Goal: Book appointment/travel/reservation

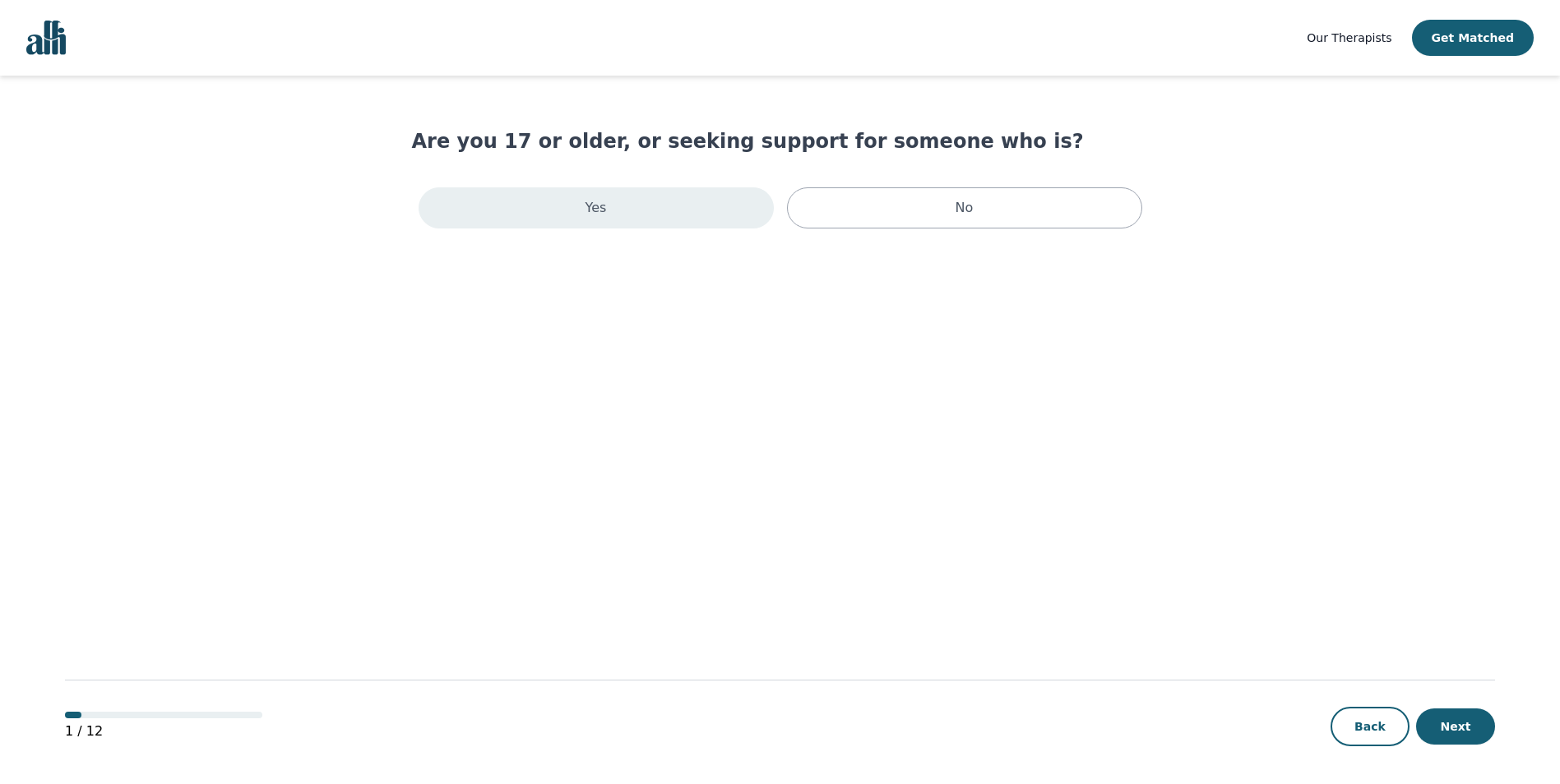
click at [708, 188] on div "Yes" at bounding box center [596, 208] width 356 height 41
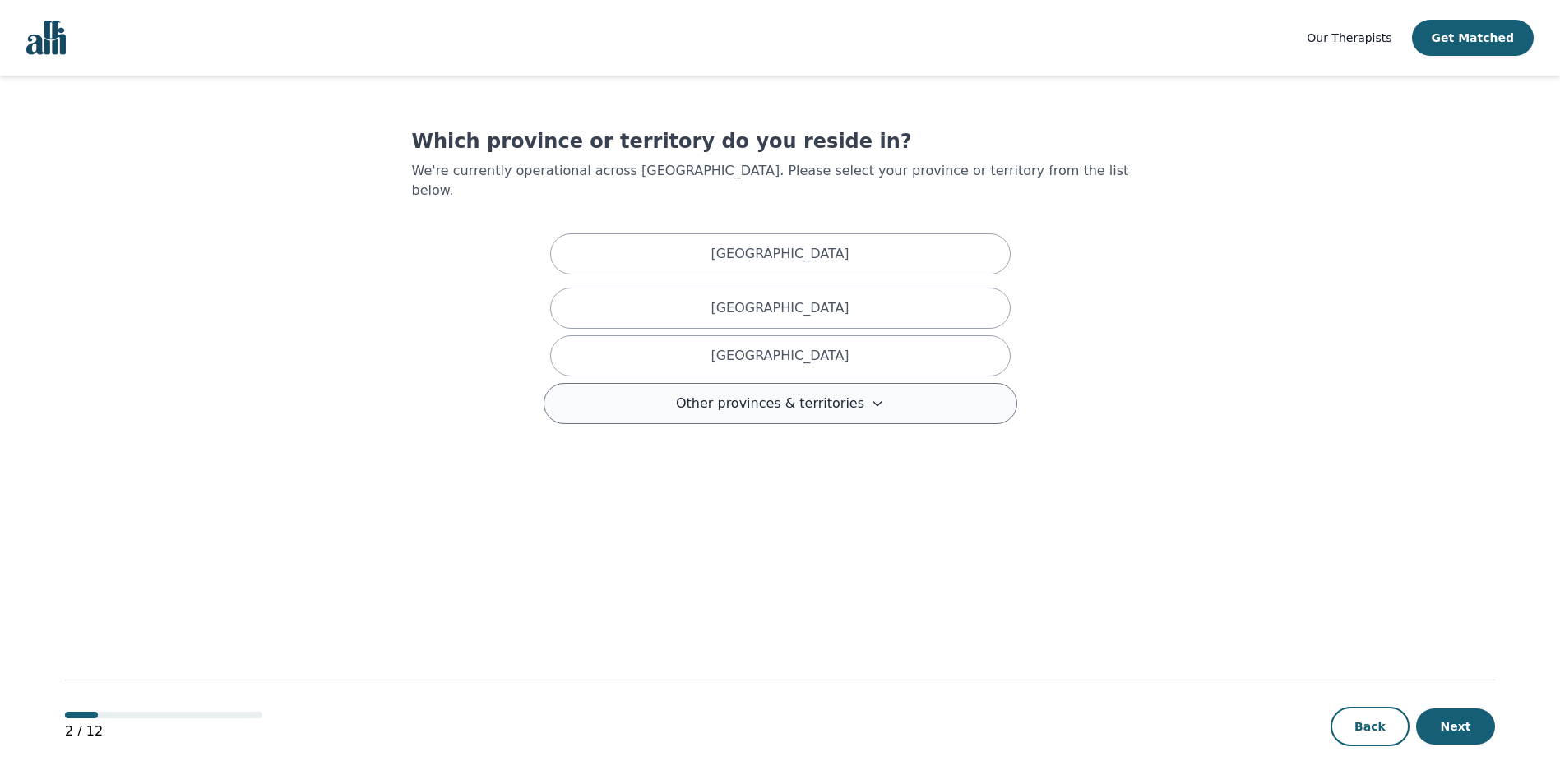
click at [789, 394] on button "Other provinces & territories" at bounding box center [780, 404] width 474 height 41
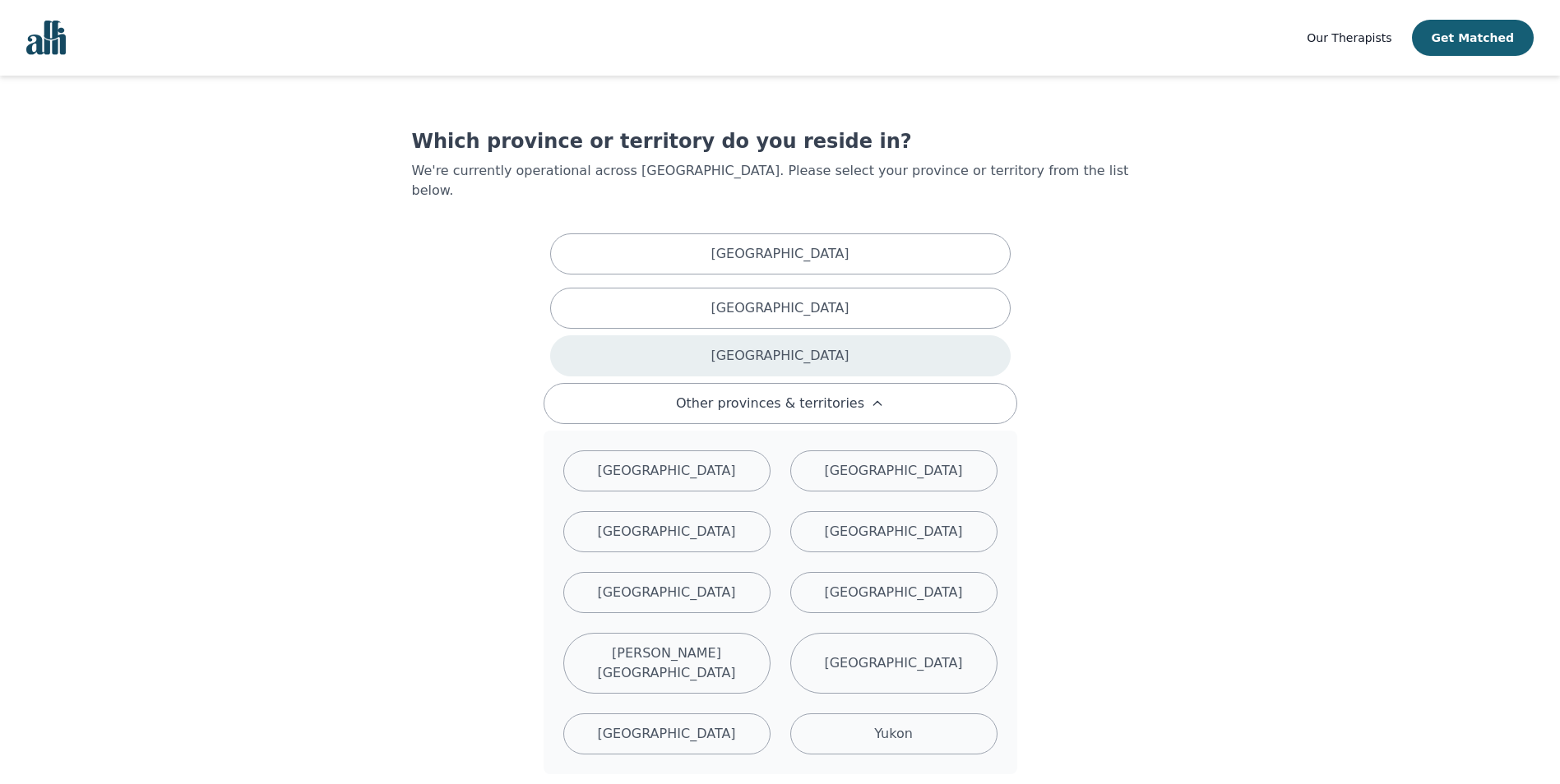
click at [824, 335] on div "Ontario" at bounding box center [780, 355] width 460 height 41
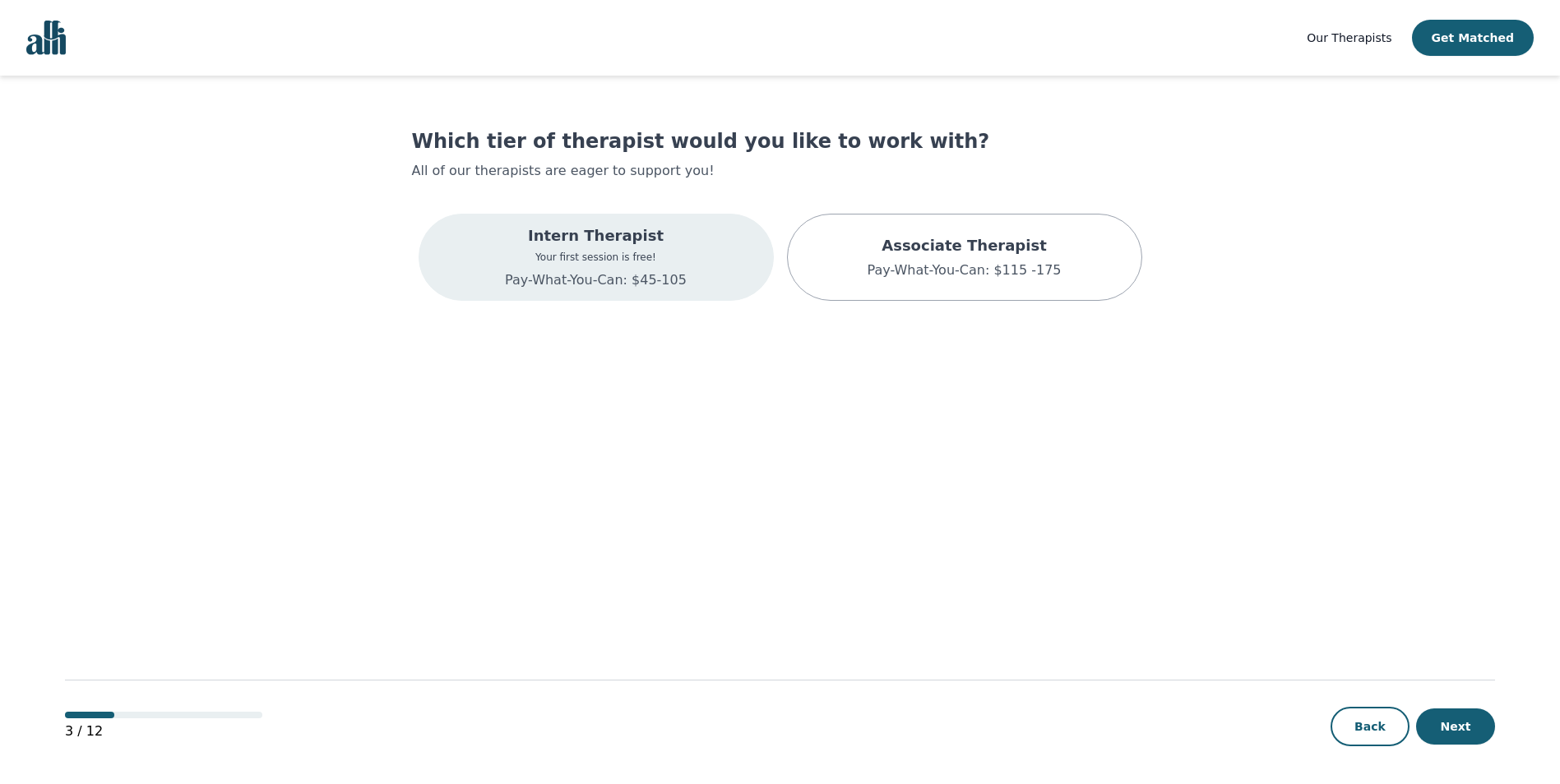
click at [614, 264] on div "Intern Therapist Your first session is free! Pay-What-You-Can: $45-105" at bounding box center [595, 257] width 181 height 66
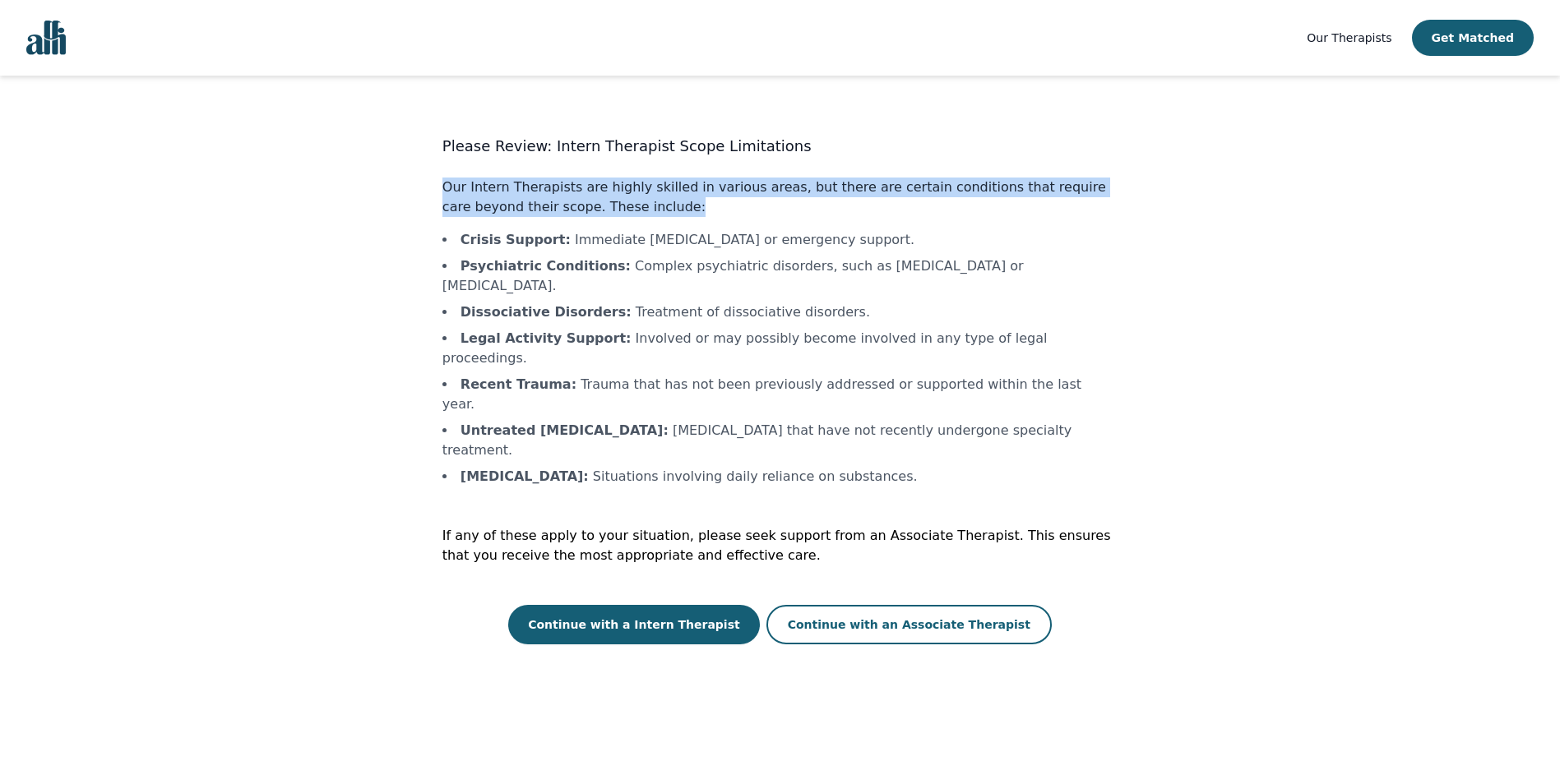
drag, startPoint x: 670, startPoint y: 212, endPoint x: 435, endPoint y: 193, distance: 235.8
click at [435, 193] on div "Please Review: Intern Therapist Scope Limitations Our Intern Therapists are hig…" at bounding box center [780, 387] width 737 height 516
drag, startPoint x: 435, startPoint y: 193, endPoint x: 522, endPoint y: 207, distance: 88.1
click at [517, 206] on p "Our Intern Therapists are highly skilled in various areas, but there are certai…" at bounding box center [780, 197] width 675 height 40
click at [629, 206] on p "Our Intern Therapists are highly skilled in various areas, but there are certai…" at bounding box center [780, 197] width 675 height 40
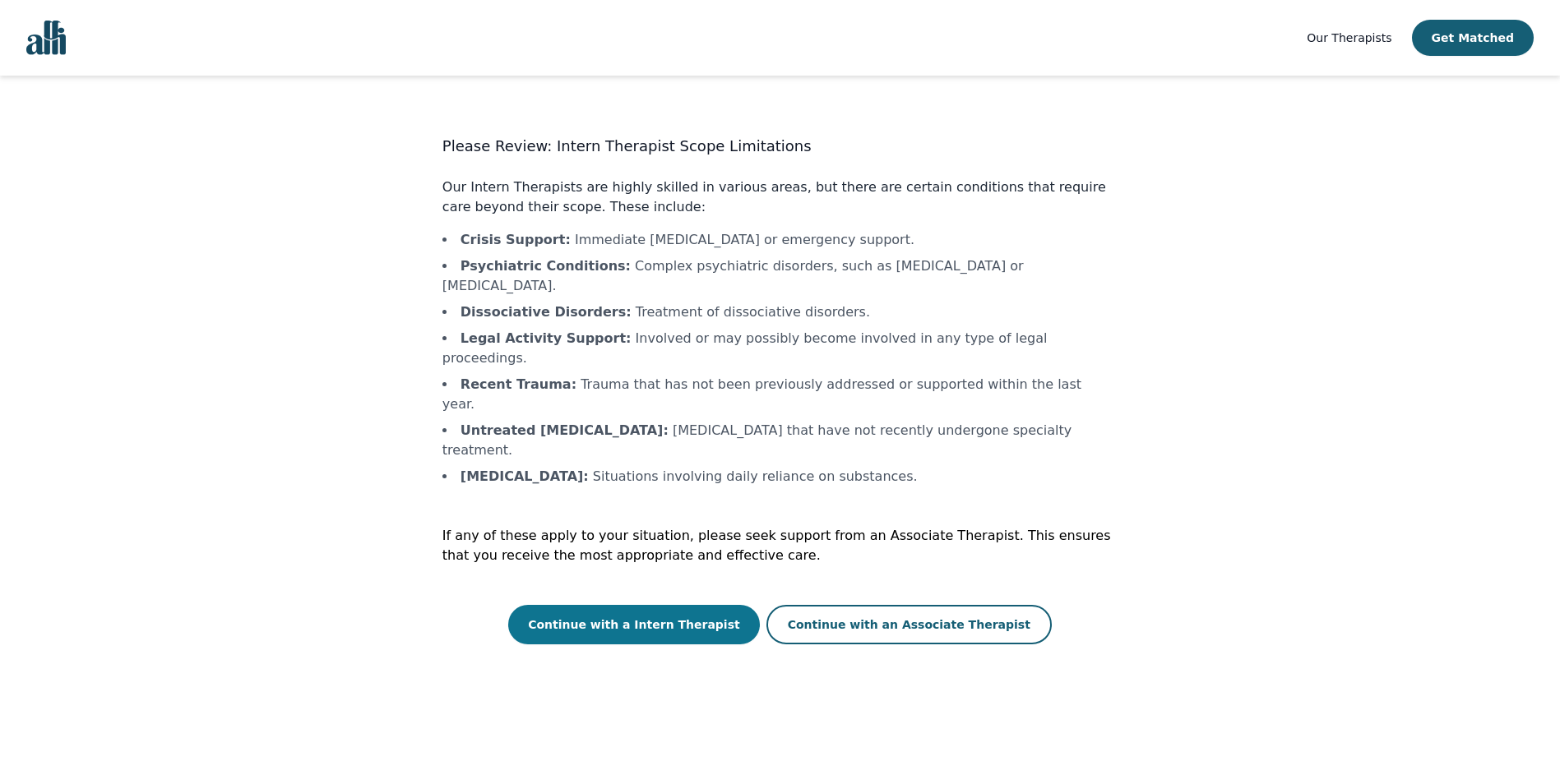
click at [690, 605] on button "Continue with a Intern Therapist" at bounding box center [634, 625] width 252 height 40
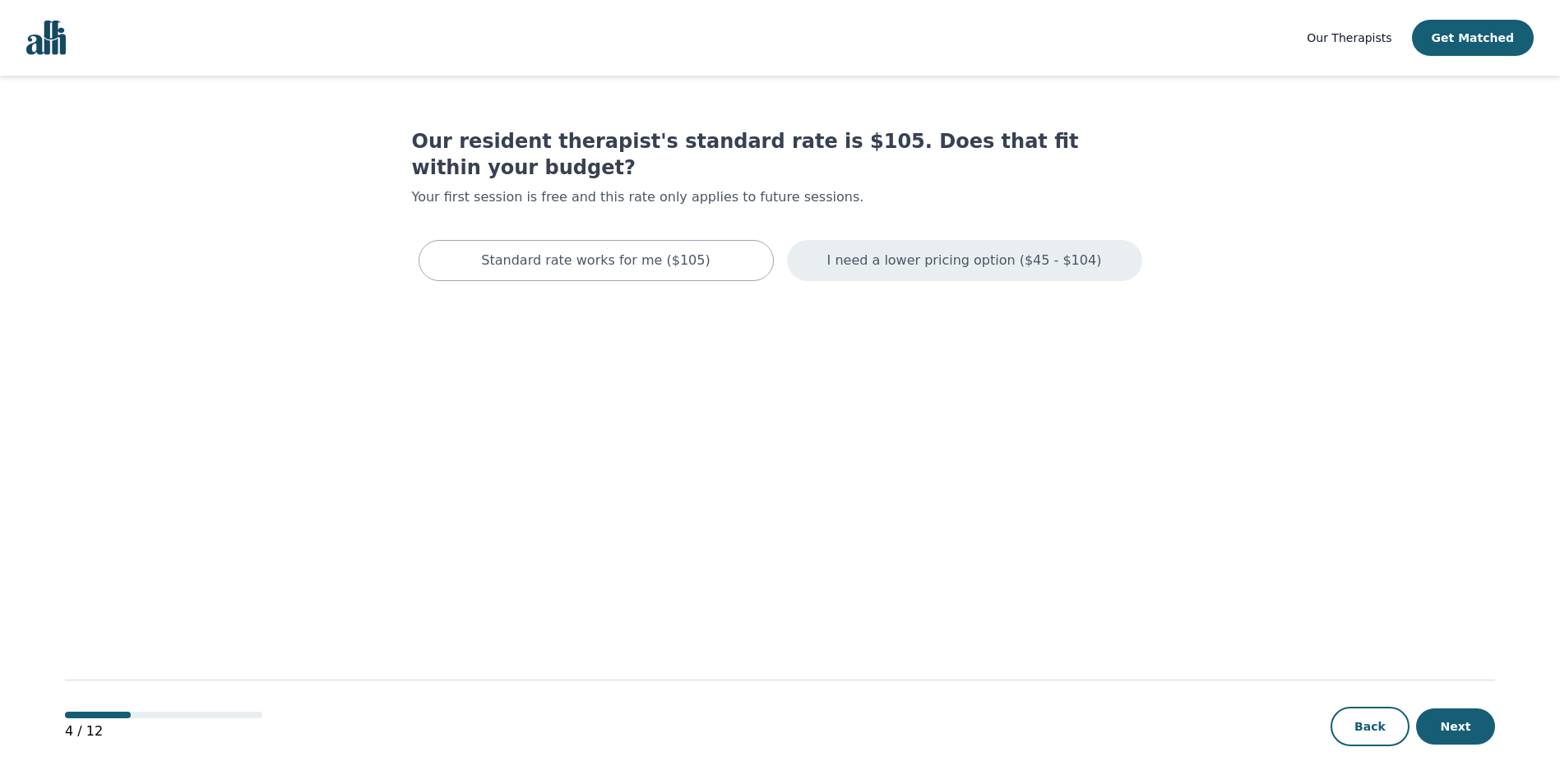
click at [851, 251] on p "I need a lower pricing option ($45 - $104)" at bounding box center [965, 260] width 275 height 19
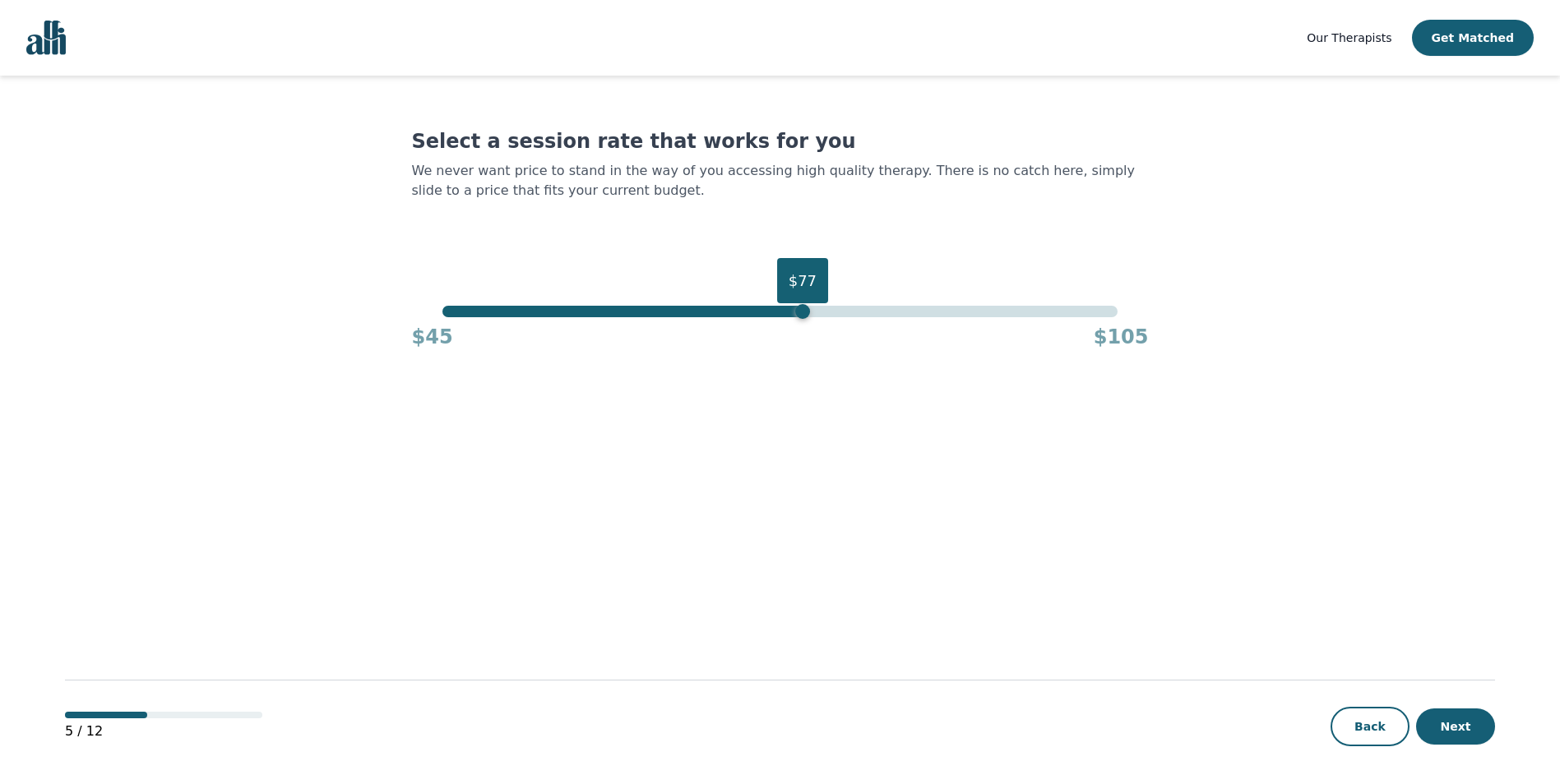
drag, startPoint x: 1112, startPoint y: 314, endPoint x: 802, endPoint y: 328, distance: 310.3
click at [802, 328] on div "$77 $45 $105" at bounding box center [780, 328] width 737 height 44
click at [1461, 711] on button "Next" at bounding box center [1455, 727] width 79 height 36
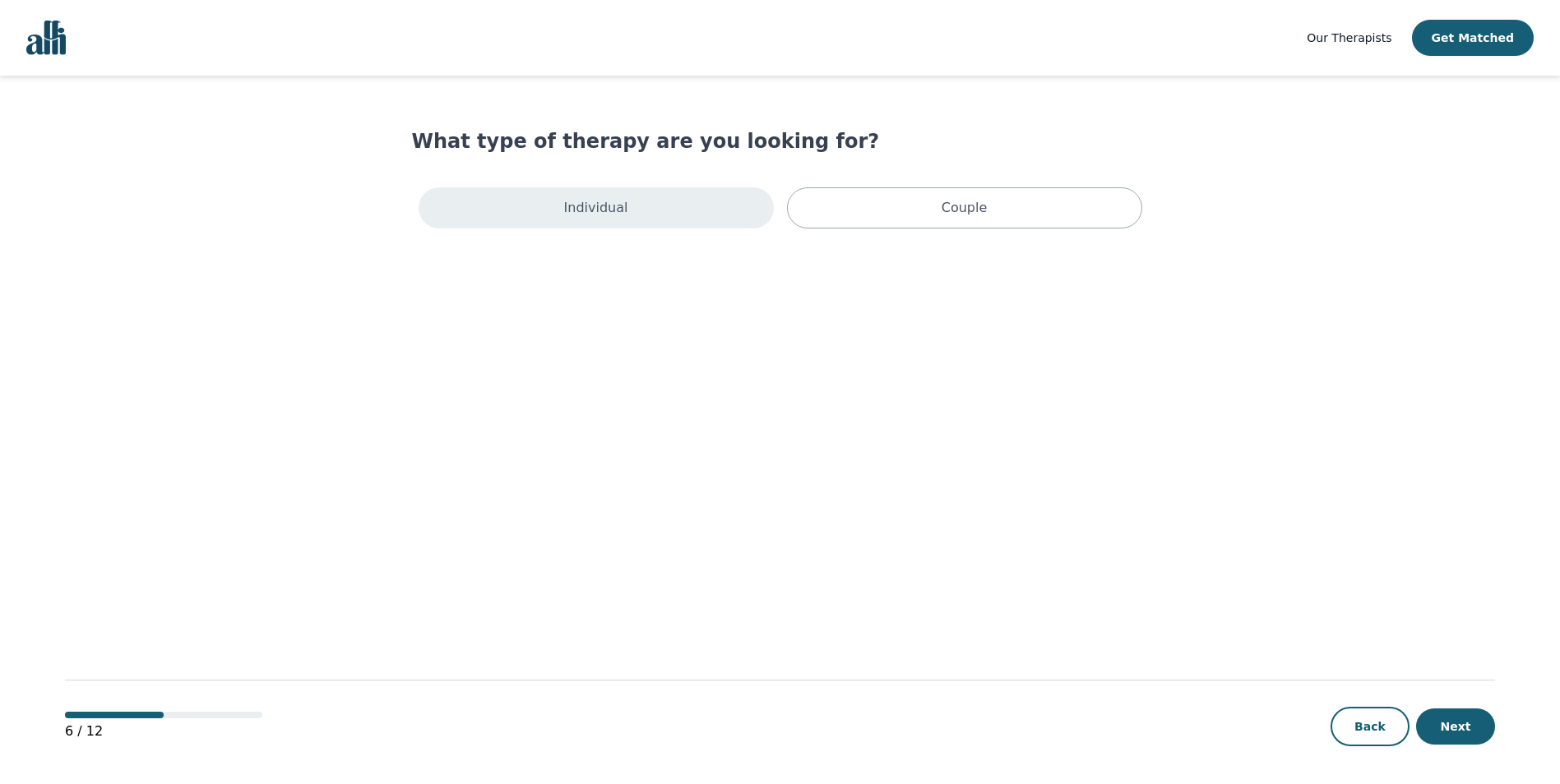
click at [718, 190] on div "Individual" at bounding box center [596, 208] width 356 height 41
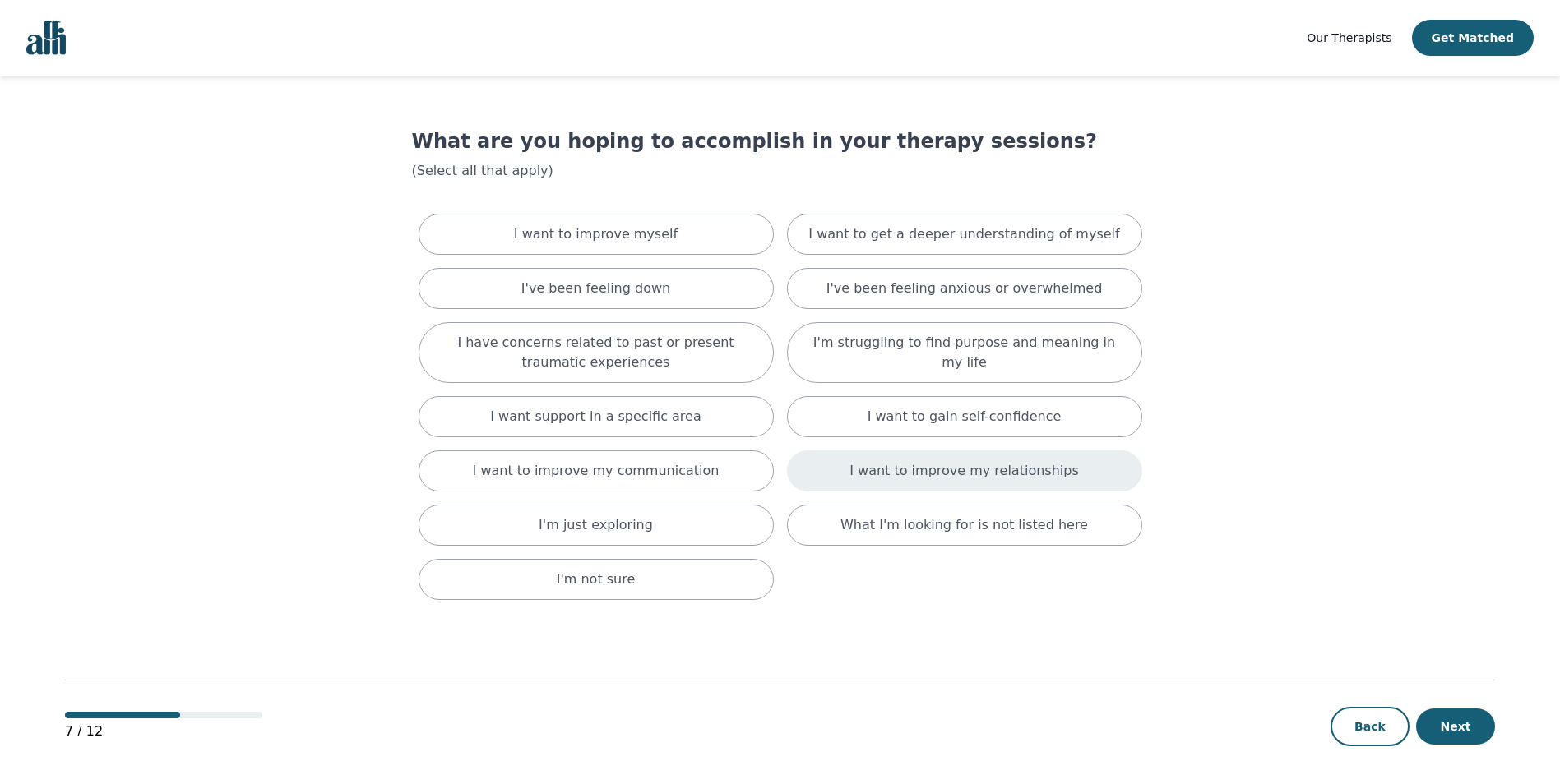
click at [1004, 463] on p "I want to improve my relationships" at bounding box center [964, 470] width 229 height 19
click at [591, 489] on div "I want to improve my communication" at bounding box center [596, 475] width 356 height 48
click at [1447, 762] on div "7 / 12 Back Next" at bounding box center [780, 701] width 1430 height 172
click at [1450, 750] on div "7 / 12 Back Next" at bounding box center [780, 701] width 1430 height 172
click at [1453, 733] on button "Next" at bounding box center [1455, 727] width 79 height 36
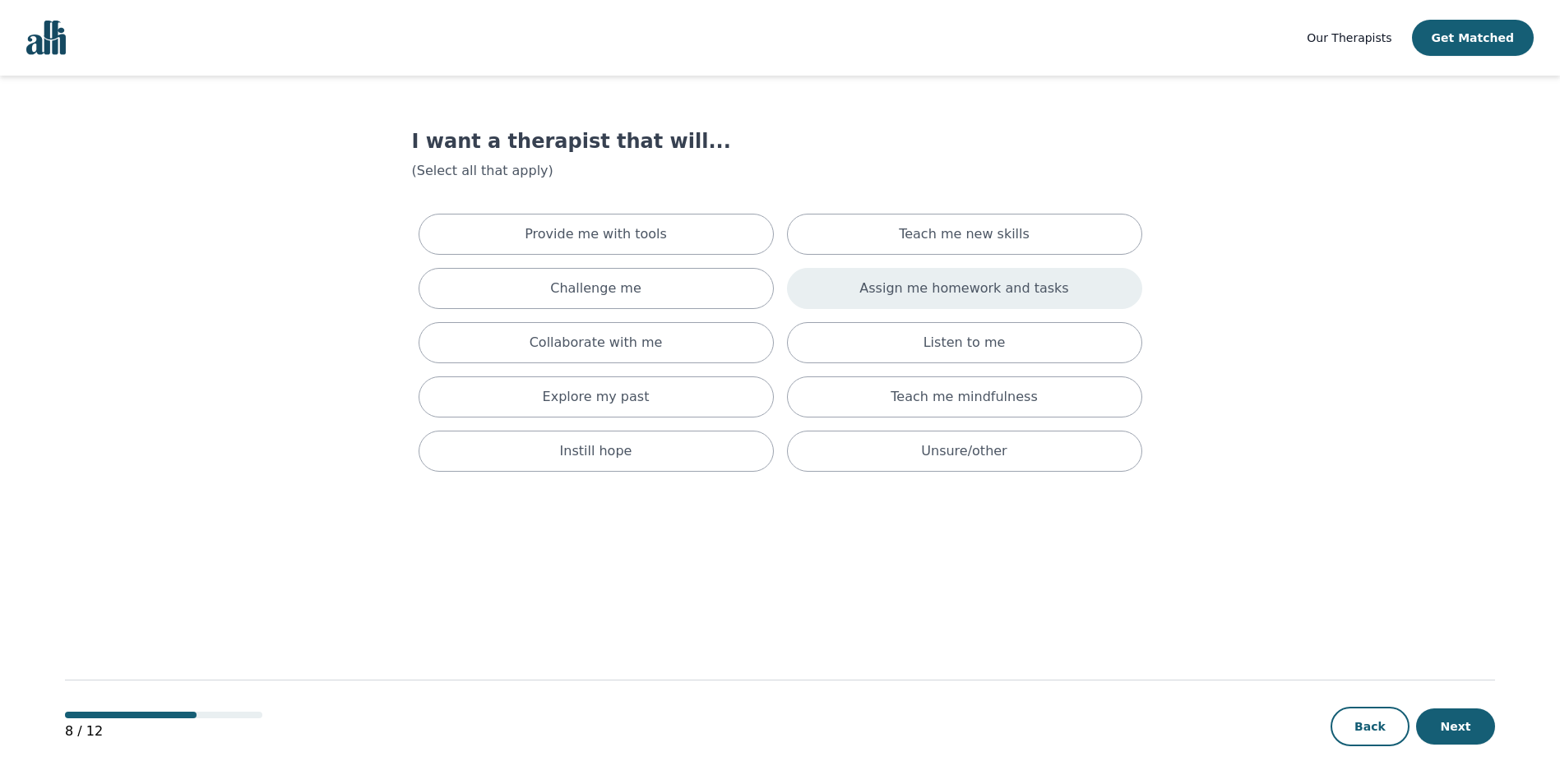
click at [919, 305] on div "Assign me homework and tasks" at bounding box center [965, 289] width 356 height 41
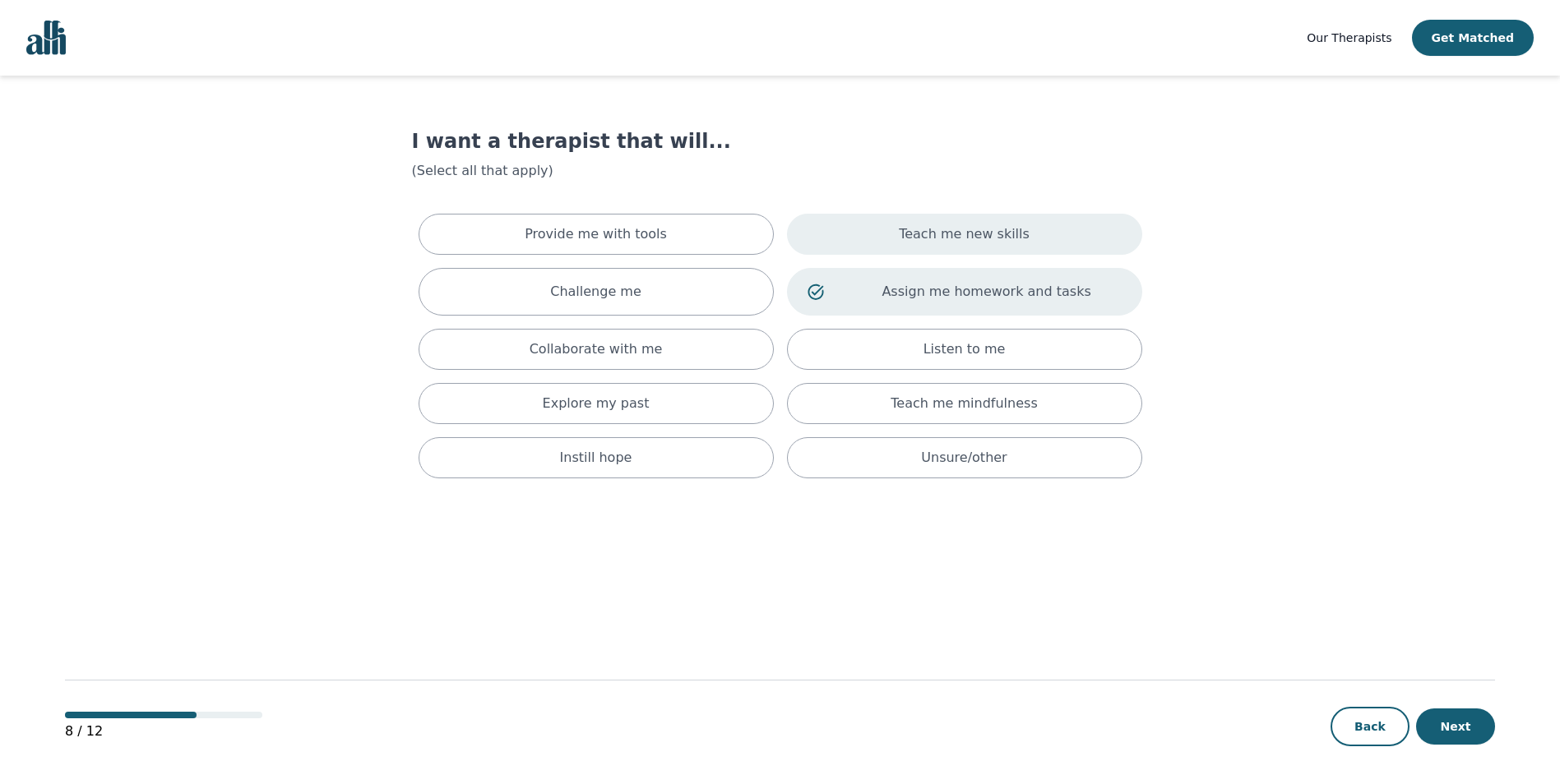
click at [907, 247] on div "Teach me new skills" at bounding box center [965, 234] width 356 height 41
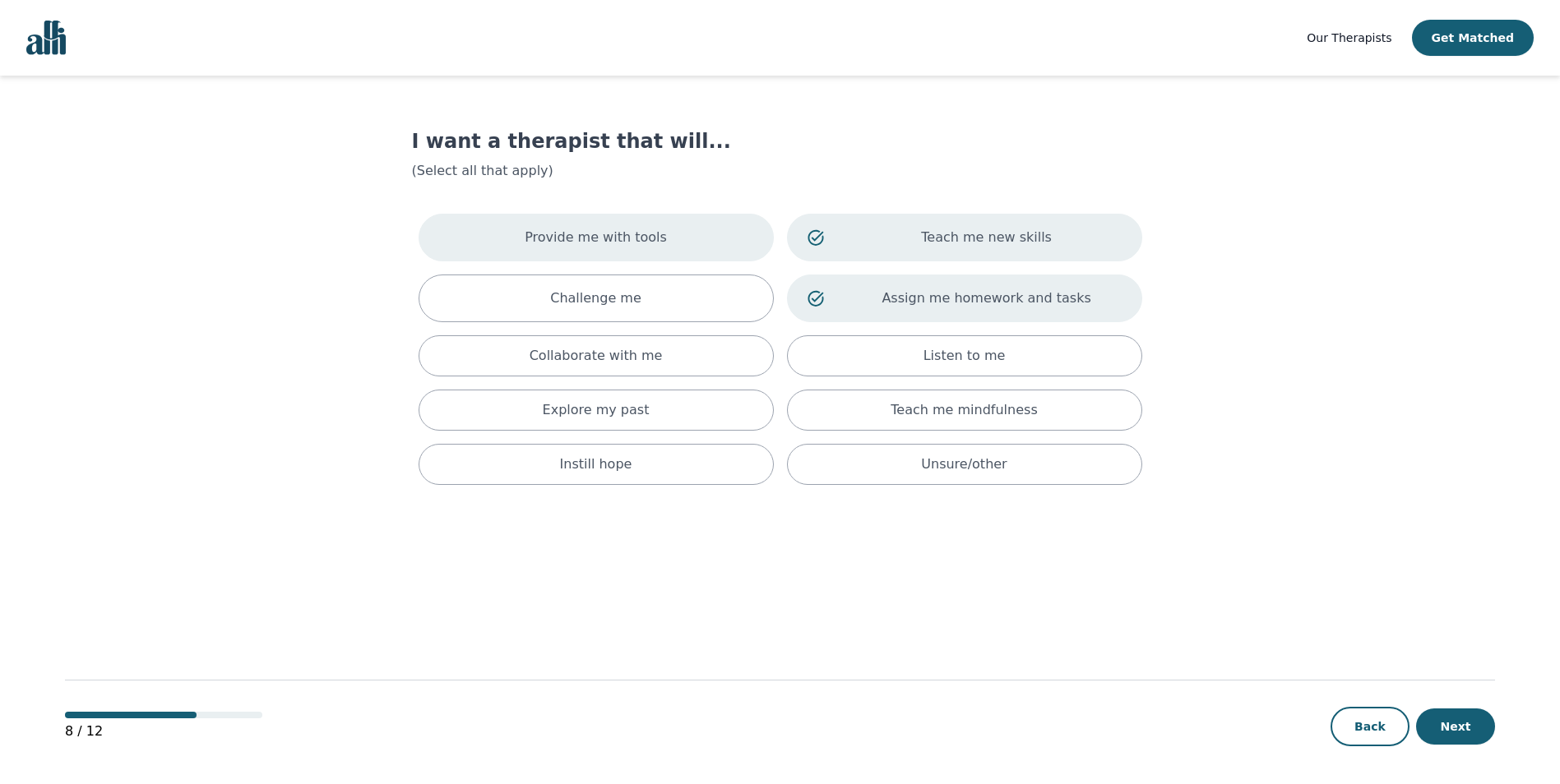
click at [646, 239] on p "Provide me with tools" at bounding box center [596, 237] width 143 height 19
drag, startPoint x: 644, startPoint y: 286, endPoint x: 666, endPoint y: 305, distance: 29.1
click at [643, 286] on div "Challenge me" at bounding box center [596, 299] width 356 height 48
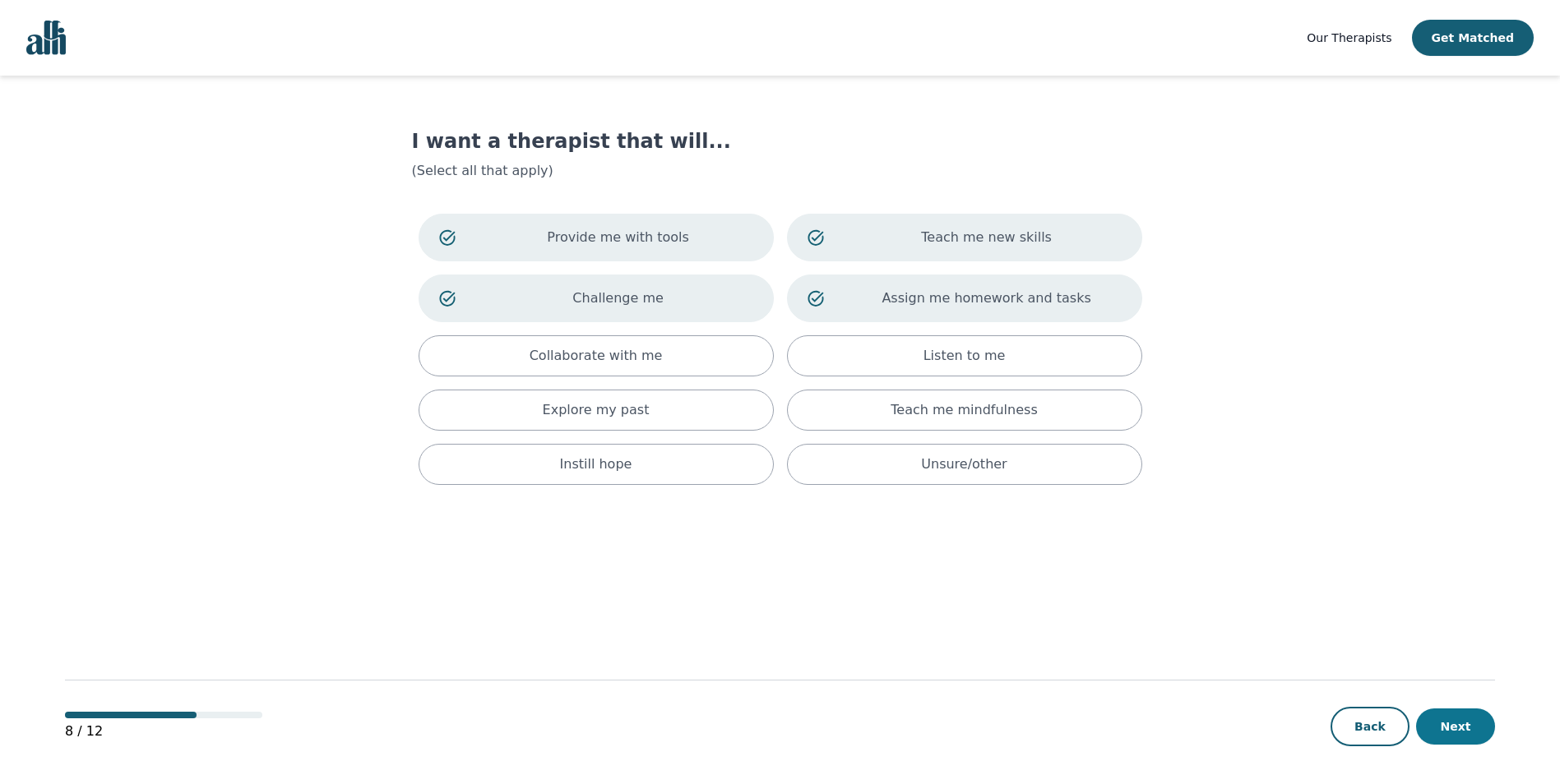
click at [1442, 721] on button "Next" at bounding box center [1455, 727] width 79 height 36
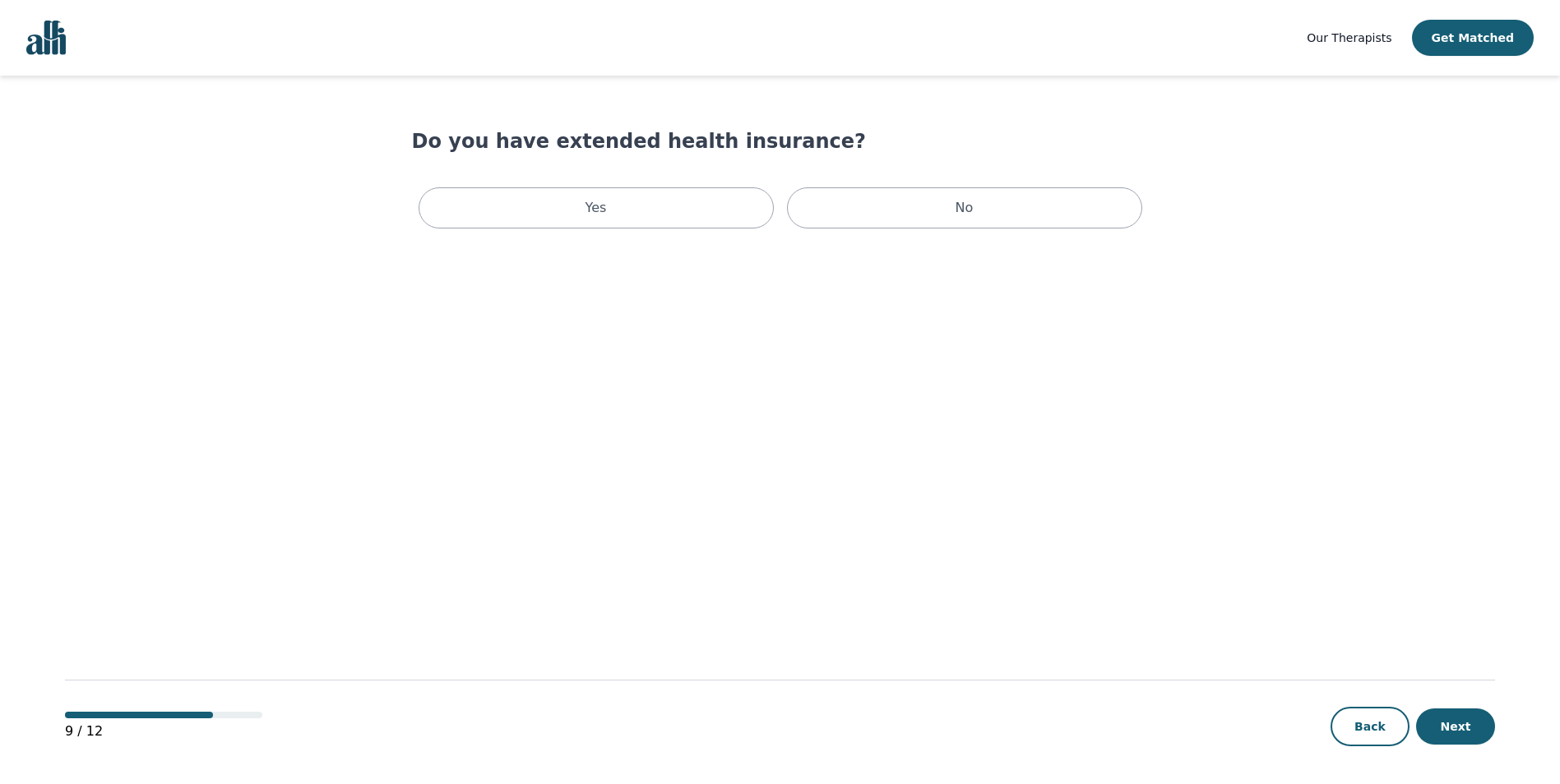
click at [946, 239] on main "Do you have extended health insurance? Yes No 9 / 12 Back Next" at bounding box center [780, 430] width 1430 height 710
click at [944, 197] on div "No" at bounding box center [965, 208] width 356 height 41
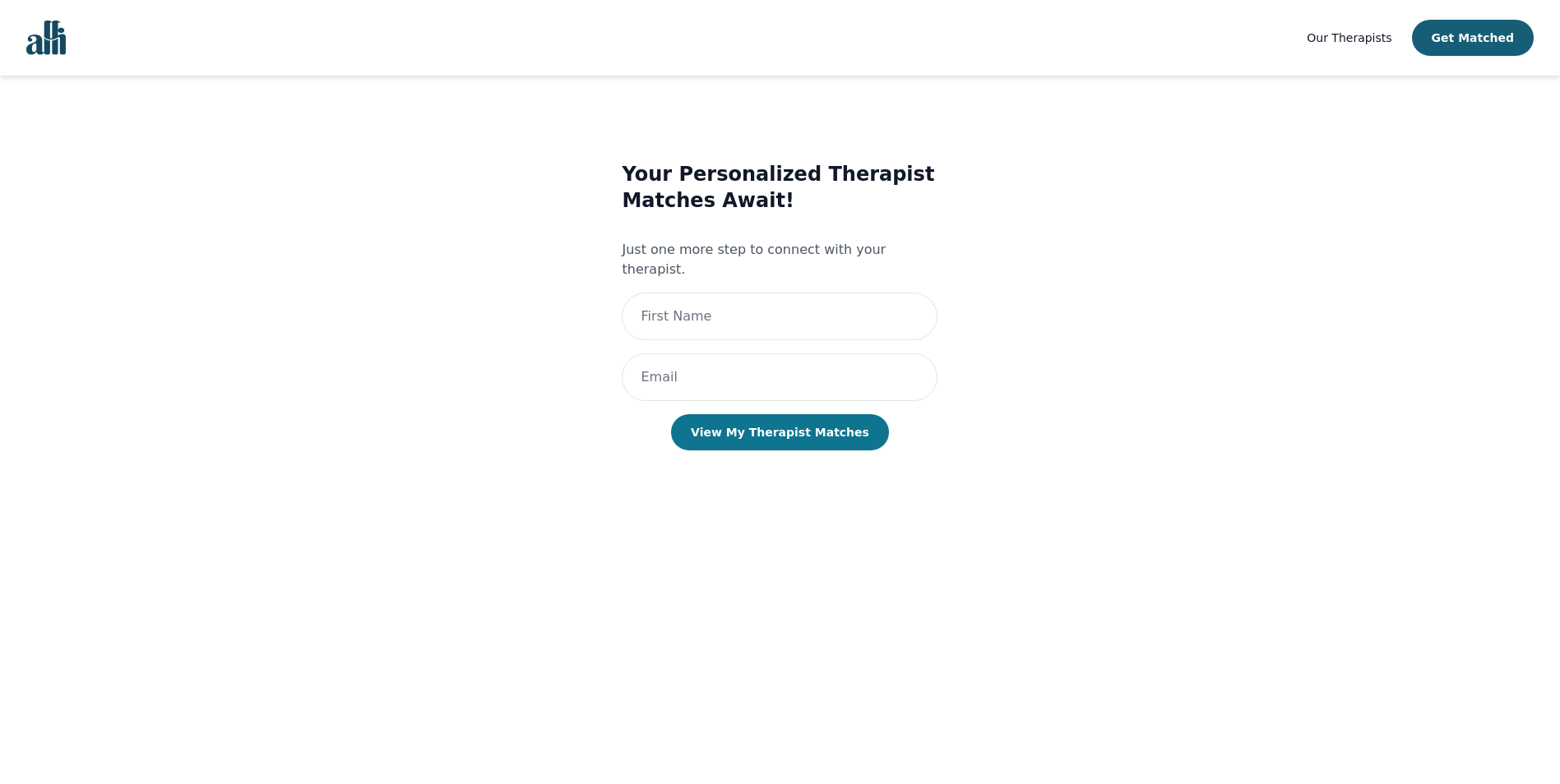
click at [747, 417] on button "View My Therapist Matches" at bounding box center [780, 432] width 218 height 36
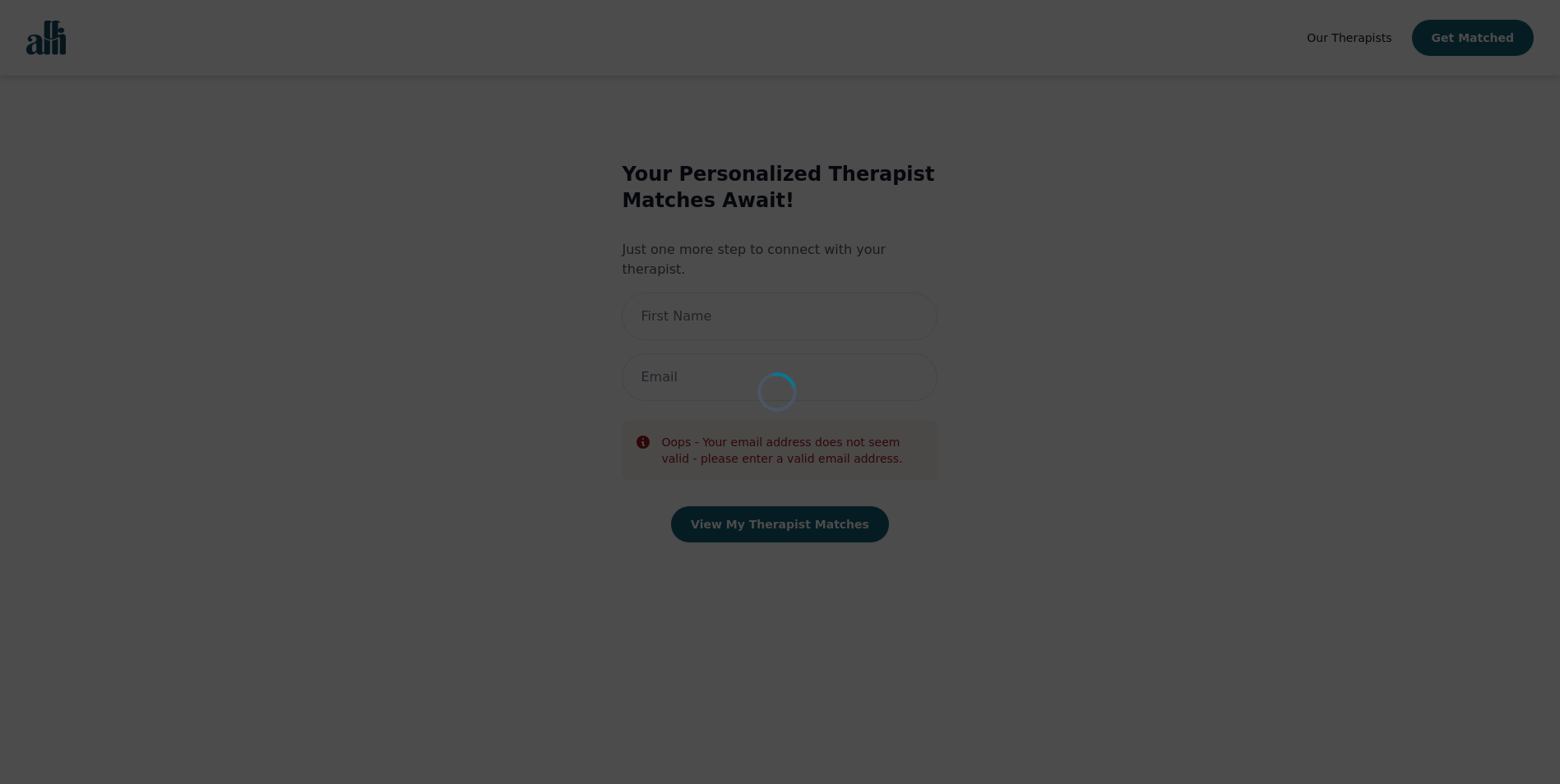
click at [858, 354] on div "Loading..." at bounding box center [780, 392] width 1560 height 784
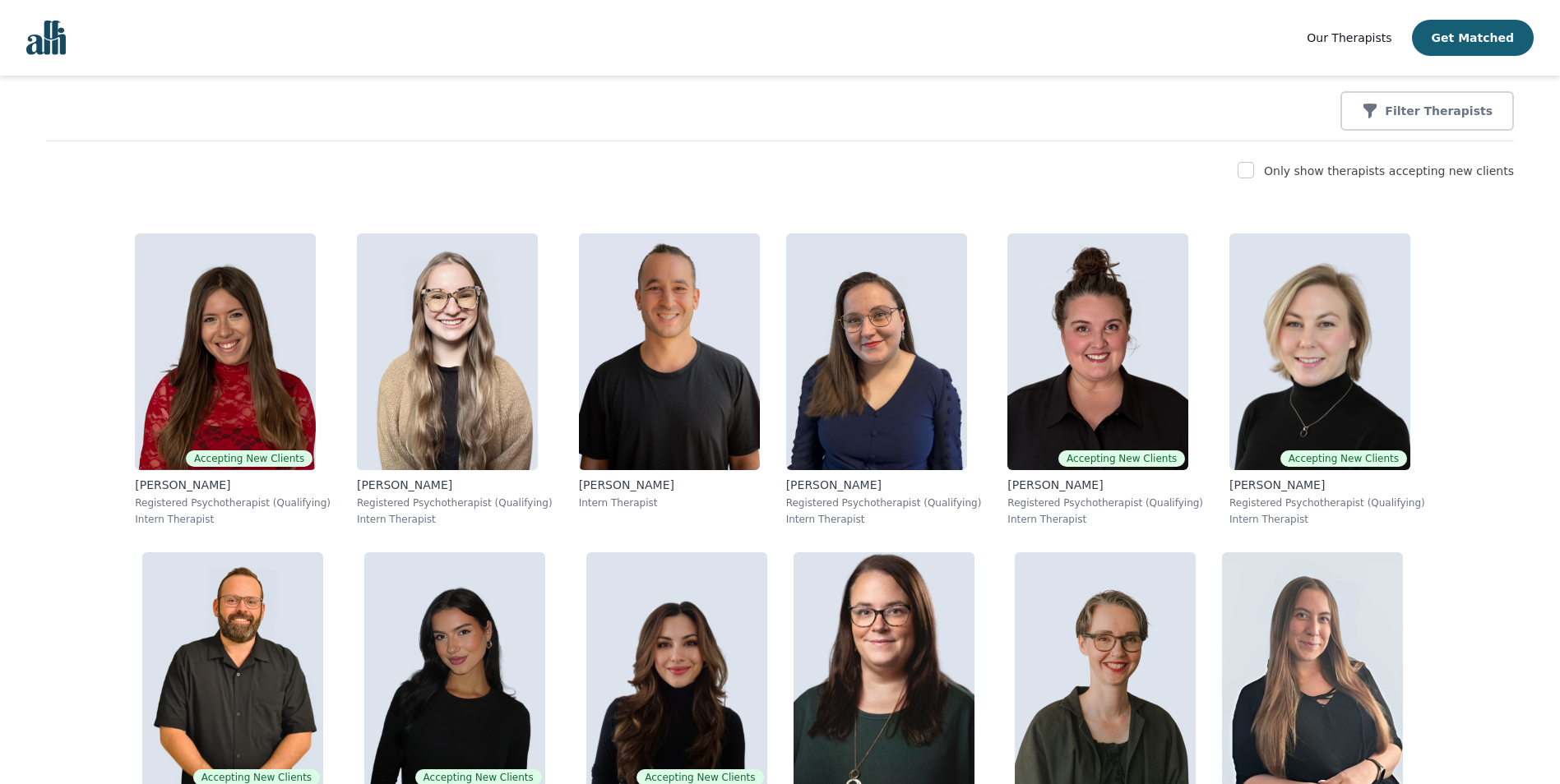
scroll to position [246, 0]
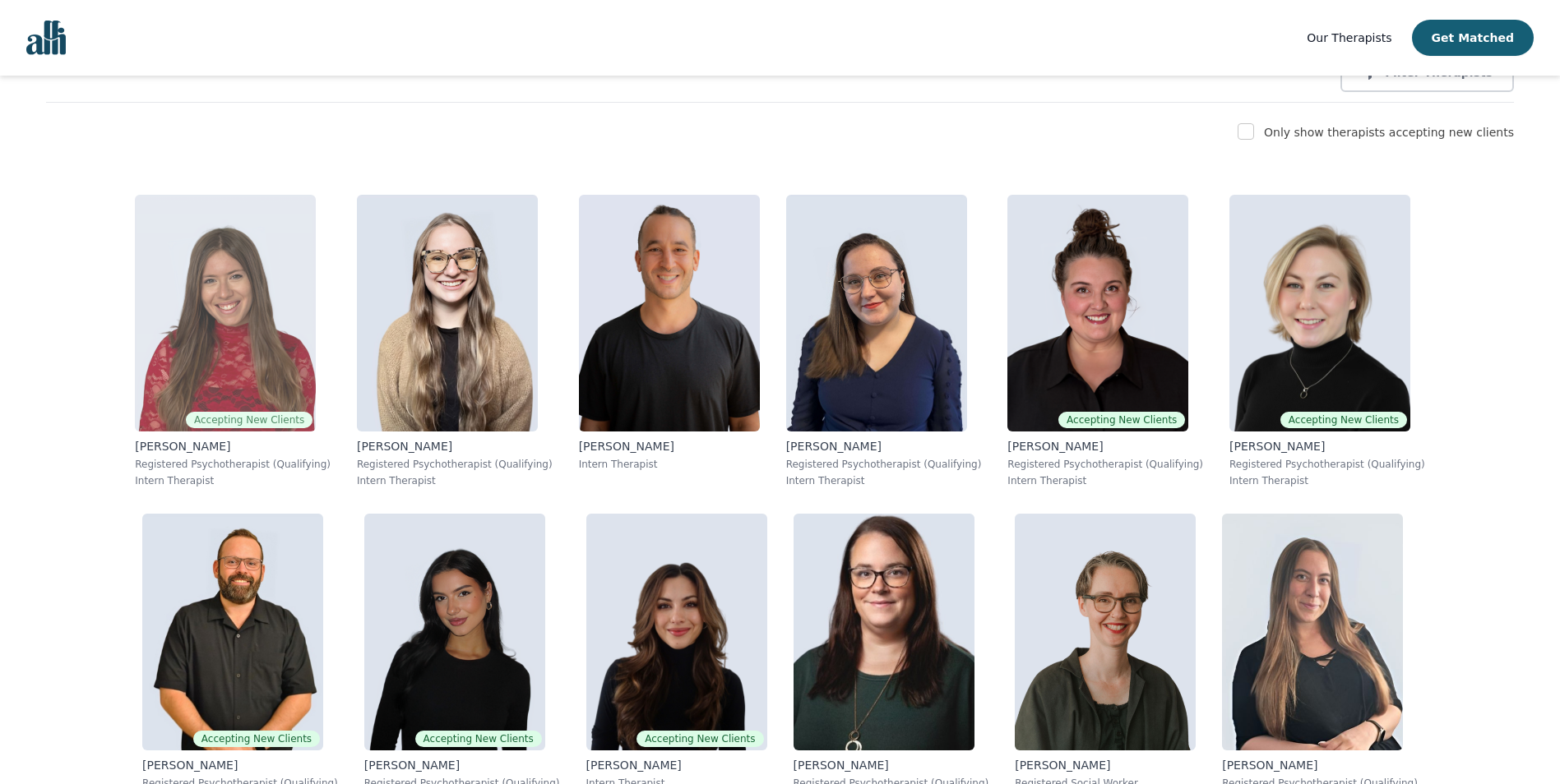
click at [159, 467] on p "Registered Psychotherapist (Qualifying)" at bounding box center [232, 465] width 195 height 13
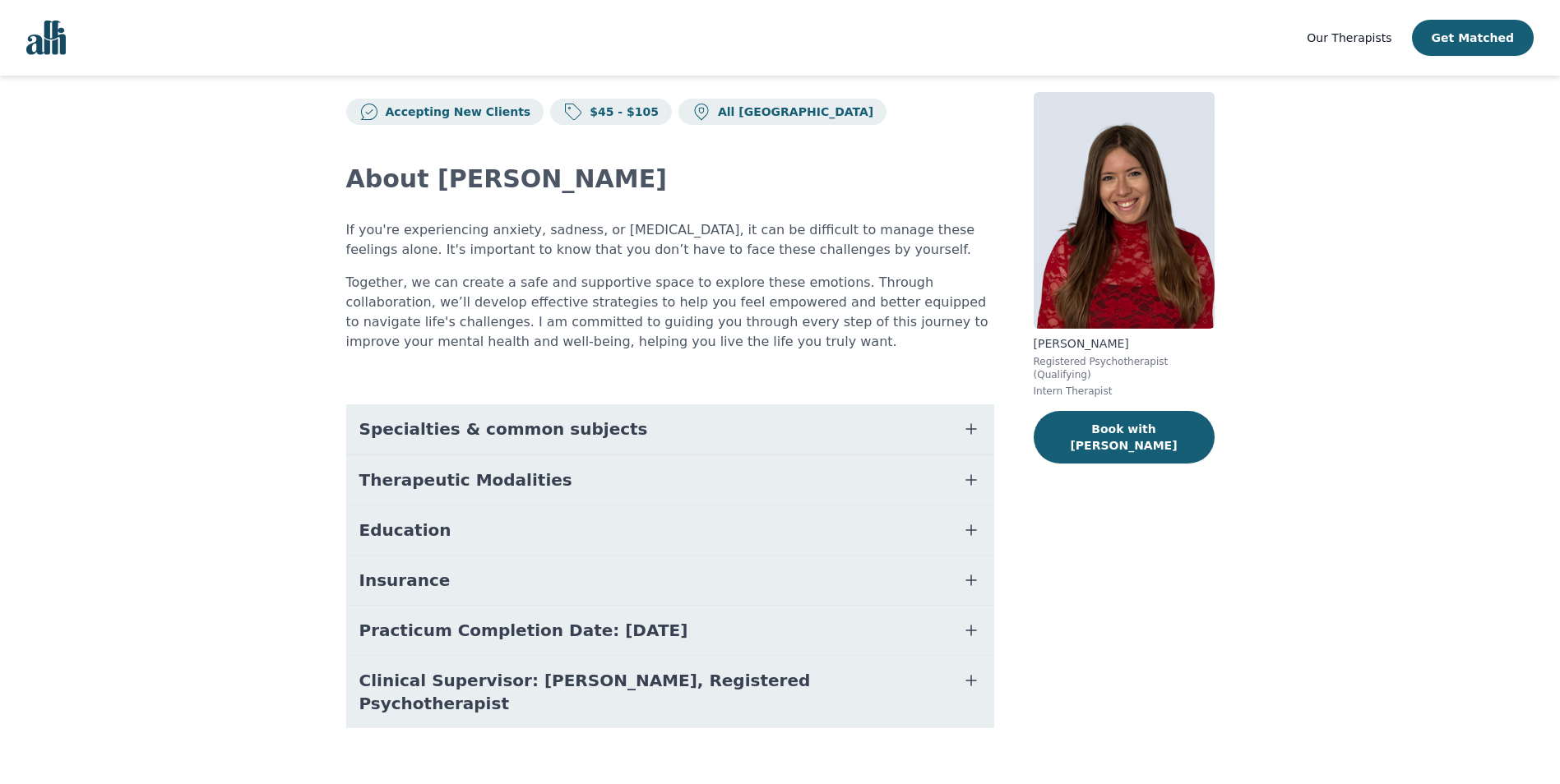
click at [568, 416] on button "Specialties & common subjects" at bounding box center [670, 429] width 648 height 49
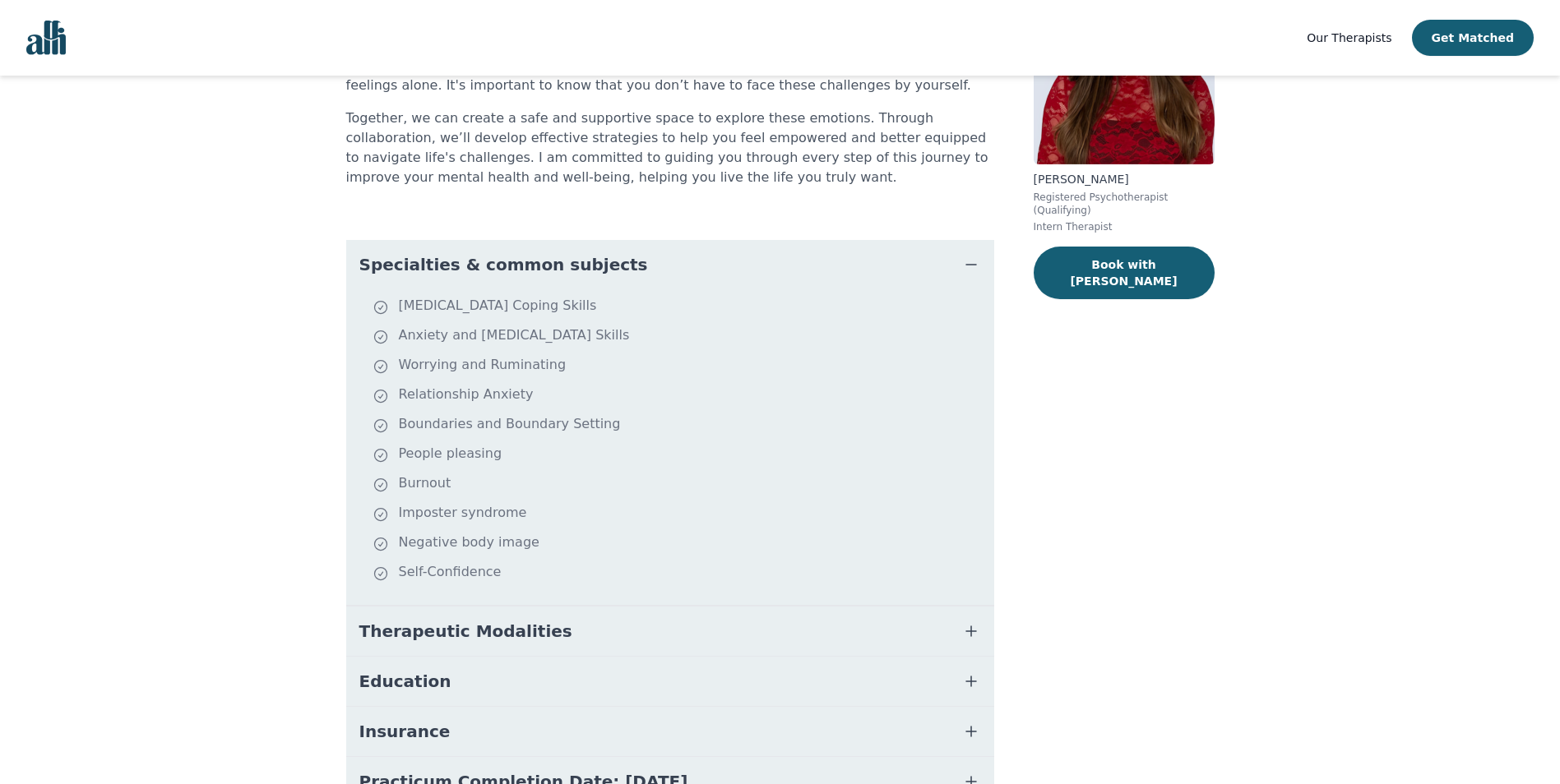
click at [549, 261] on span "Specialties & common subjects" at bounding box center [504, 265] width 289 height 23
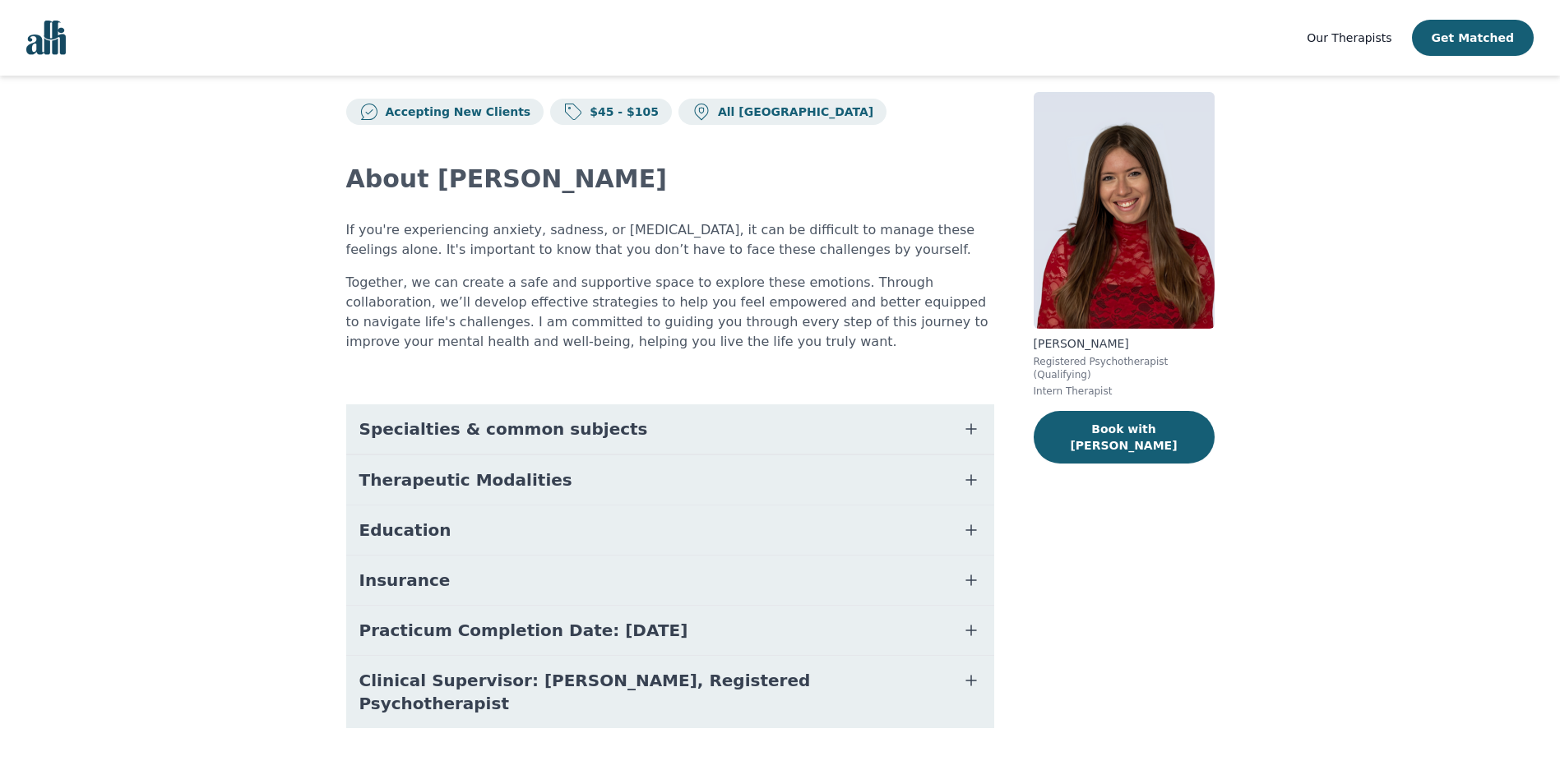
click at [503, 497] on button "Therapeutic Modalities" at bounding box center [670, 479] width 648 height 49
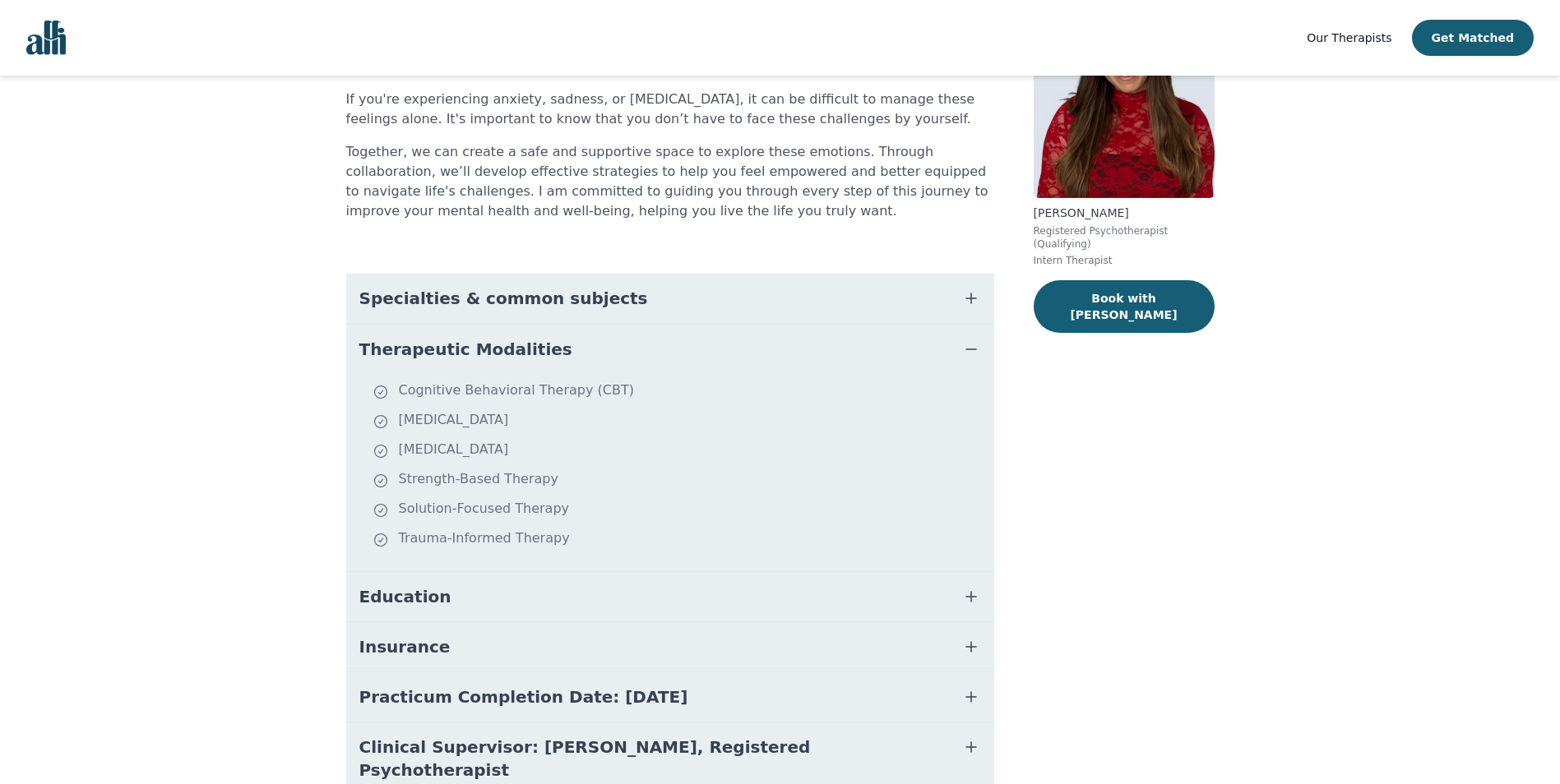
scroll to position [188, 0]
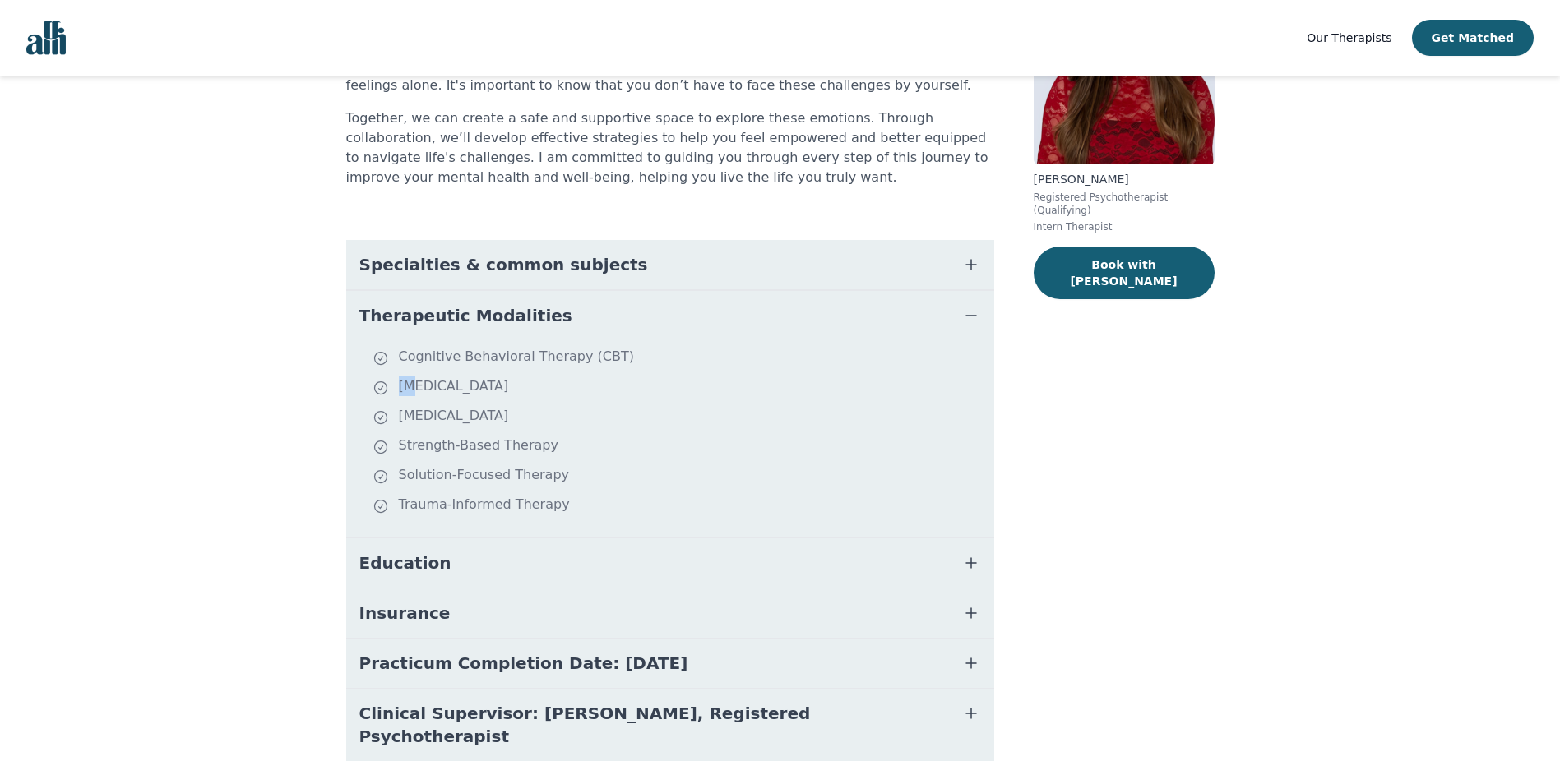
drag, startPoint x: 577, startPoint y: 390, endPoint x: 411, endPoint y: 389, distance: 166.0
click at [411, 389] on li "[MEDICAL_DATA]" at bounding box center [680, 388] width 615 height 23
click at [440, 542] on button "Education" at bounding box center [670, 563] width 648 height 49
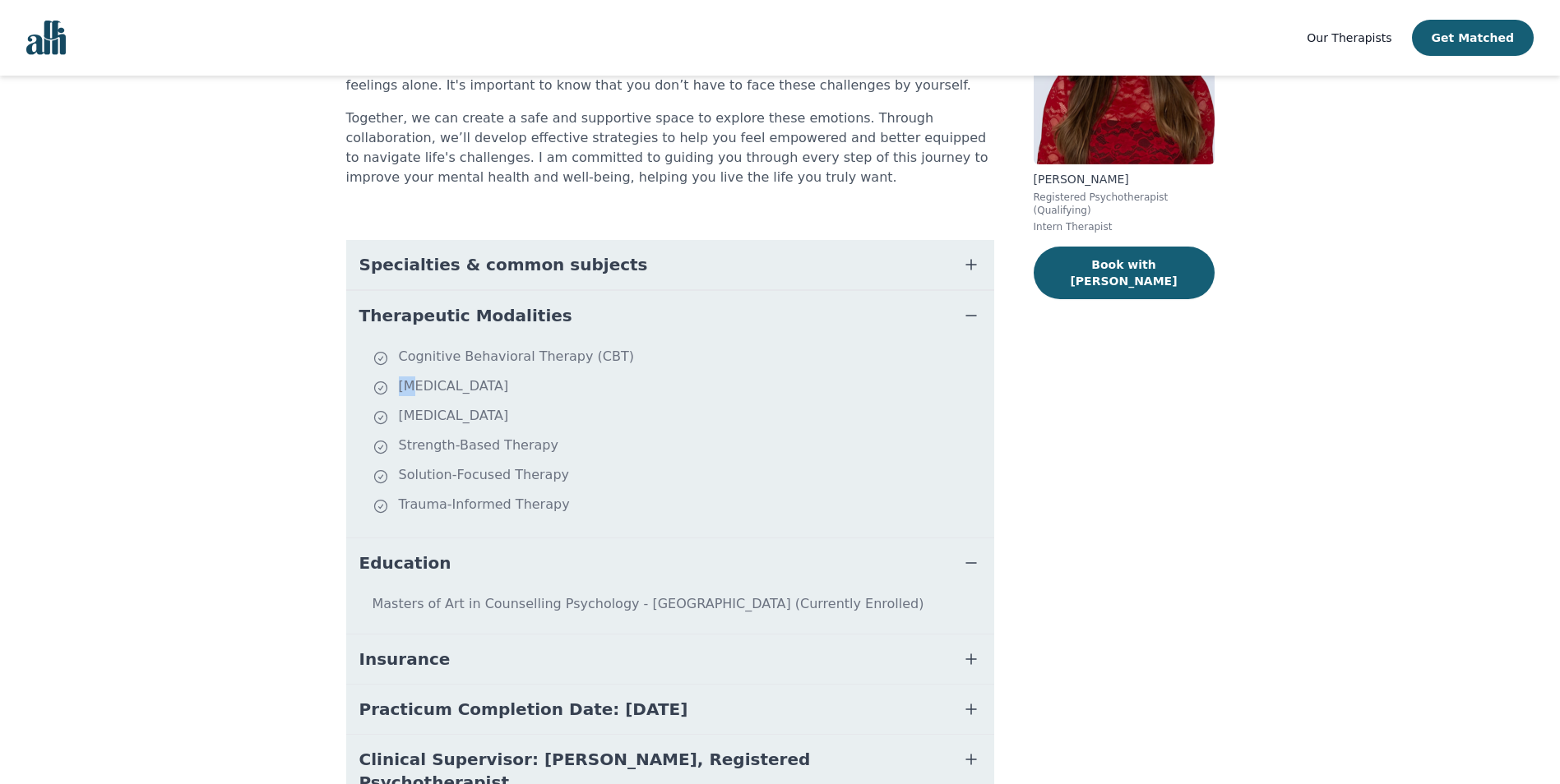
click at [446, 559] on button "Education" at bounding box center [670, 563] width 648 height 49
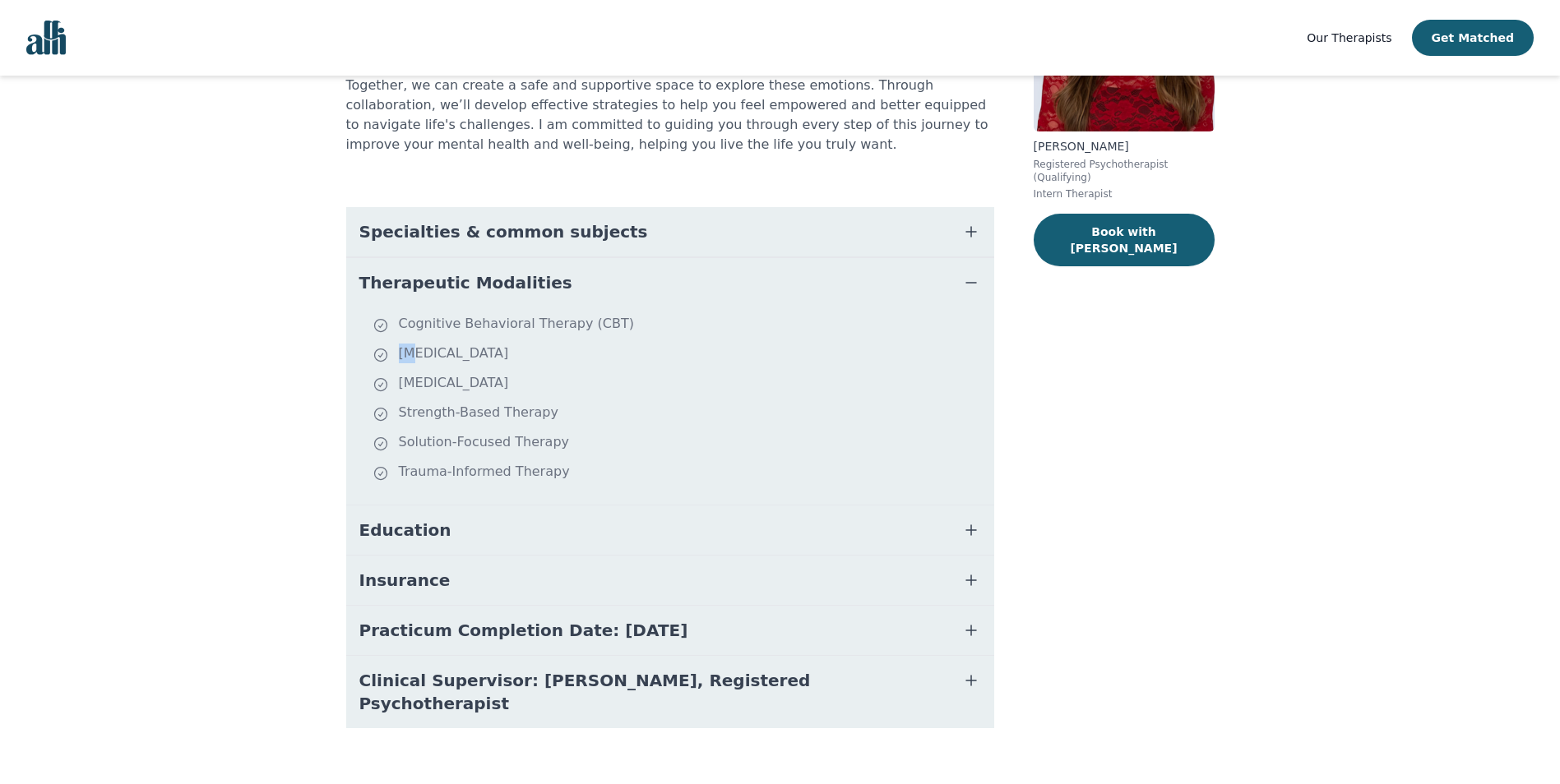
click at [443, 564] on button "Insurance" at bounding box center [670, 579] width 648 height 49
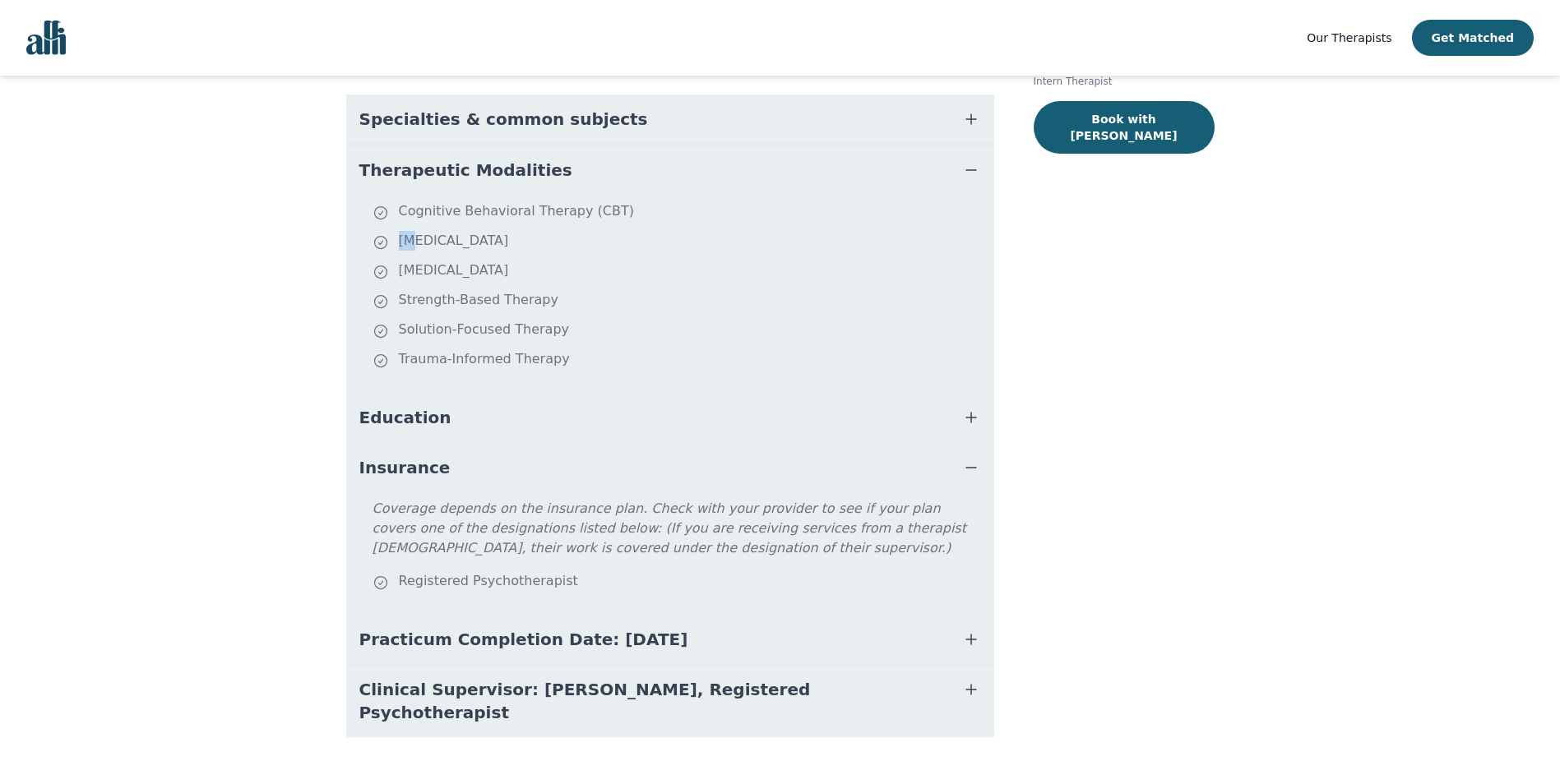
scroll to position [342, 0]
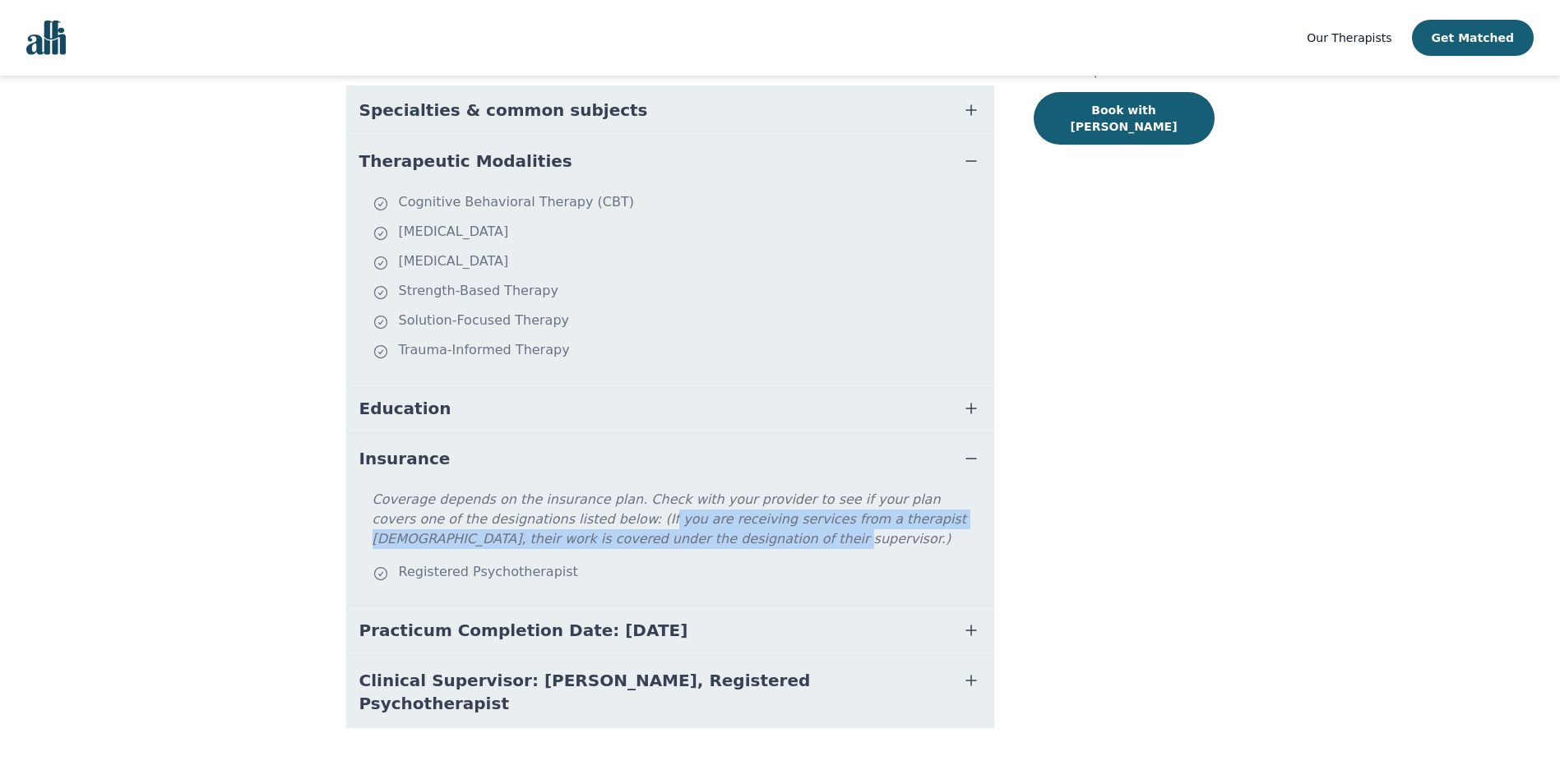
drag, startPoint x: 572, startPoint y: 538, endPoint x: 532, endPoint y: 523, distance: 42.7
click at [532, 523] on p "Coverage depends on the insurance plan. Check with your provider to see if your…" at bounding box center [680, 526] width 615 height 72
drag, startPoint x: 532, startPoint y: 523, endPoint x: 539, endPoint y: 539, distance: 17.5
click at [539, 539] on p "Coverage depends on the insurance plan. Check with your provider to see if your…" at bounding box center [680, 526] width 615 height 72
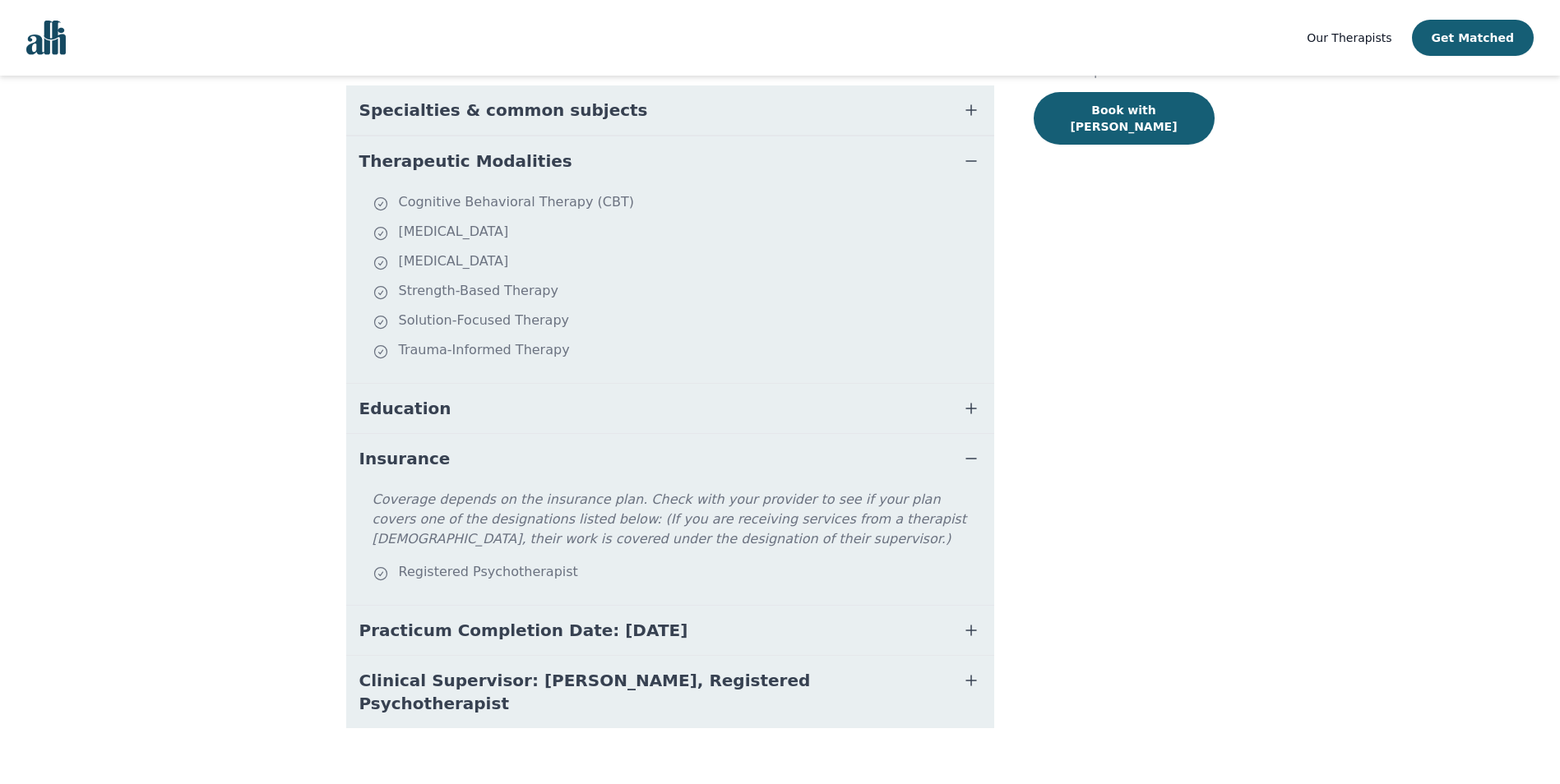
click at [520, 463] on button "Insurance" at bounding box center [670, 458] width 648 height 49
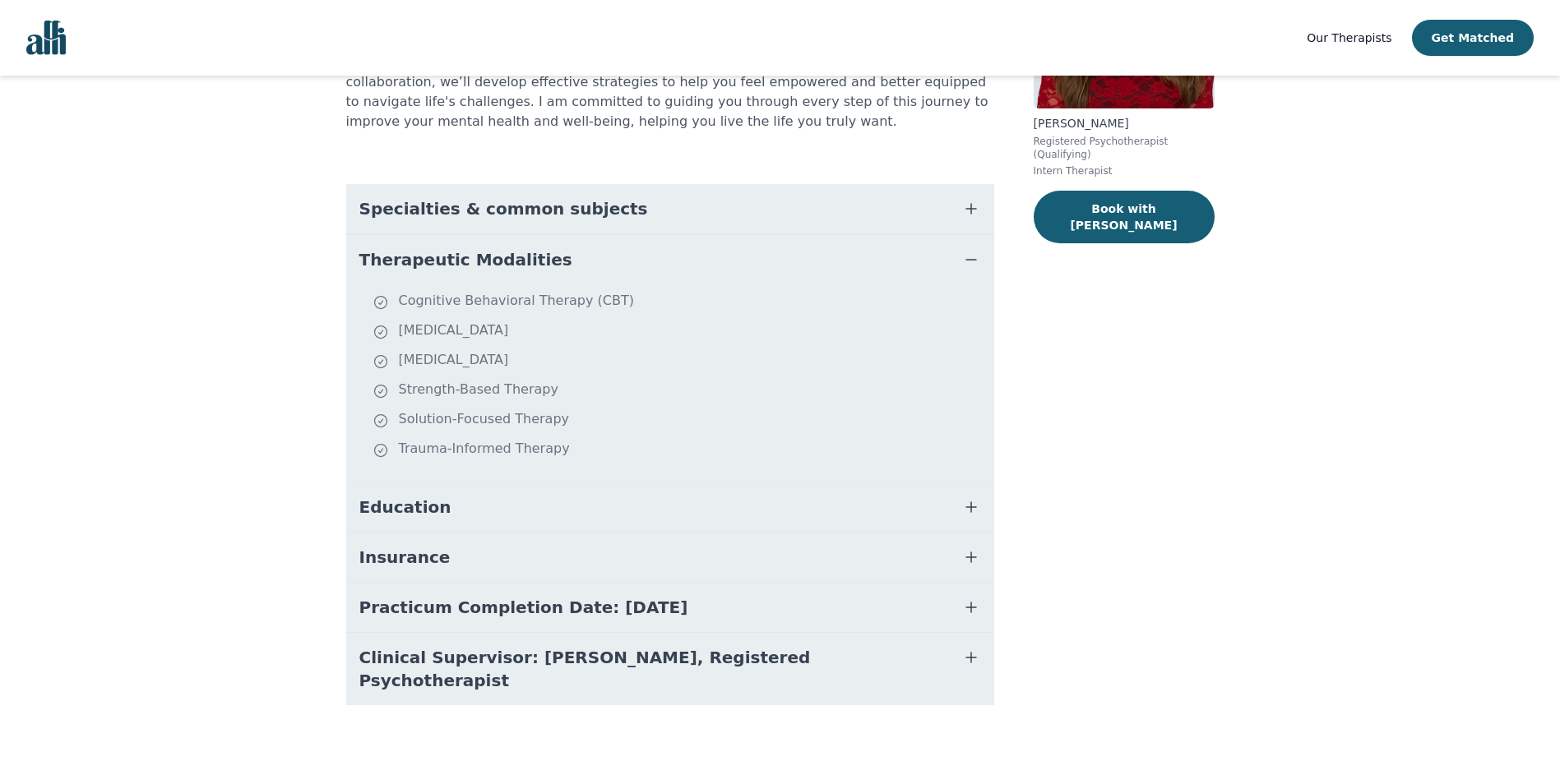
scroll to position [220, 0]
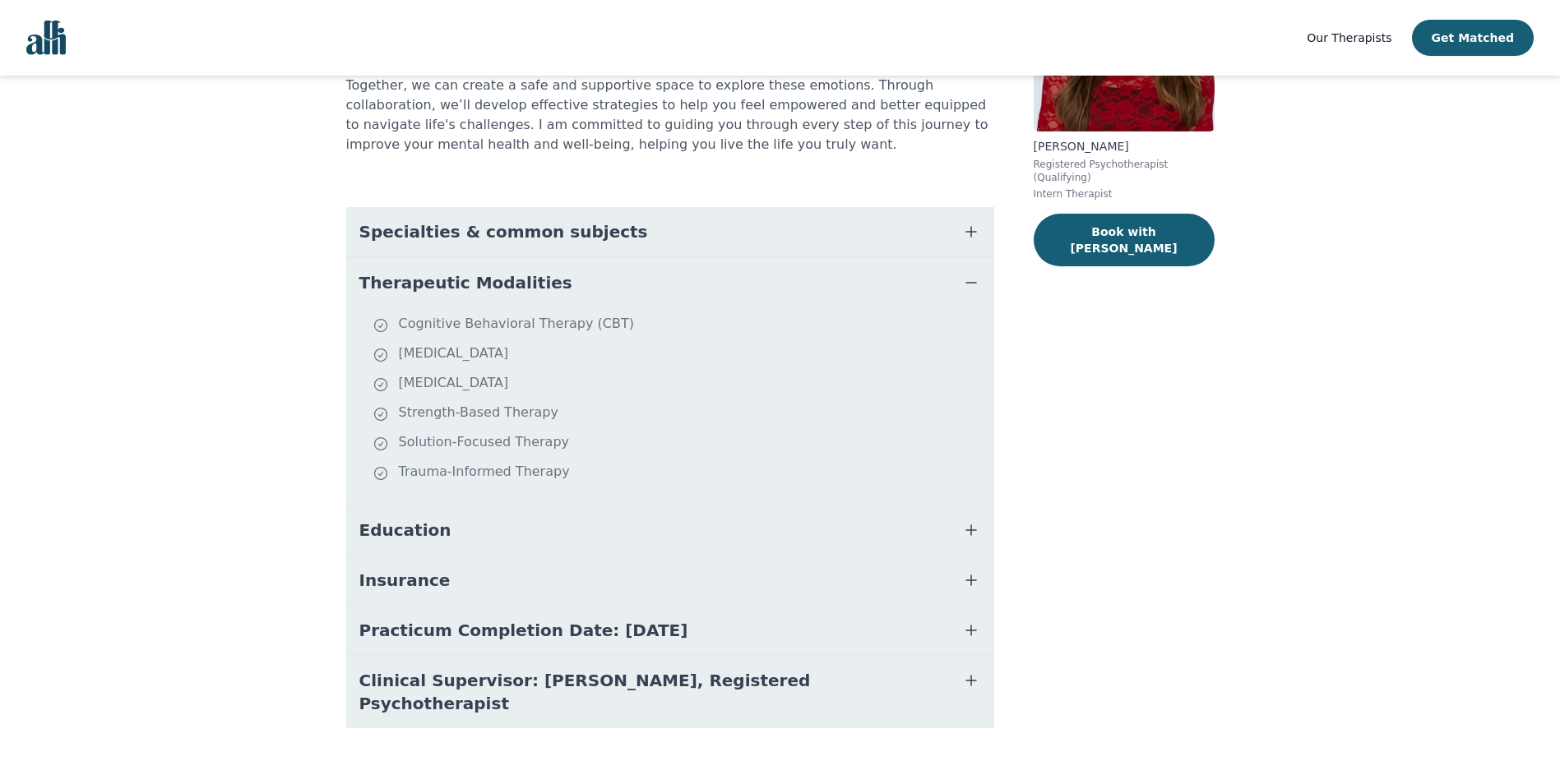
click at [536, 637] on span "Practicum Completion Date: [DATE]" at bounding box center [523, 630] width 329 height 23
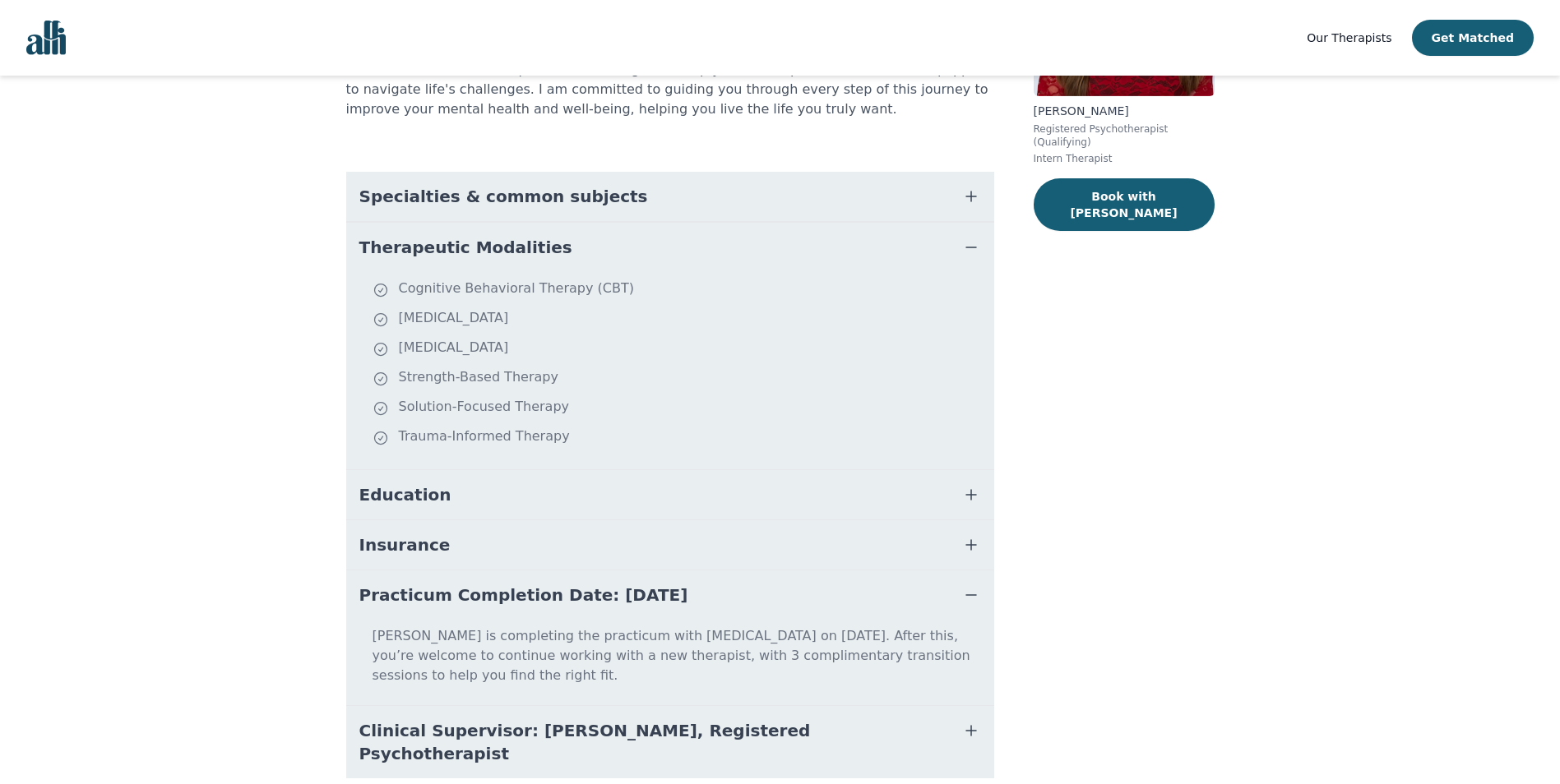
scroll to position [286, 0]
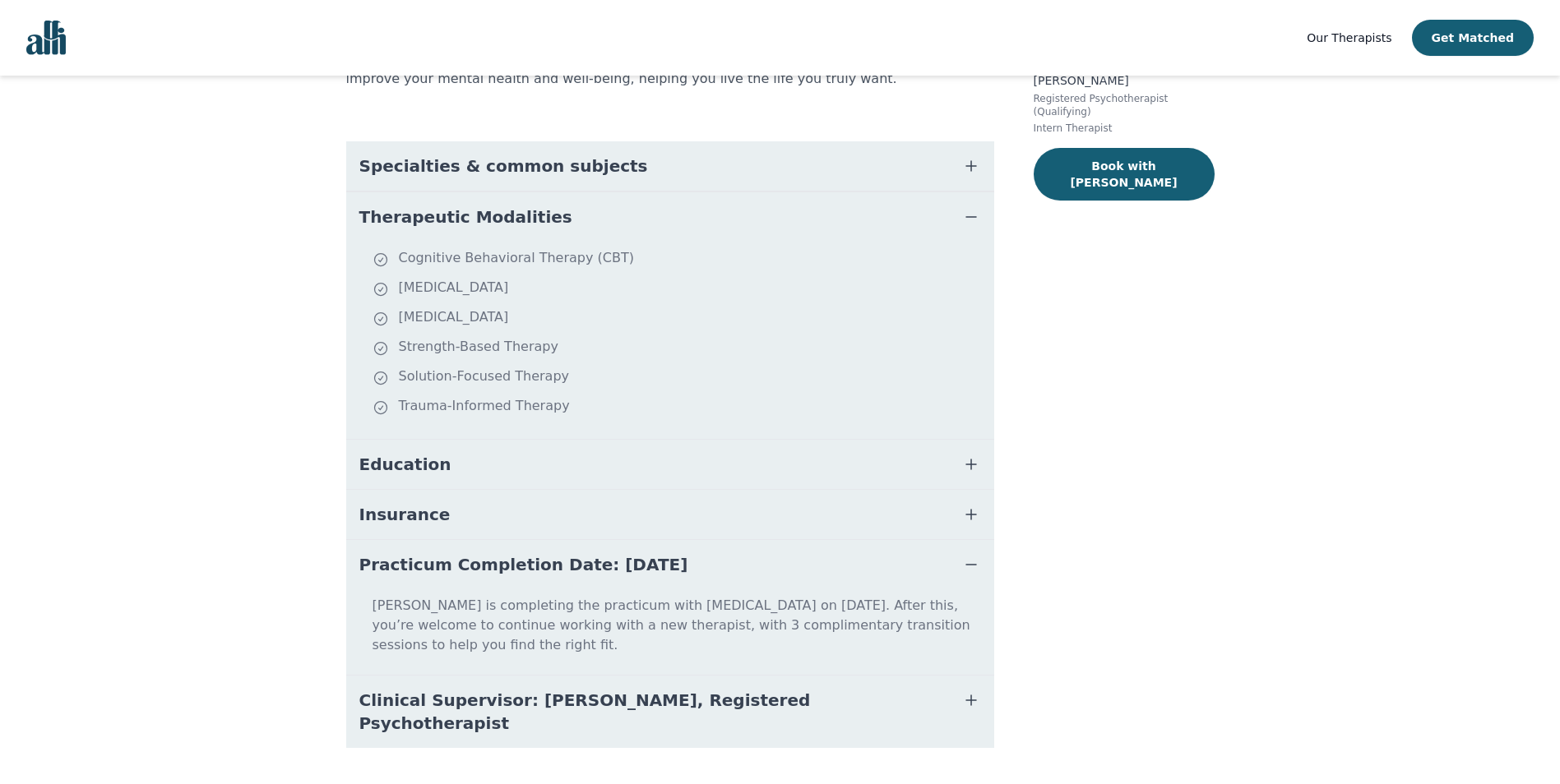
click at [567, 570] on span "Practicum Completion Date: [DATE]" at bounding box center [523, 565] width 329 height 23
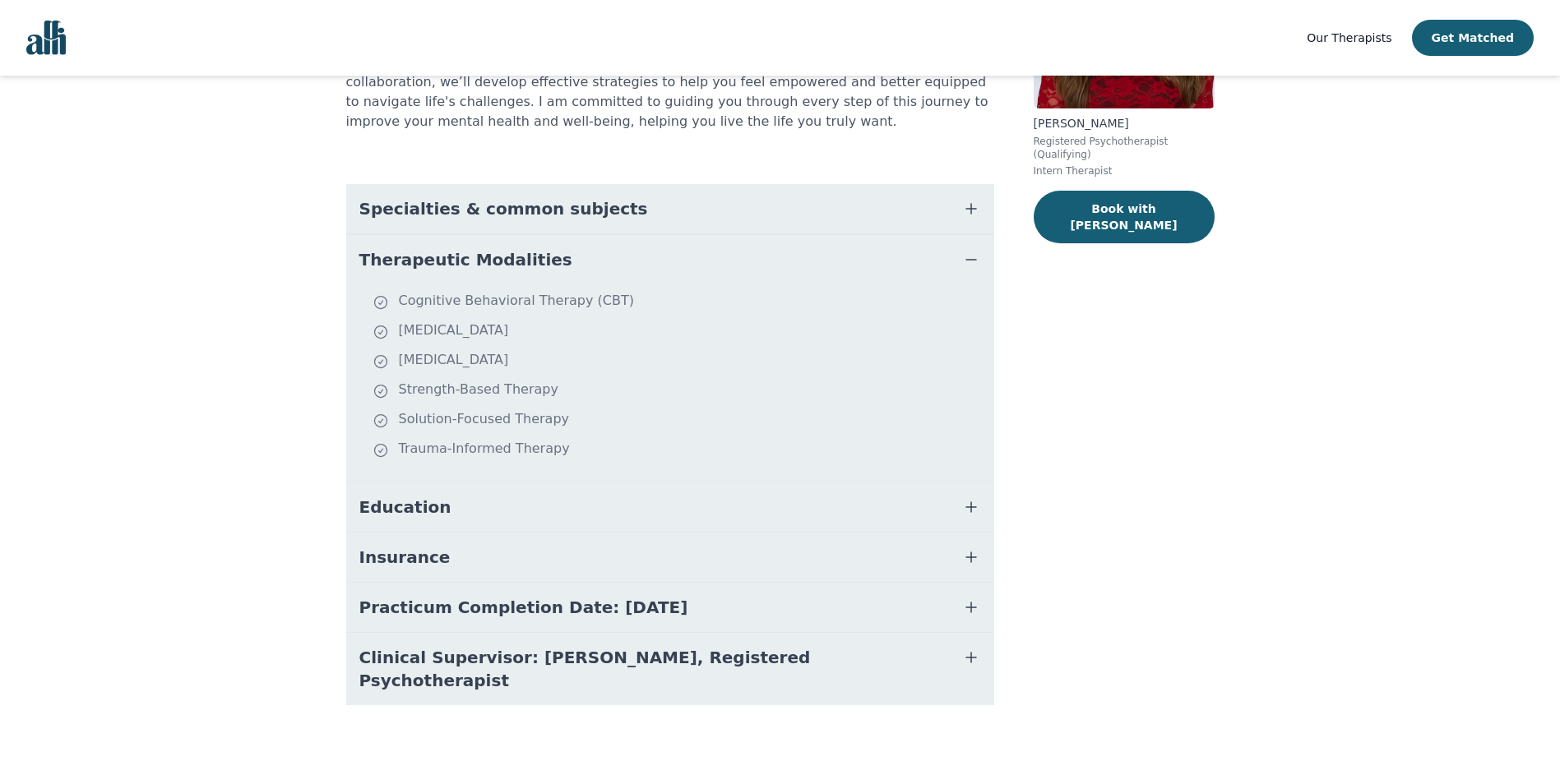
scroll to position [220, 0]
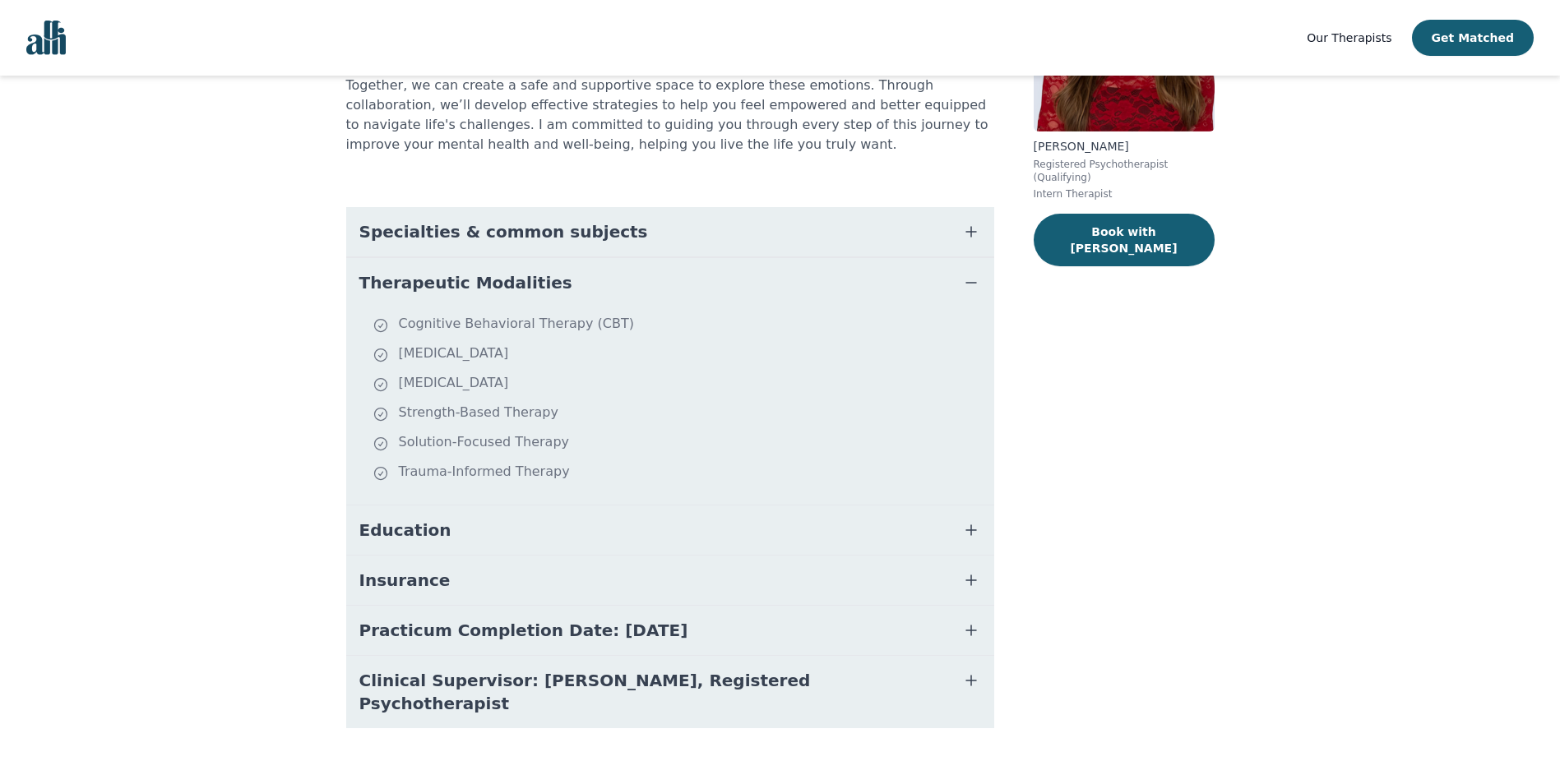
click at [568, 681] on span "Clinical Supervisor: [PERSON_NAME], Registered Psychotherapist" at bounding box center [650, 692] width 582 height 46
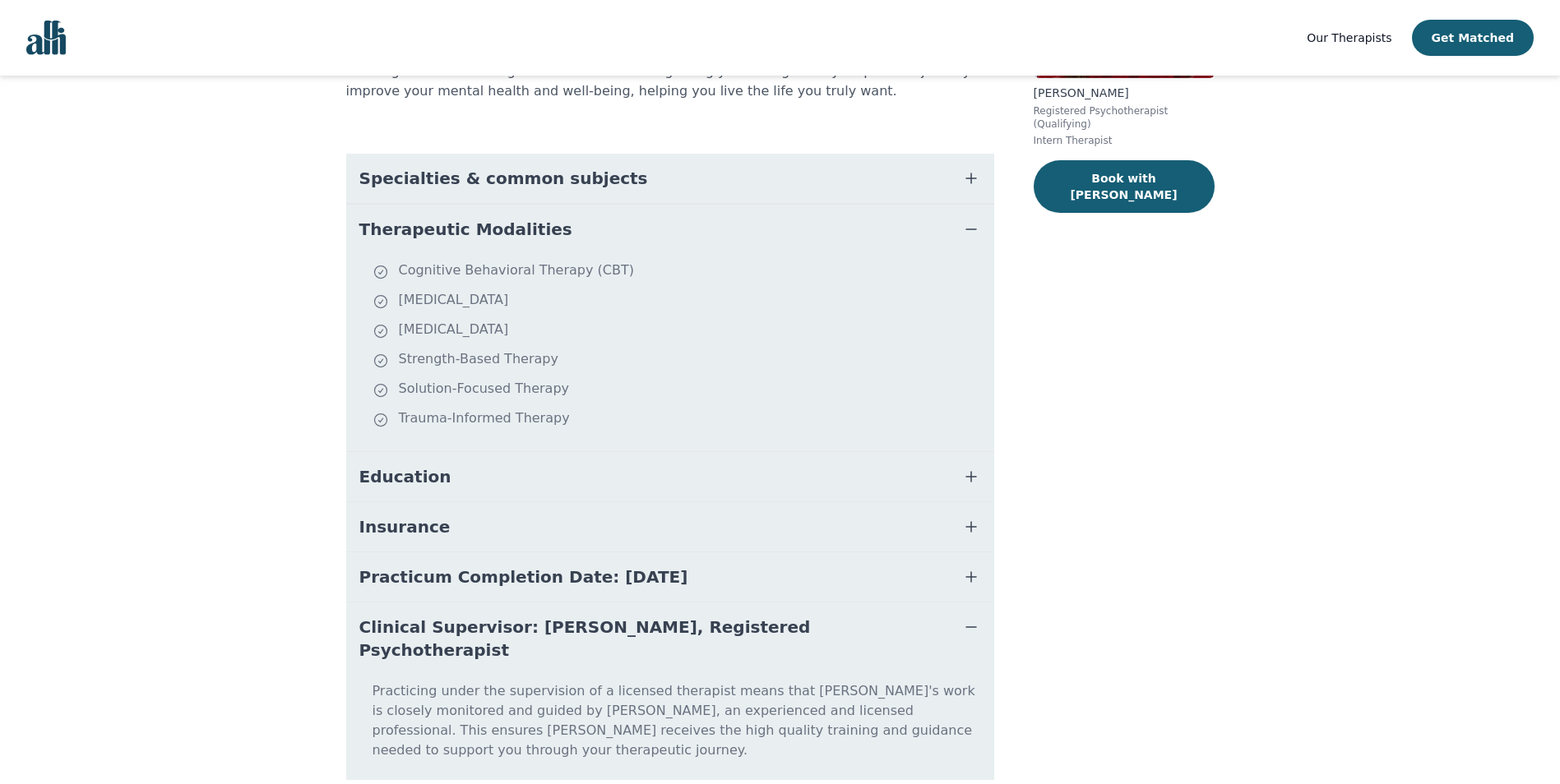
scroll to position [305, 0]
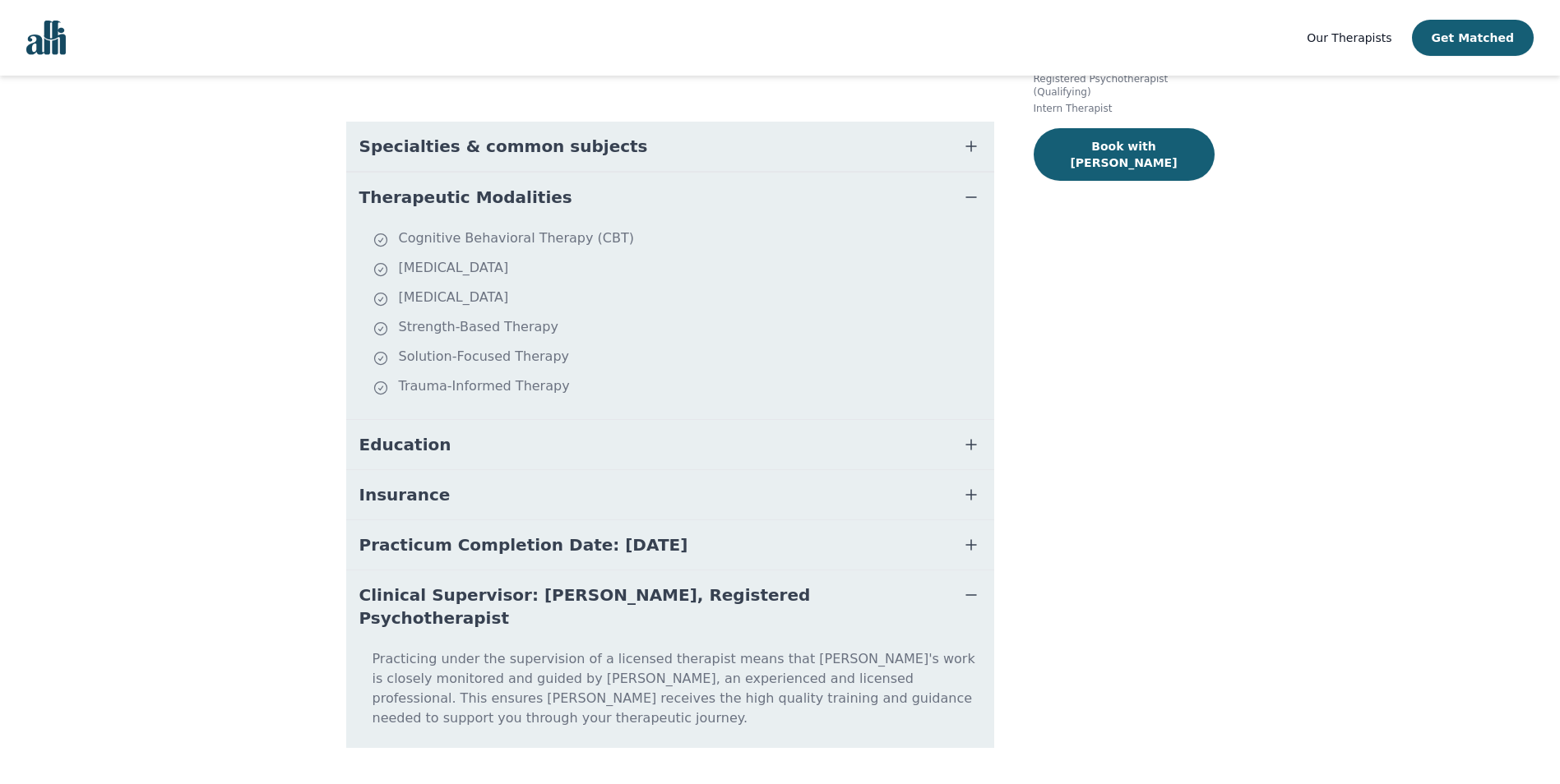
click at [733, 585] on span "Clinical Supervisor: [PERSON_NAME], Registered Psychotherapist" at bounding box center [650, 607] width 582 height 46
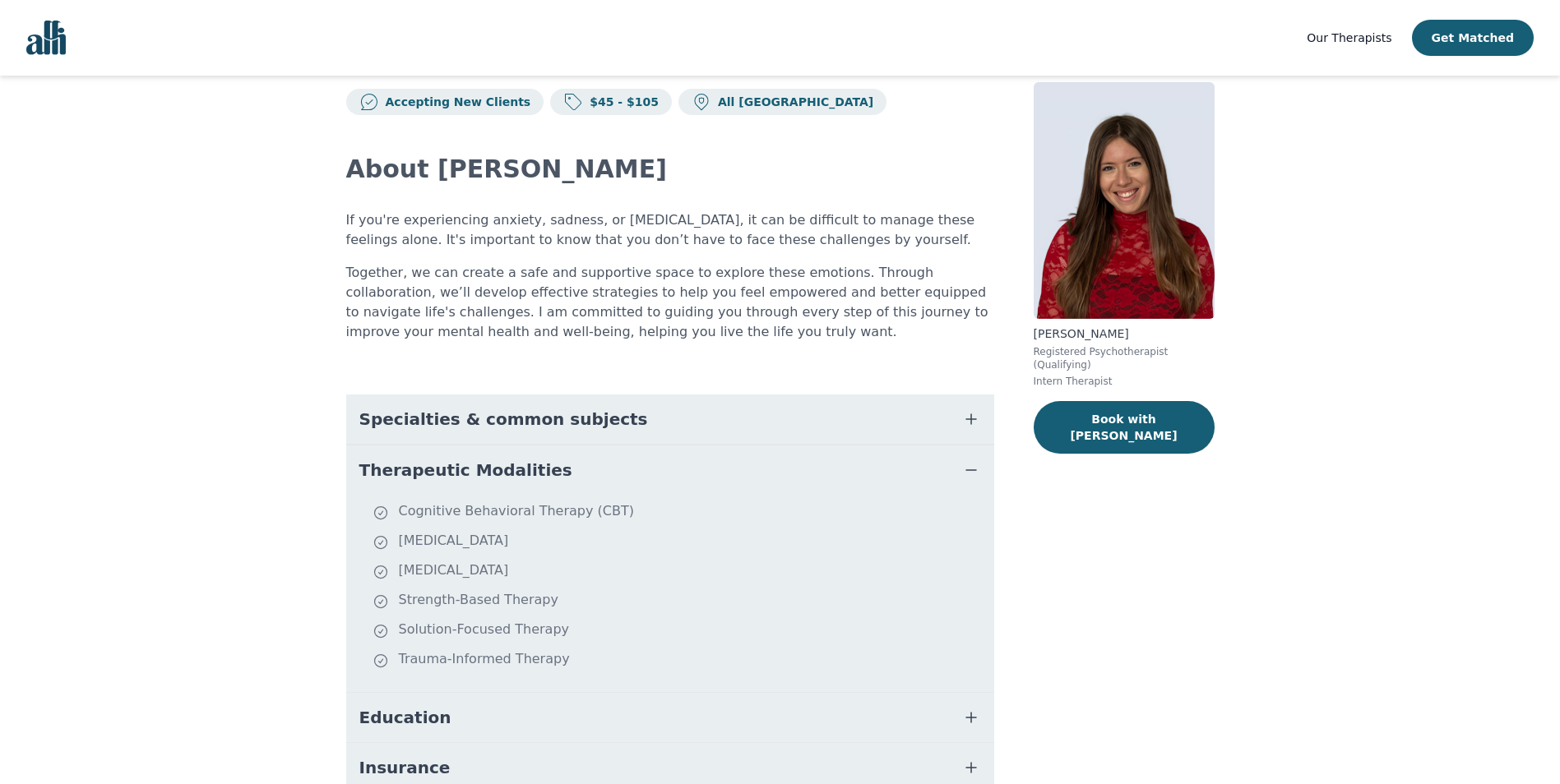
scroll to position [0, 0]
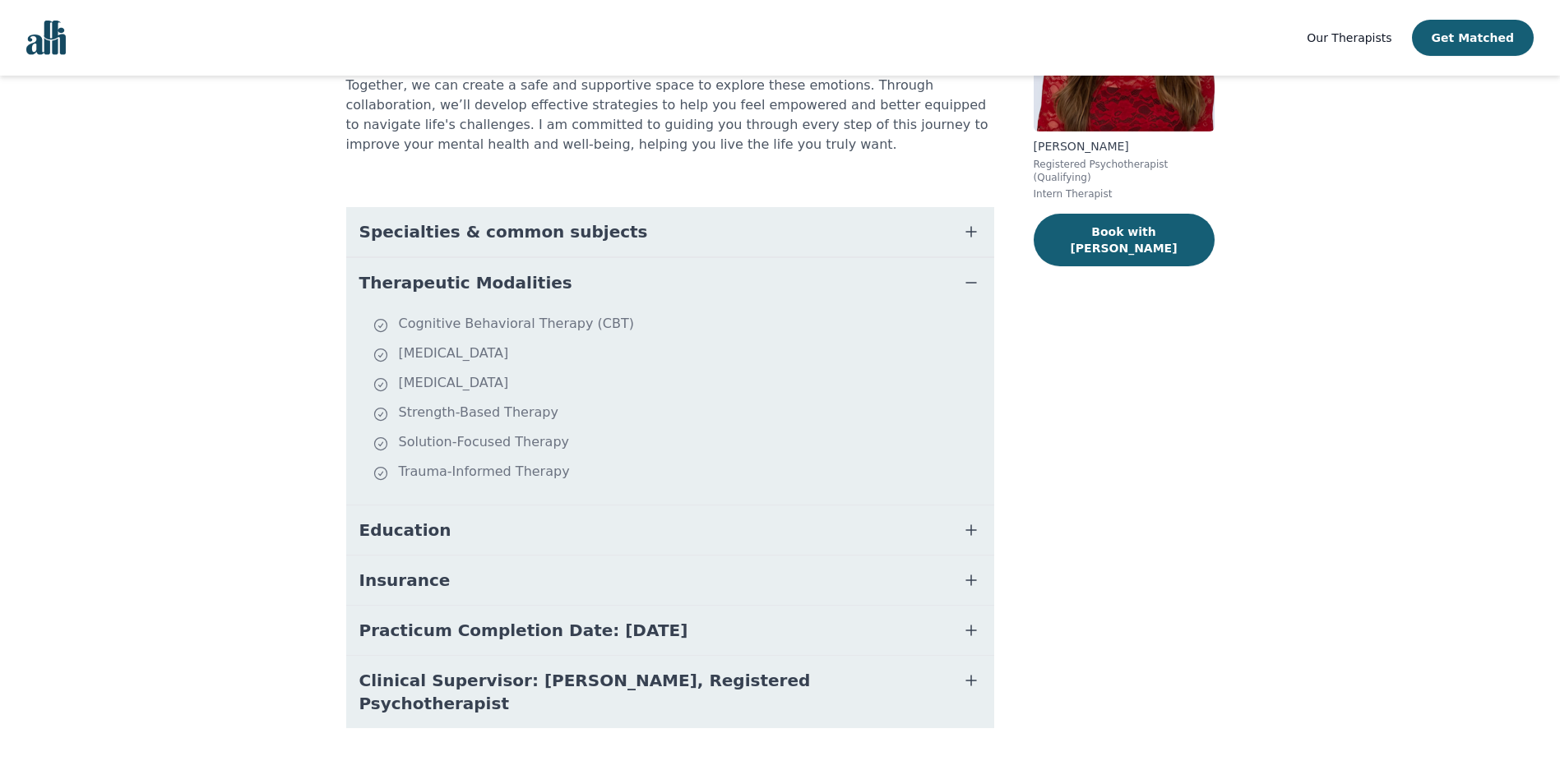
click at [714, 692] on button "Clinical Supervisor: [PERSON_NAME], Registered Psychotherapist" at bounding box center [670, 692] width 648 height 72
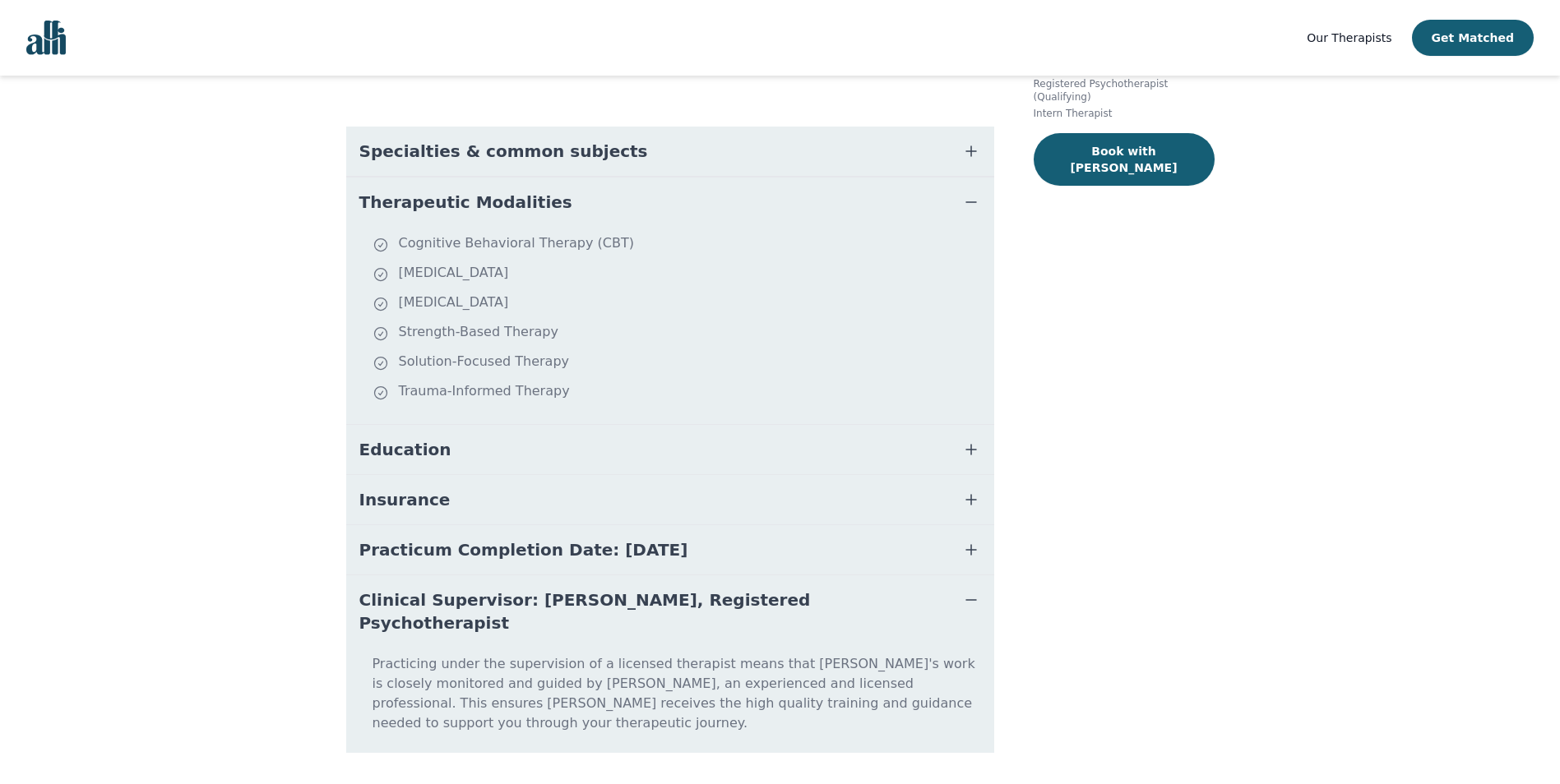
scroll to position [305, 0]
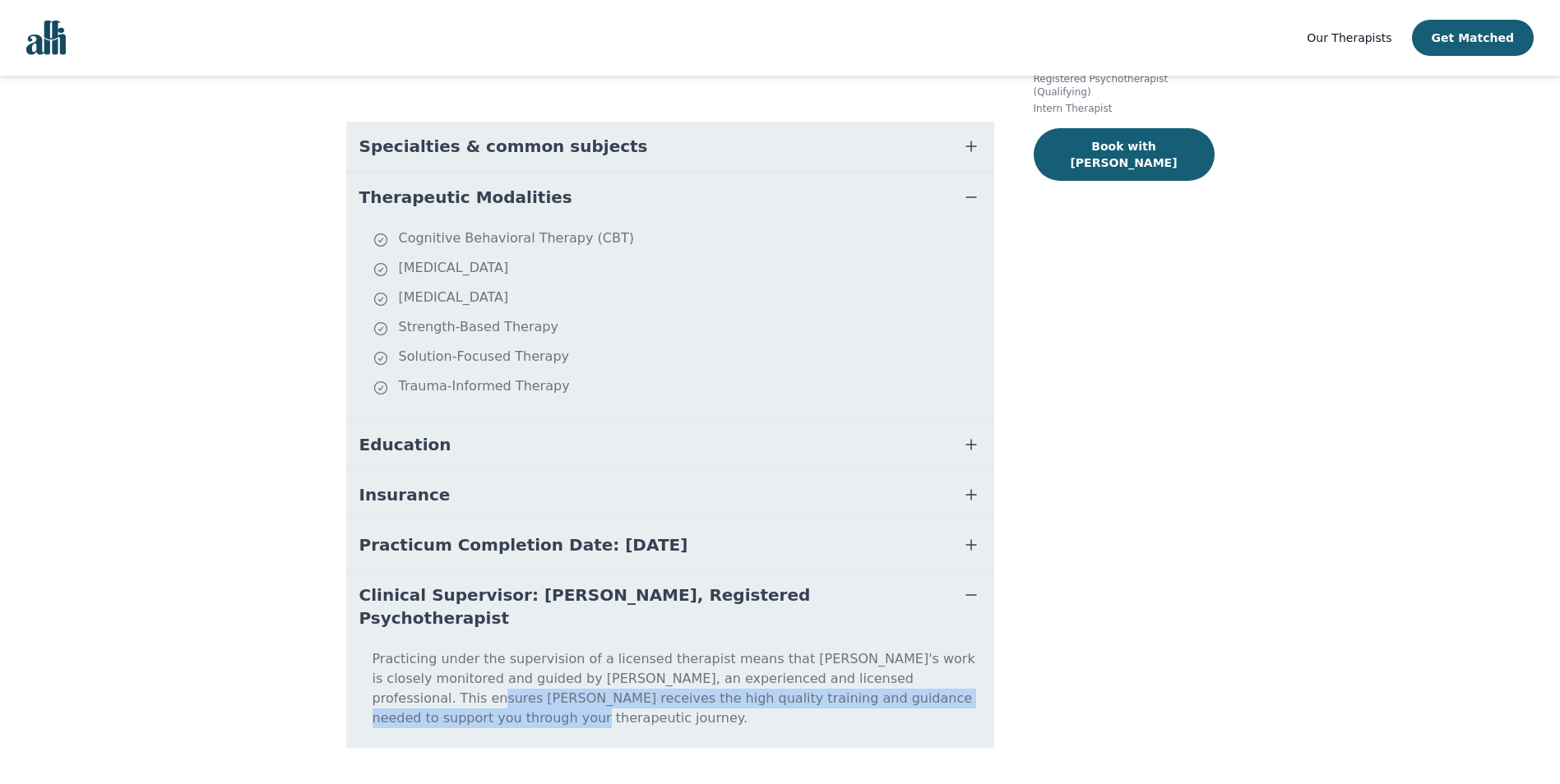
drag, startPoint x: 824, startPoint y: 681, endPoint x: 834, endPoint y: 659, distance: 24.2
click at [834, 659] on p "Practicing under the supervision of a licensed therapist means that [PERSON_NAM…" at bounding box center [670, 695] width 635 height 92
copy p "receives the high quality training and guidance needed to support you through y…"
click at [694, 601] on span "Clinical Supervisor: [PERSON_NAME], Registered Psychotherapist" at bounding box center [650, 607] width 582 height 46
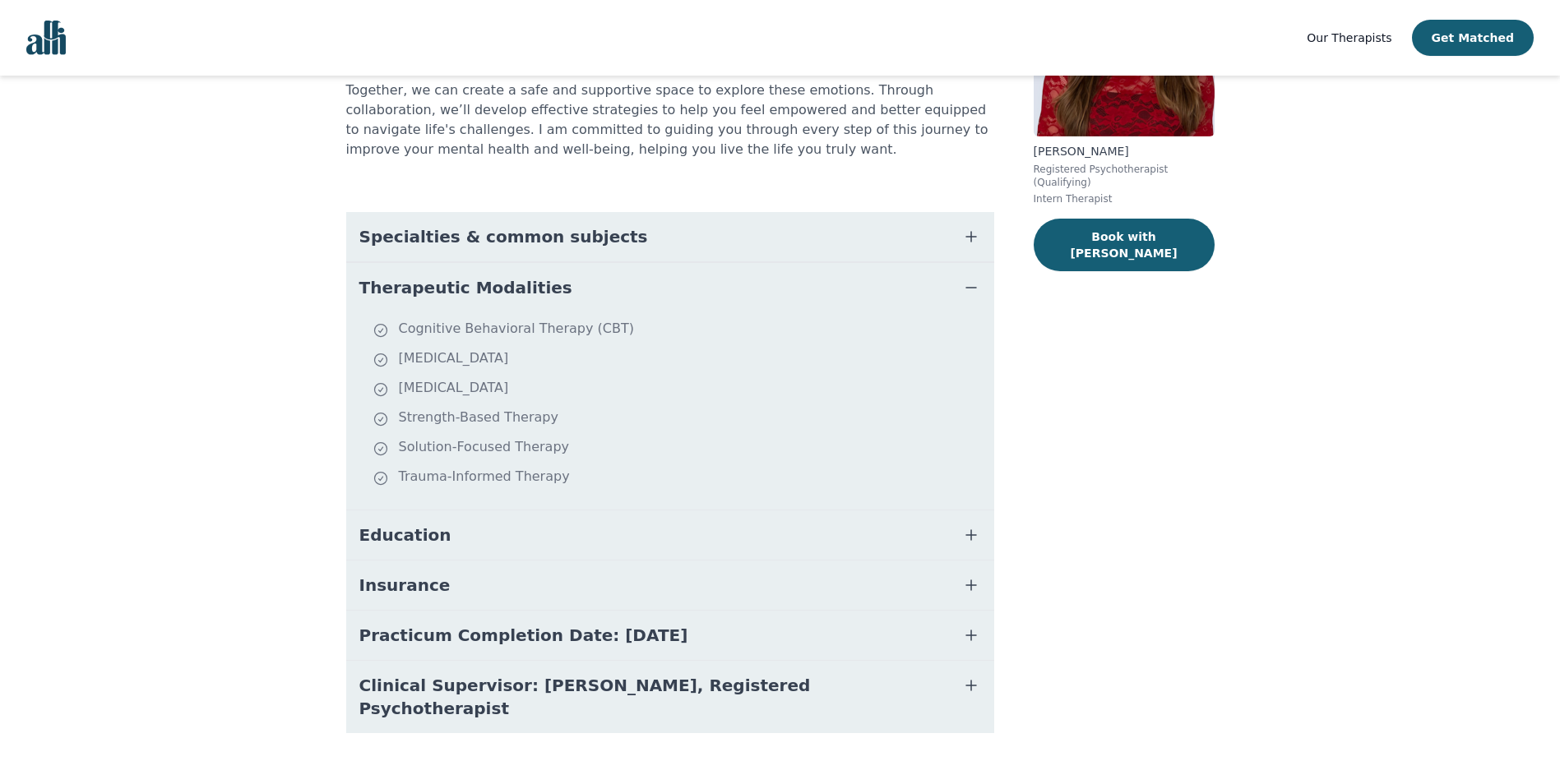
scroll to position [220, 0]
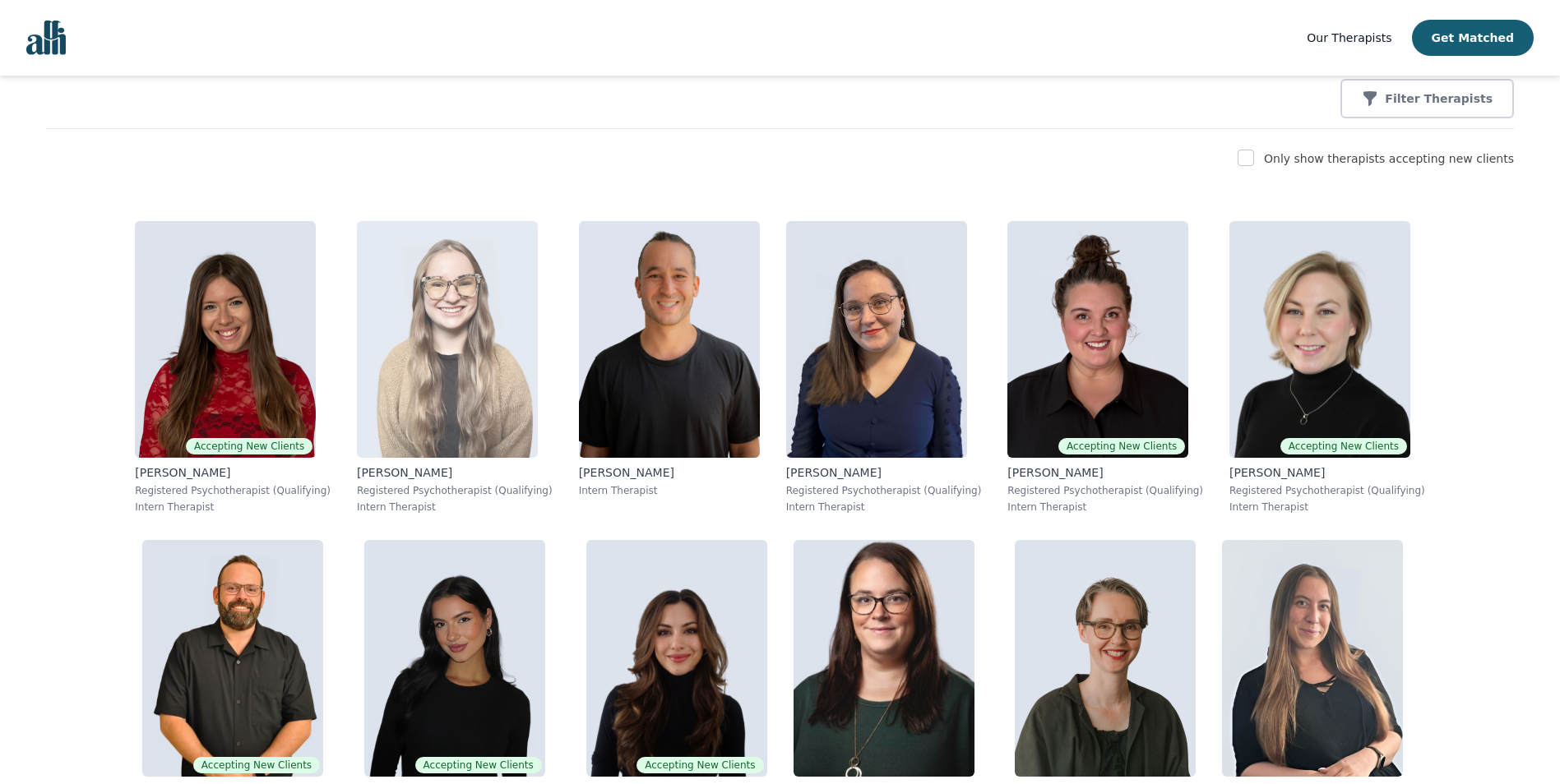
click at [357, 497] on p "Registered Psychotherapist (Qualifying)" at bounding box center [455, 491] width 195 height 13
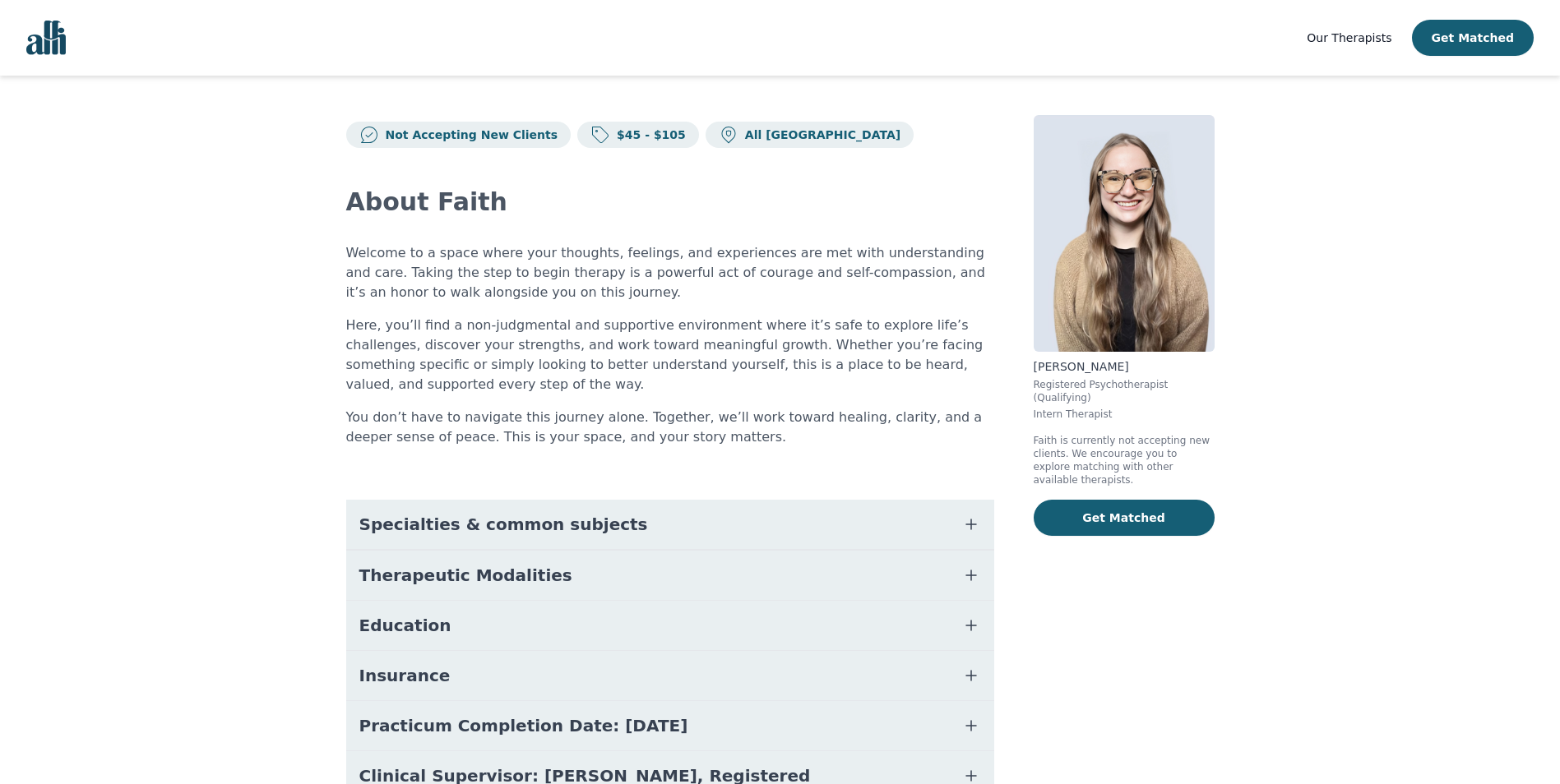
click at [486, 530] on span "Specialties & common subjects" at bounding box center [504, 524] width 289 height 23
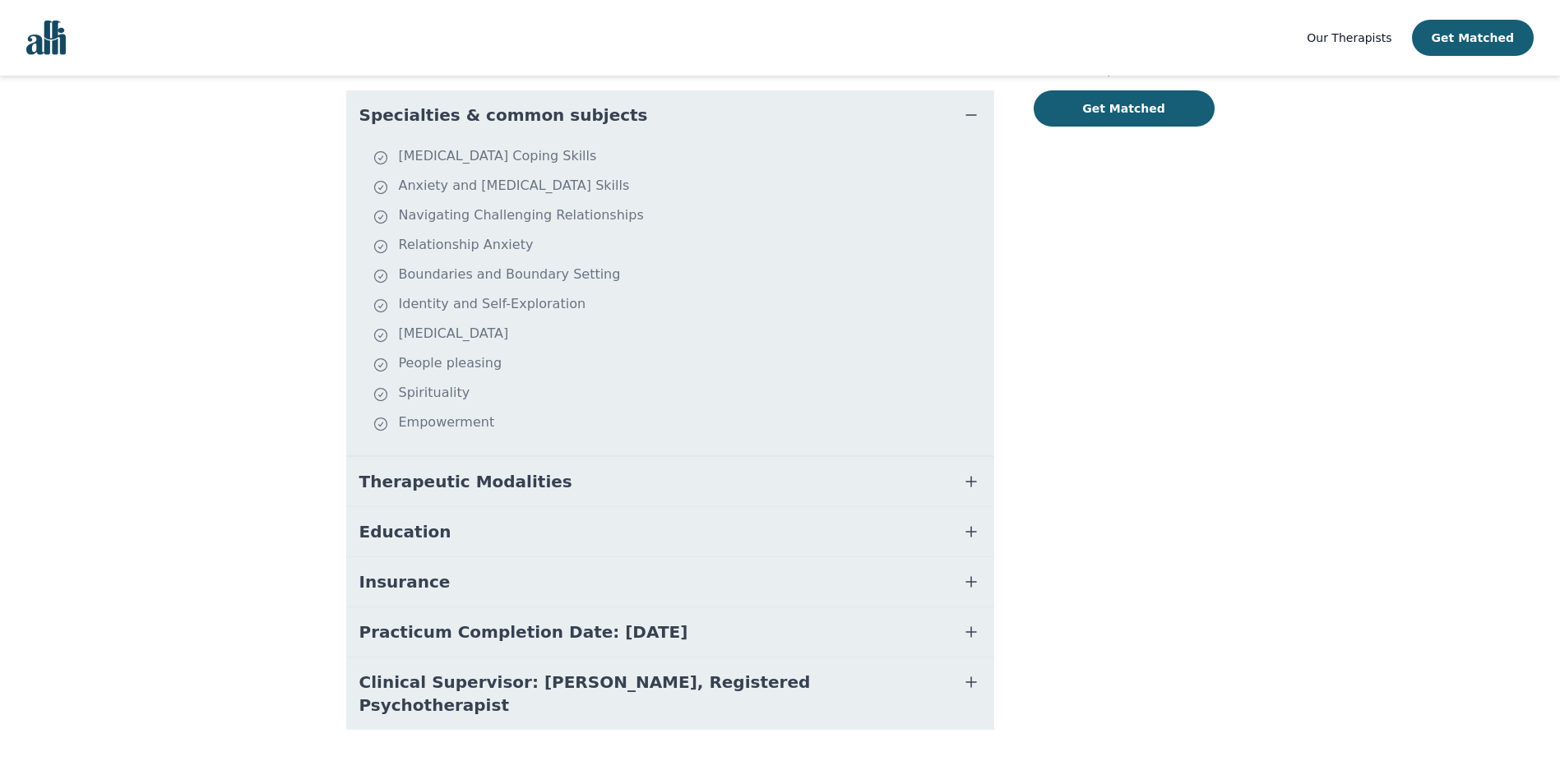
scroll to position [411, 0]
click at [487, 479] on span "Therapeutic Modalities" at bounding box center [466, 479] width 213 height 23
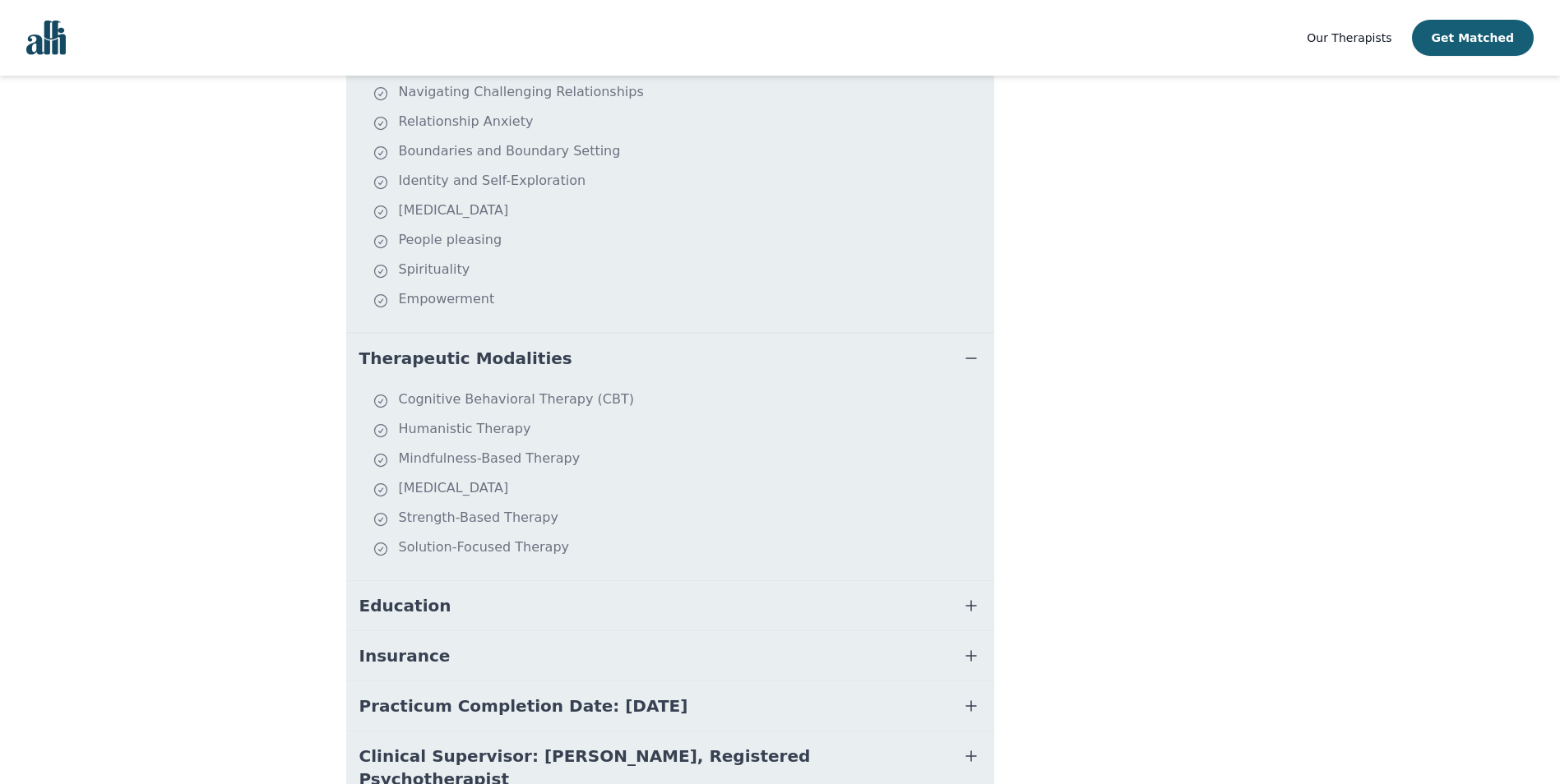
scroll to position [576, 0]
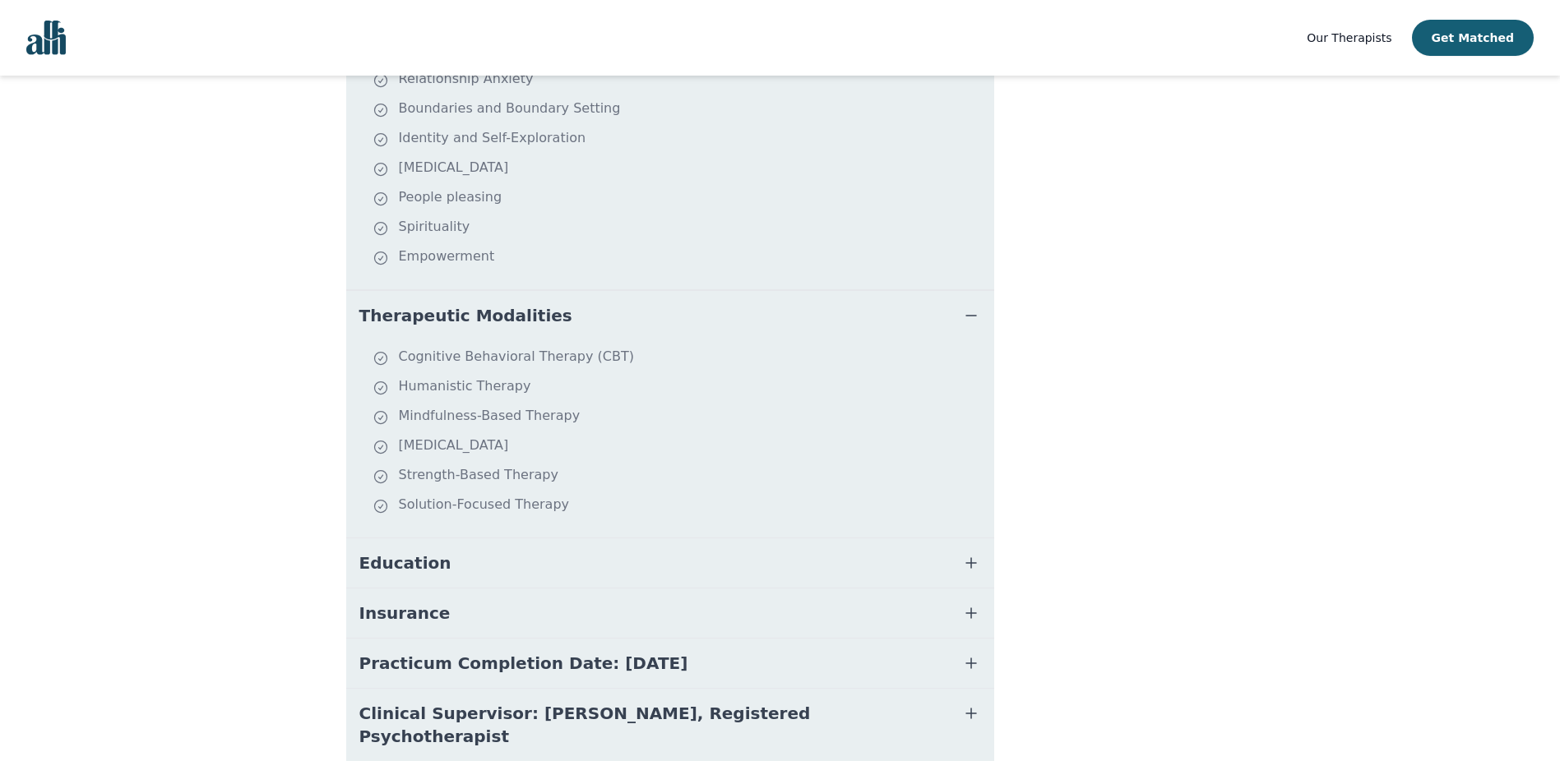
click at [555, 568] on button "Education" at bounding box center [670, 563] width 648 height 49
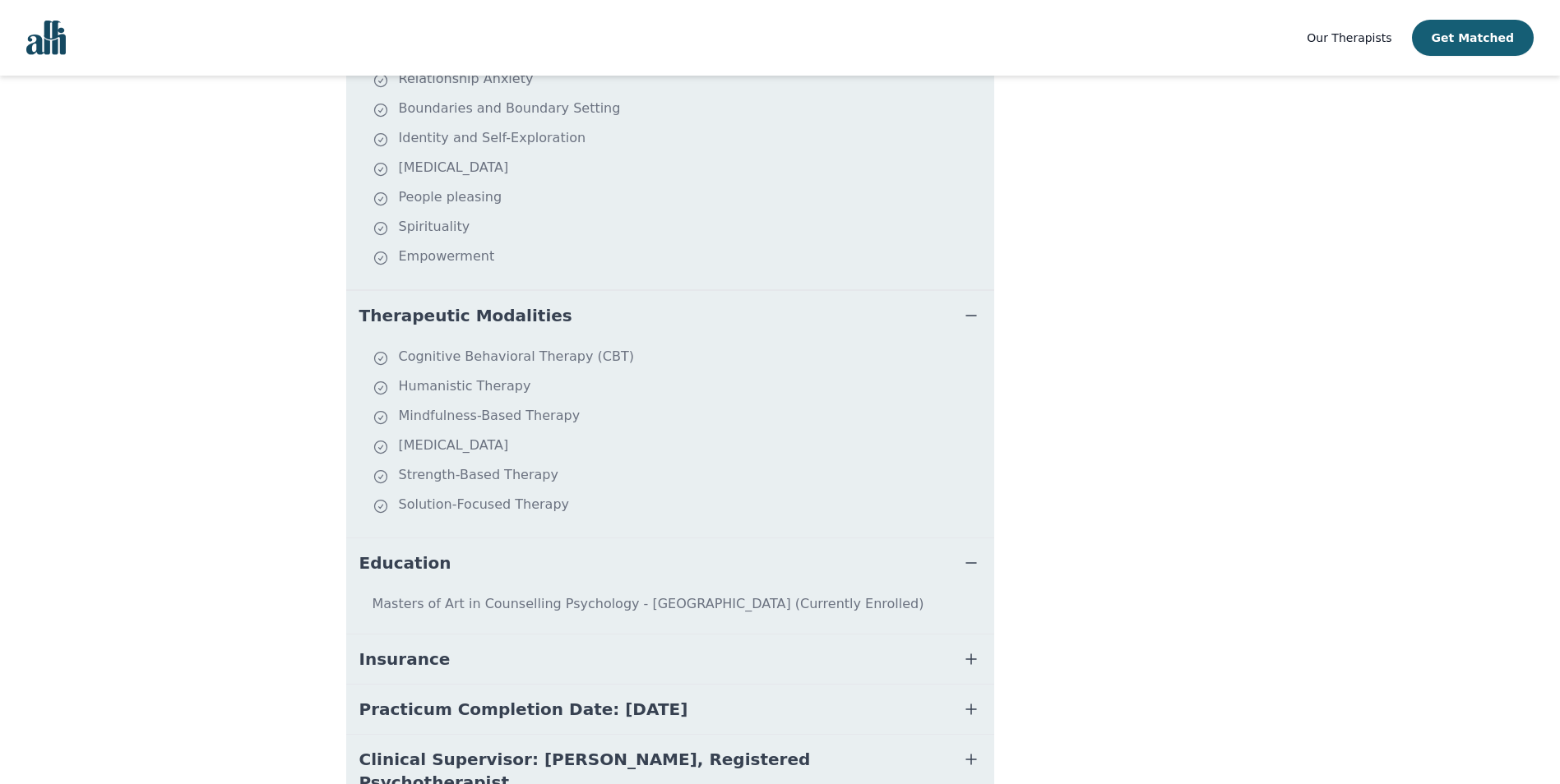
click at [555, 567] on button "Education" at bounding box center [670, 563] width 648 height 49
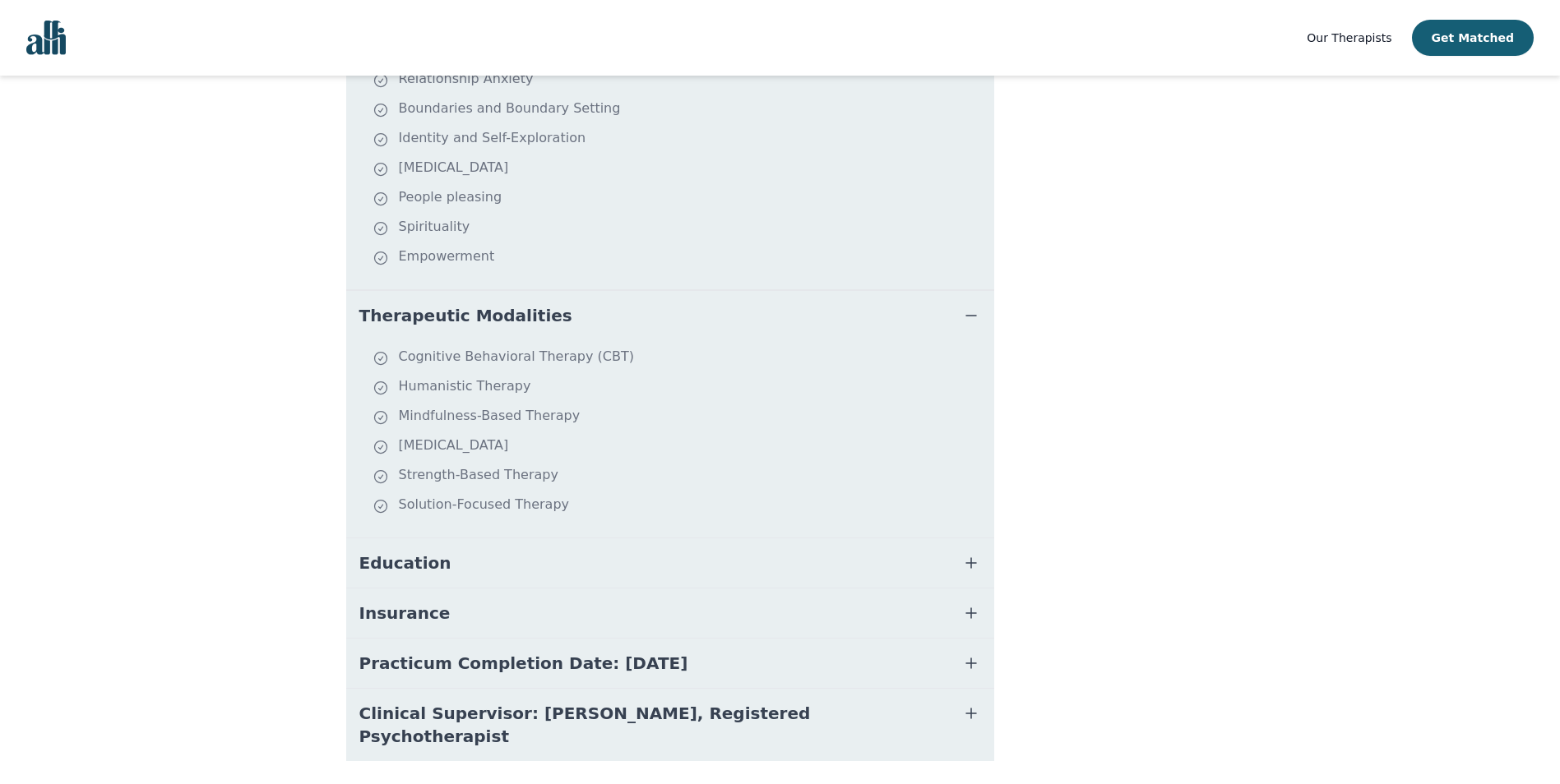
click at [520, 611] on button "Insurance" at bounding box center [670, 613] width 648 height 49
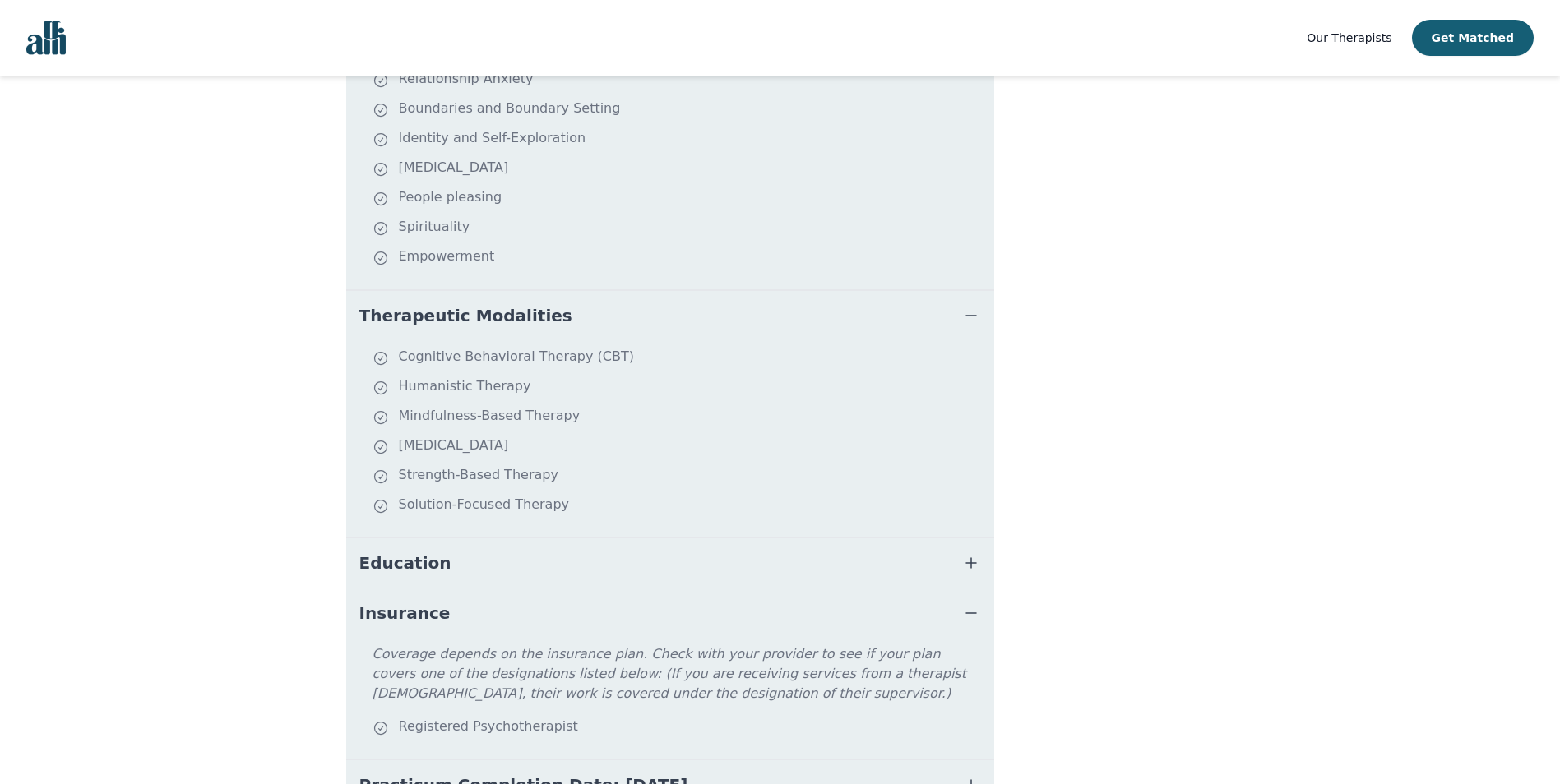
click at [519, 611] on button "Insurance" at bounding box center [670, 613] width 648 height 49
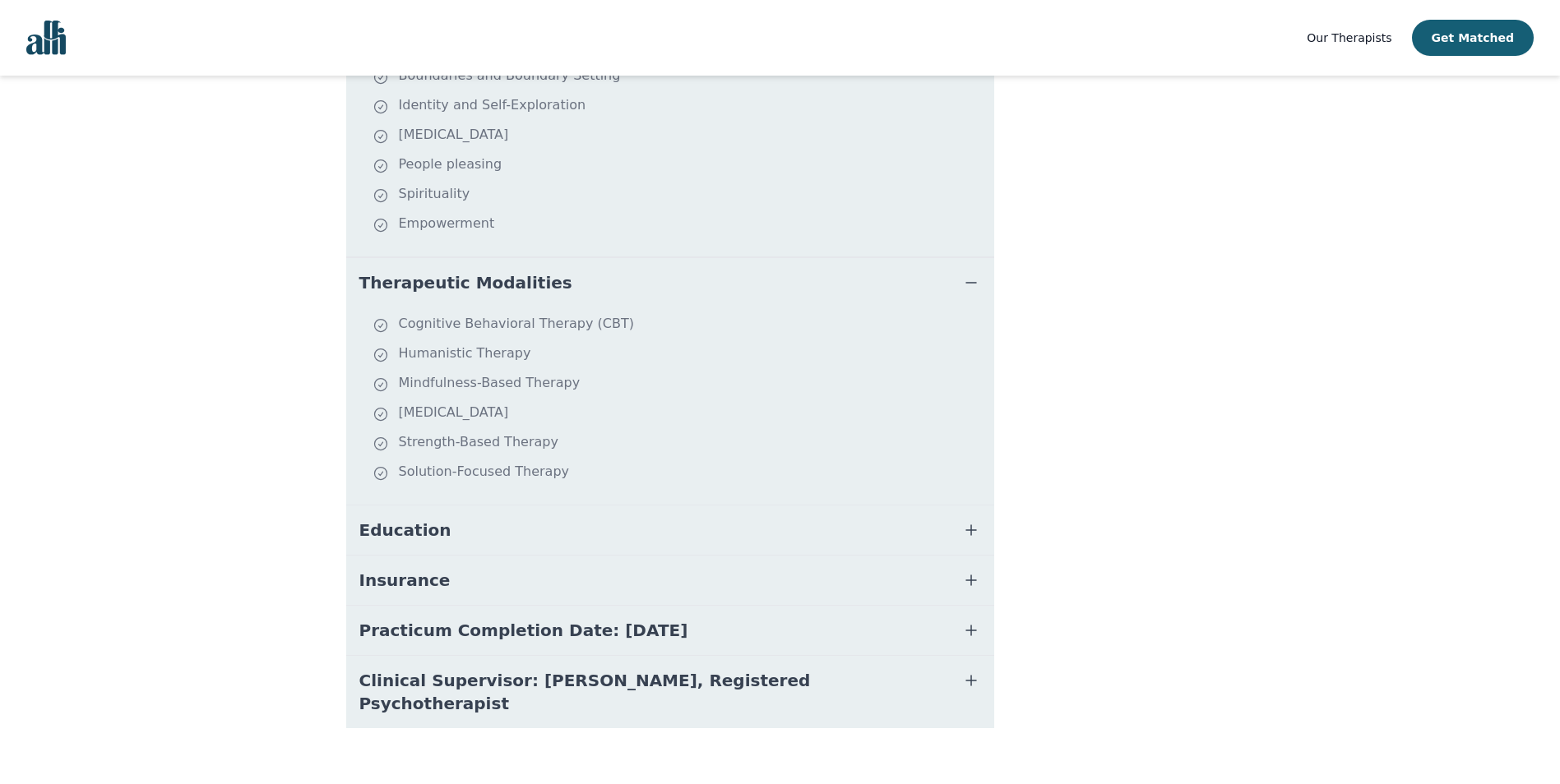
click at [640, 681] on span "Clinical Supervisor: [PERSON_NAME], Registered Psychotherapist" at bounding box center [650, 692] width 582 height 46
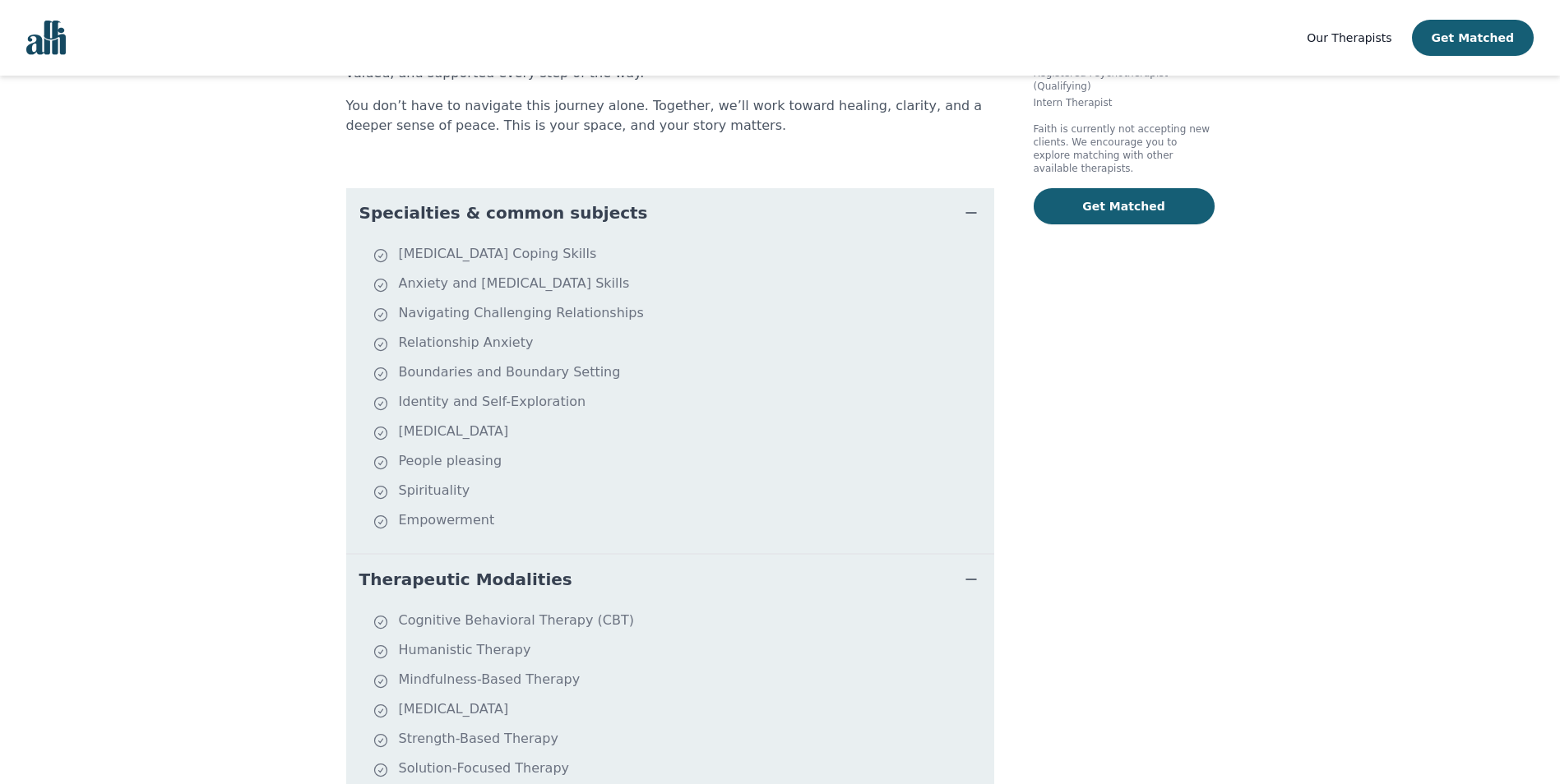
scroll to position [283, 0]
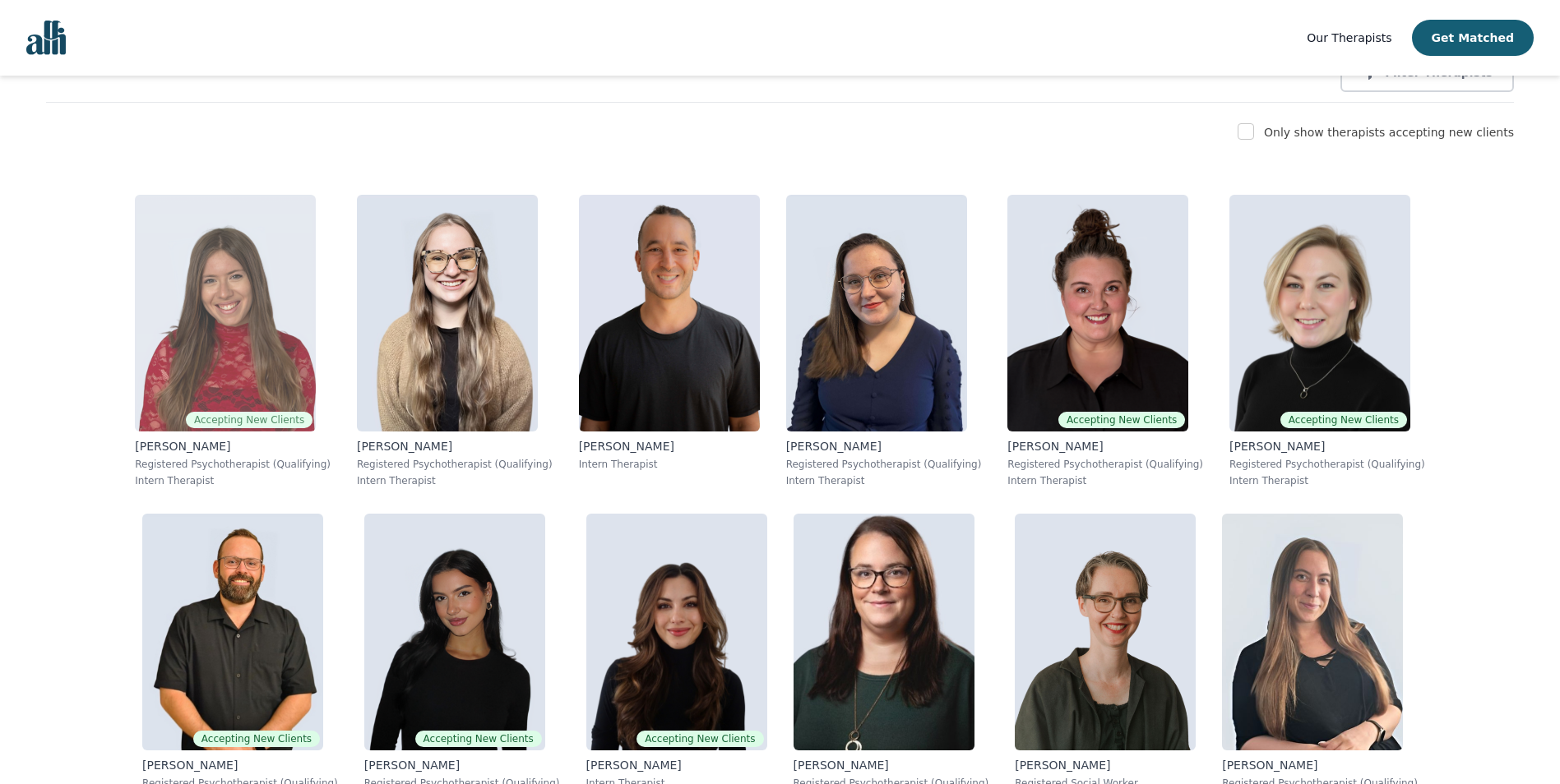
click at [153, 453] on p "[PERSON_NAME]" at bounding box center [232, 446] width 195 height 17
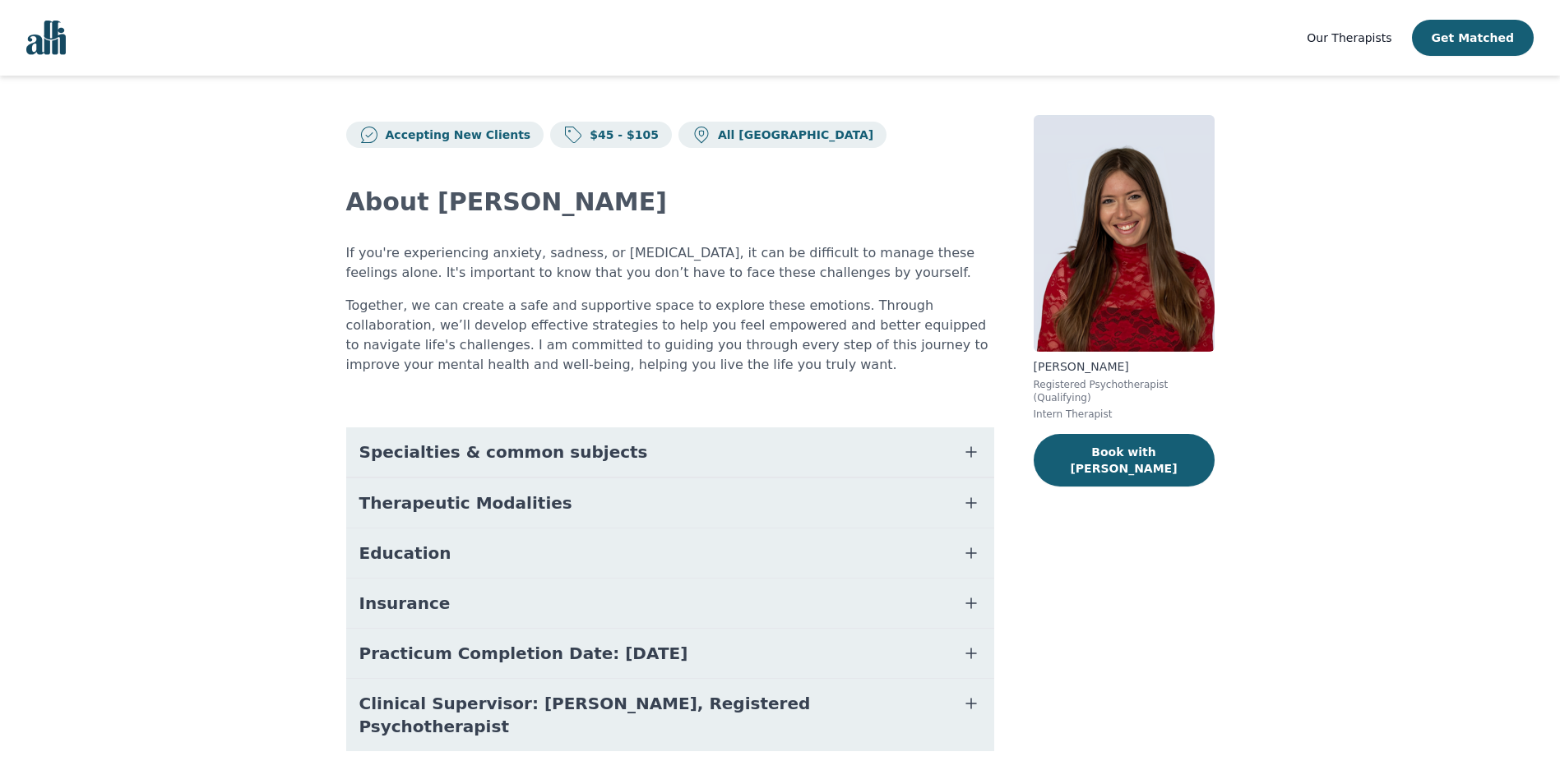
click at [551, 429] on button "Specialties & common subjects" at bounding box center [670, 452] width 648 height 49
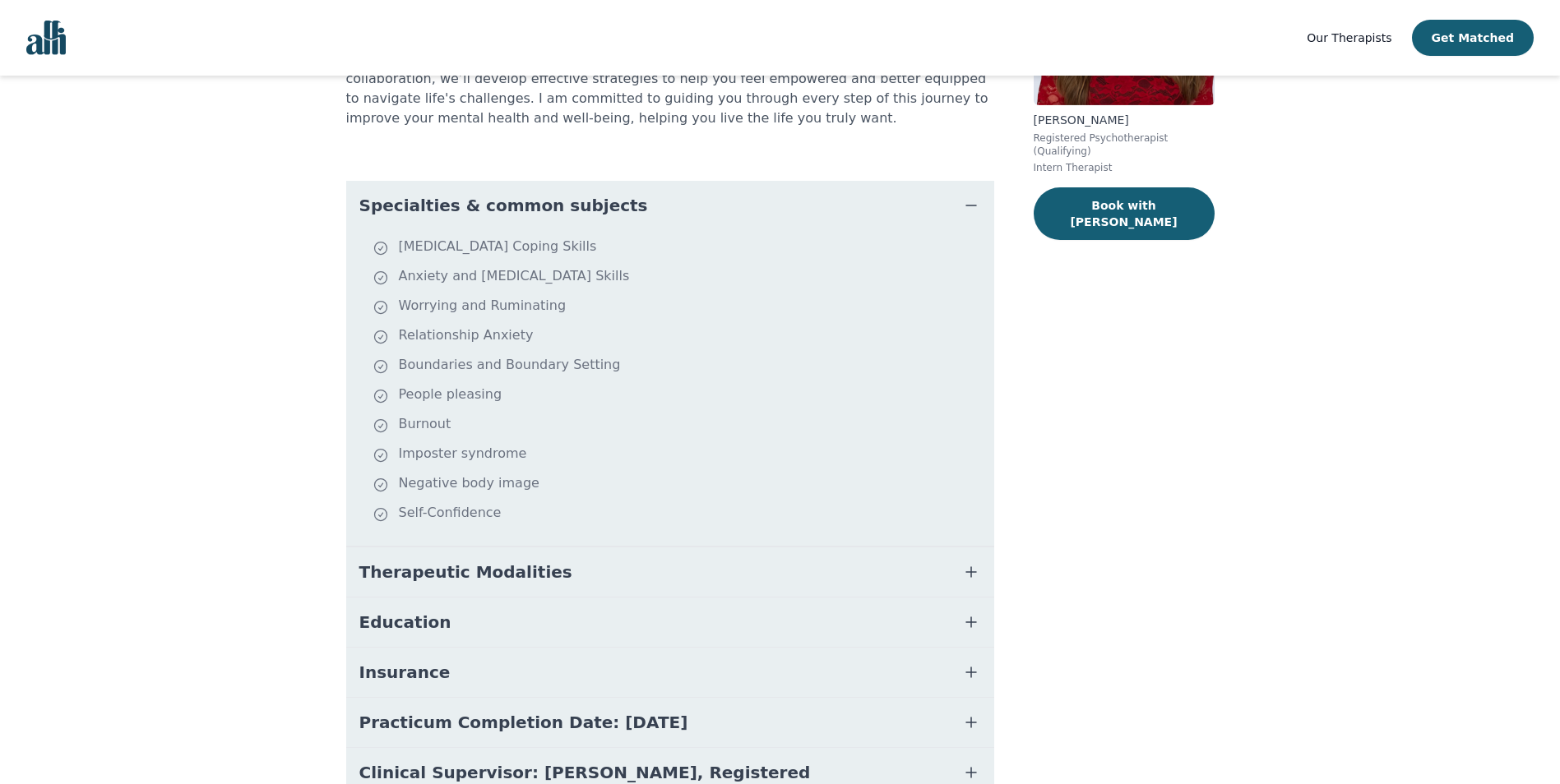
scroll to position [165, 0]
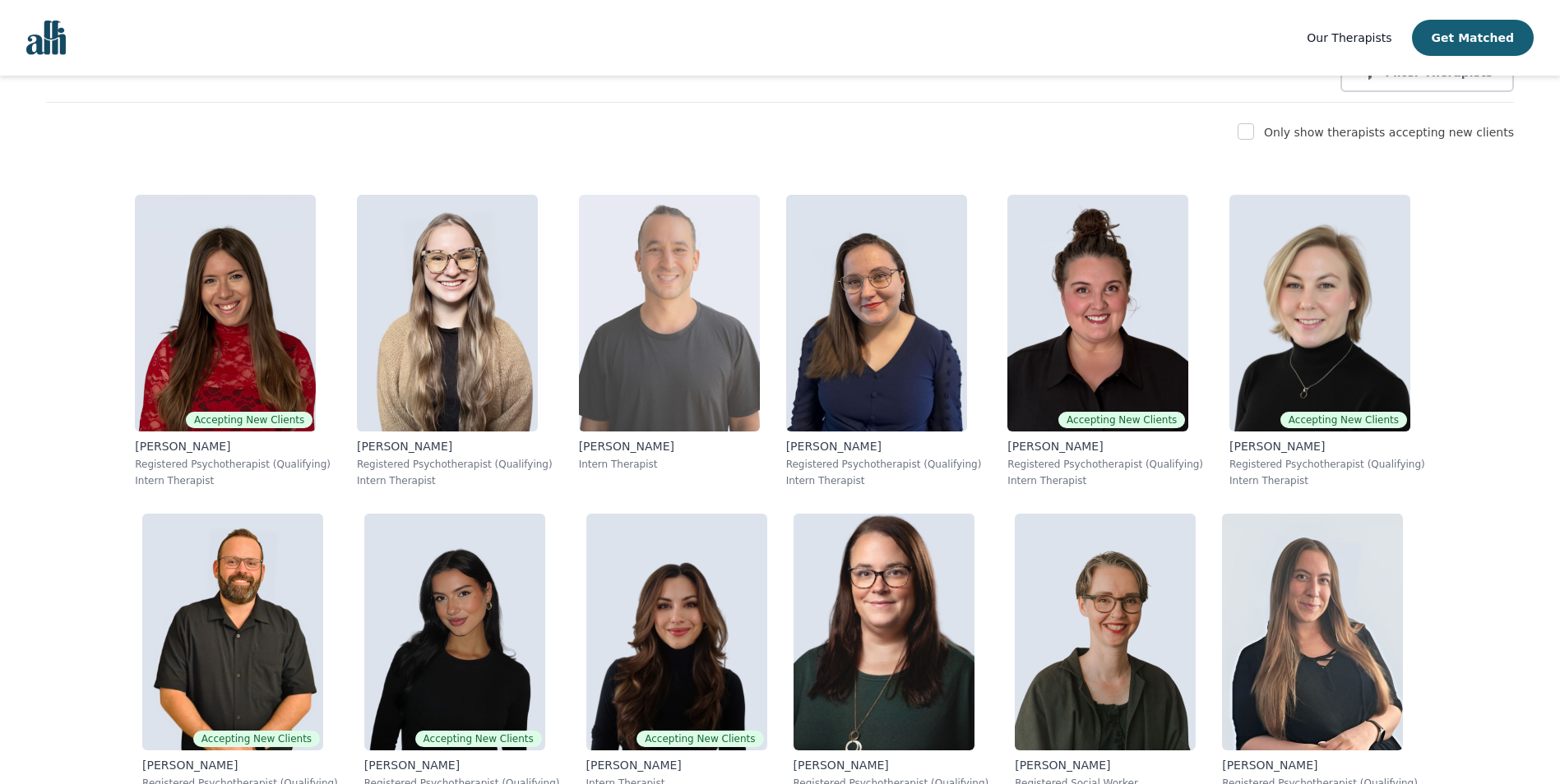
click at [579, 436] on div "[PERSON_NAME] Intern Therapist" at bounding box center [668, 333] width 181 height 276
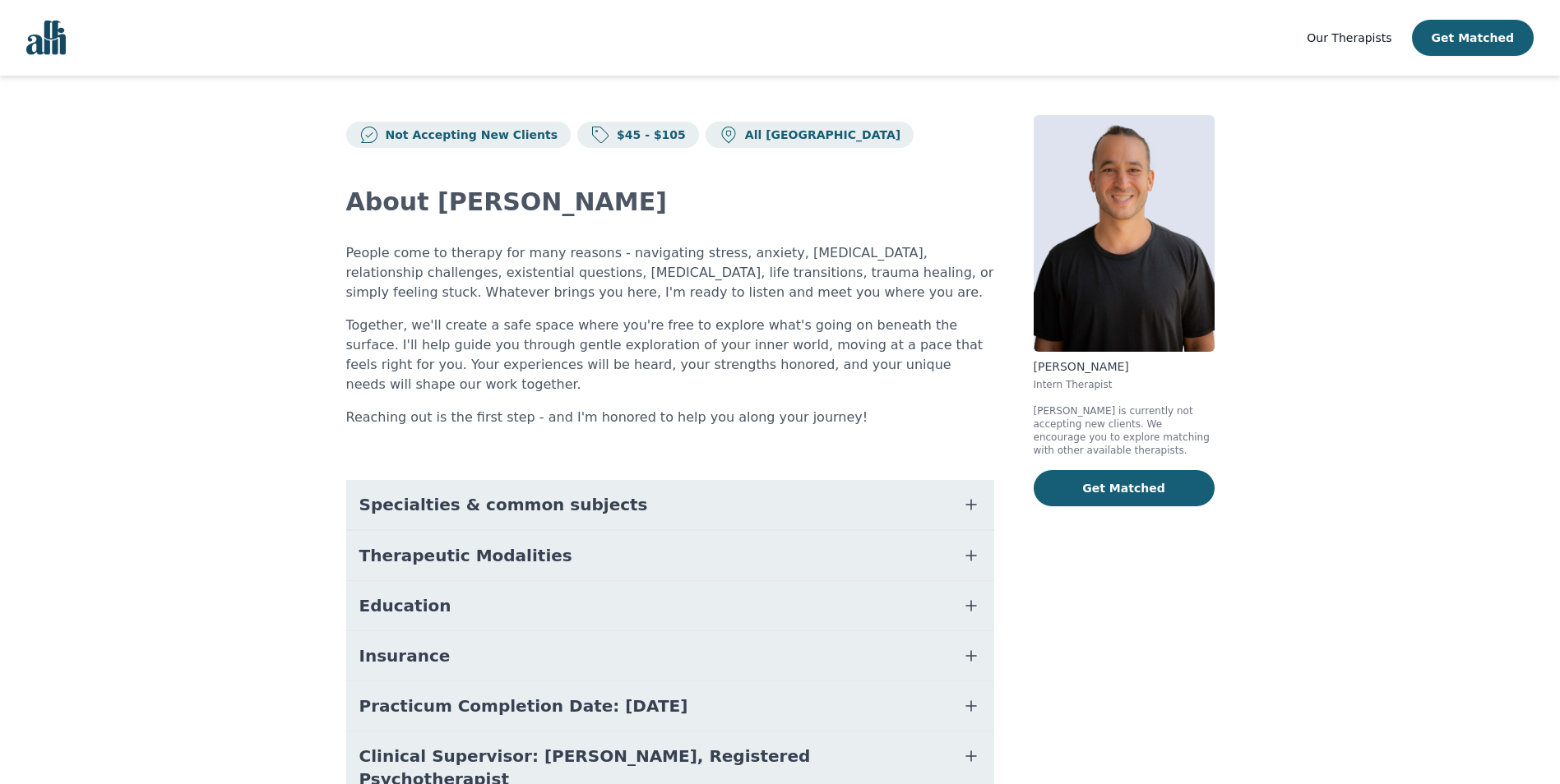
click at [472, 493] on span "Specialties & common subjects" at bounding box center [504, 504] width 289 height 23
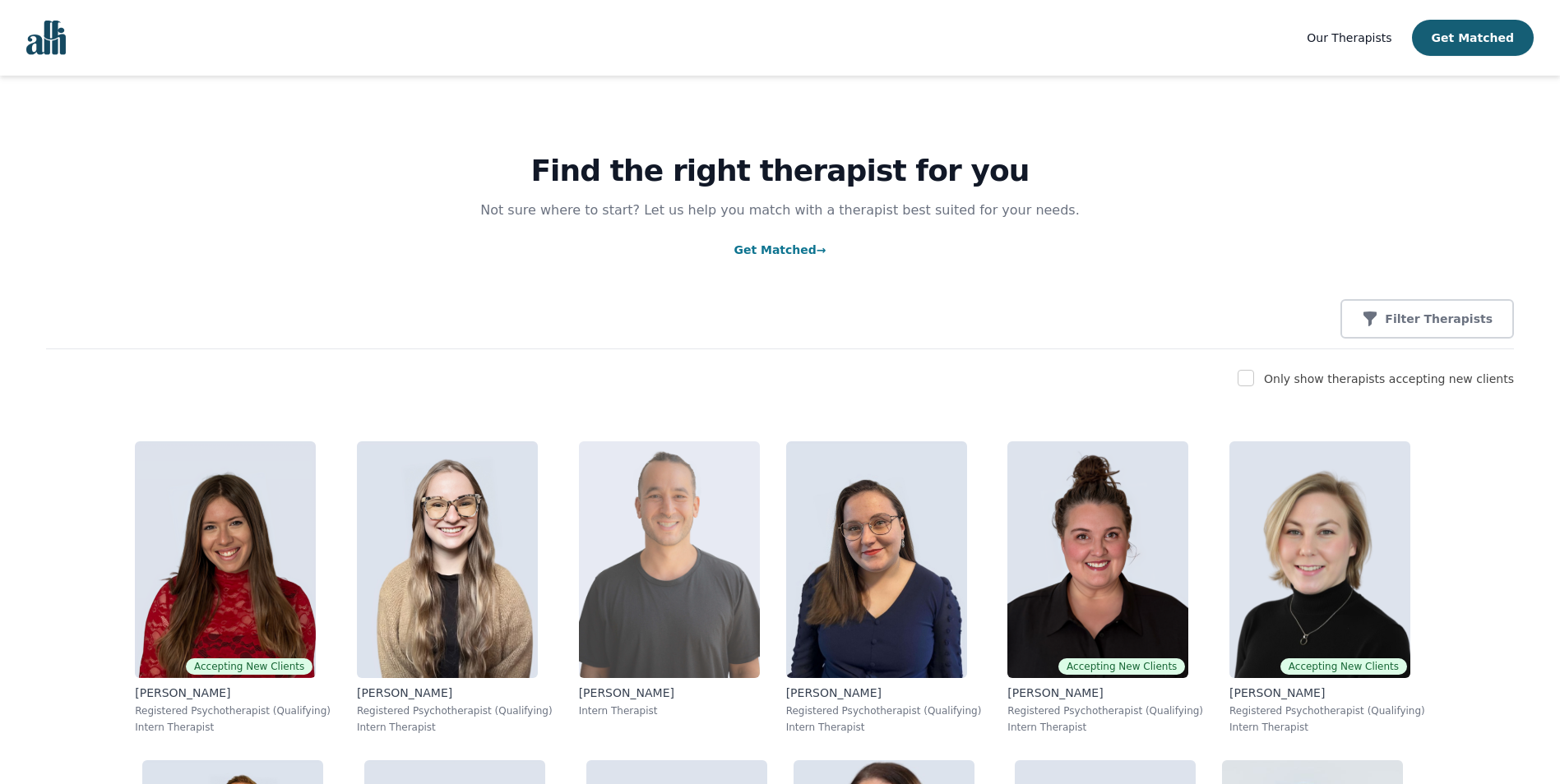
scroll to position [246, 0]
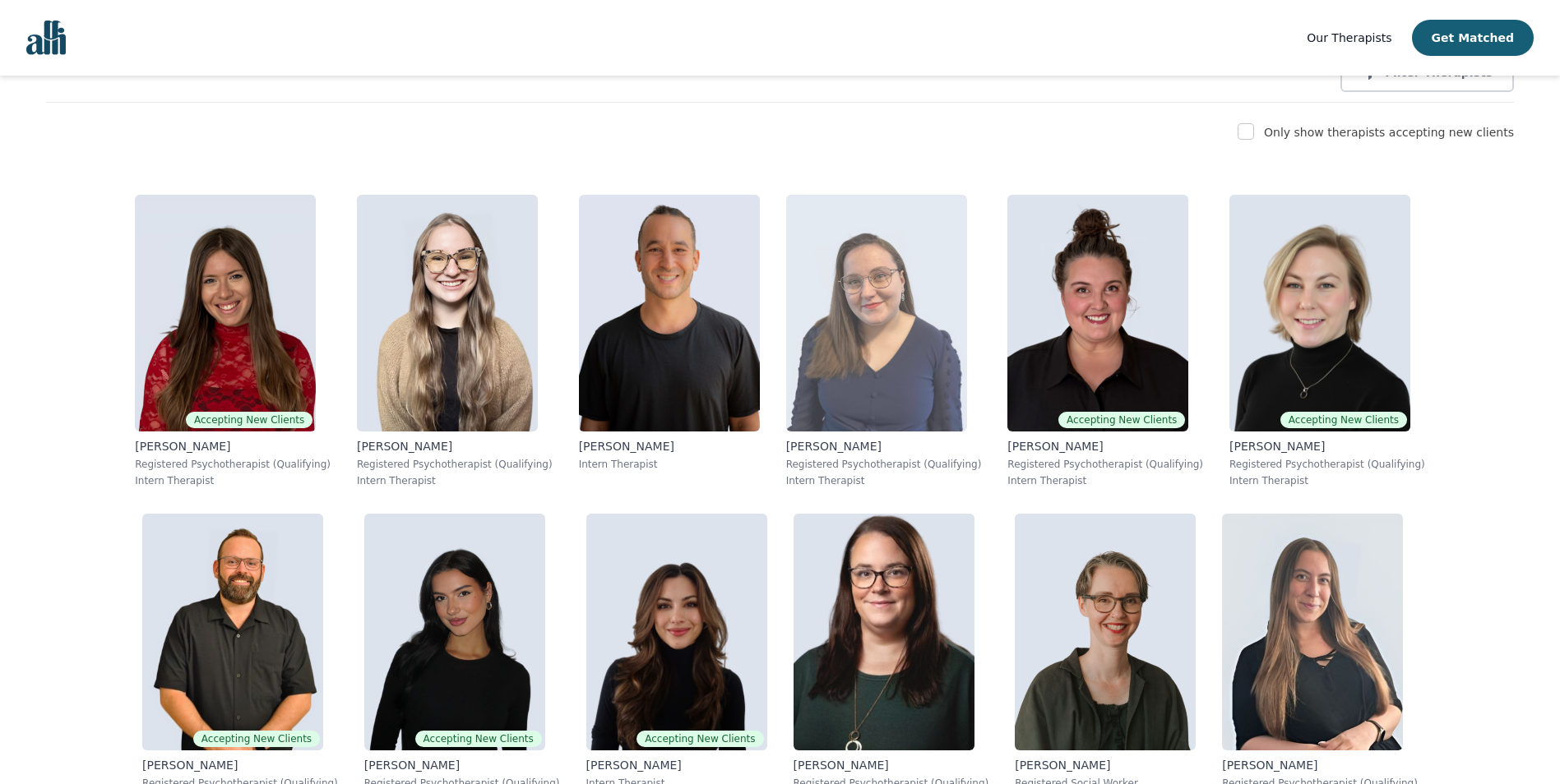
click at [786, 411] on img at bounding box center [876, 314] width 181 height 237
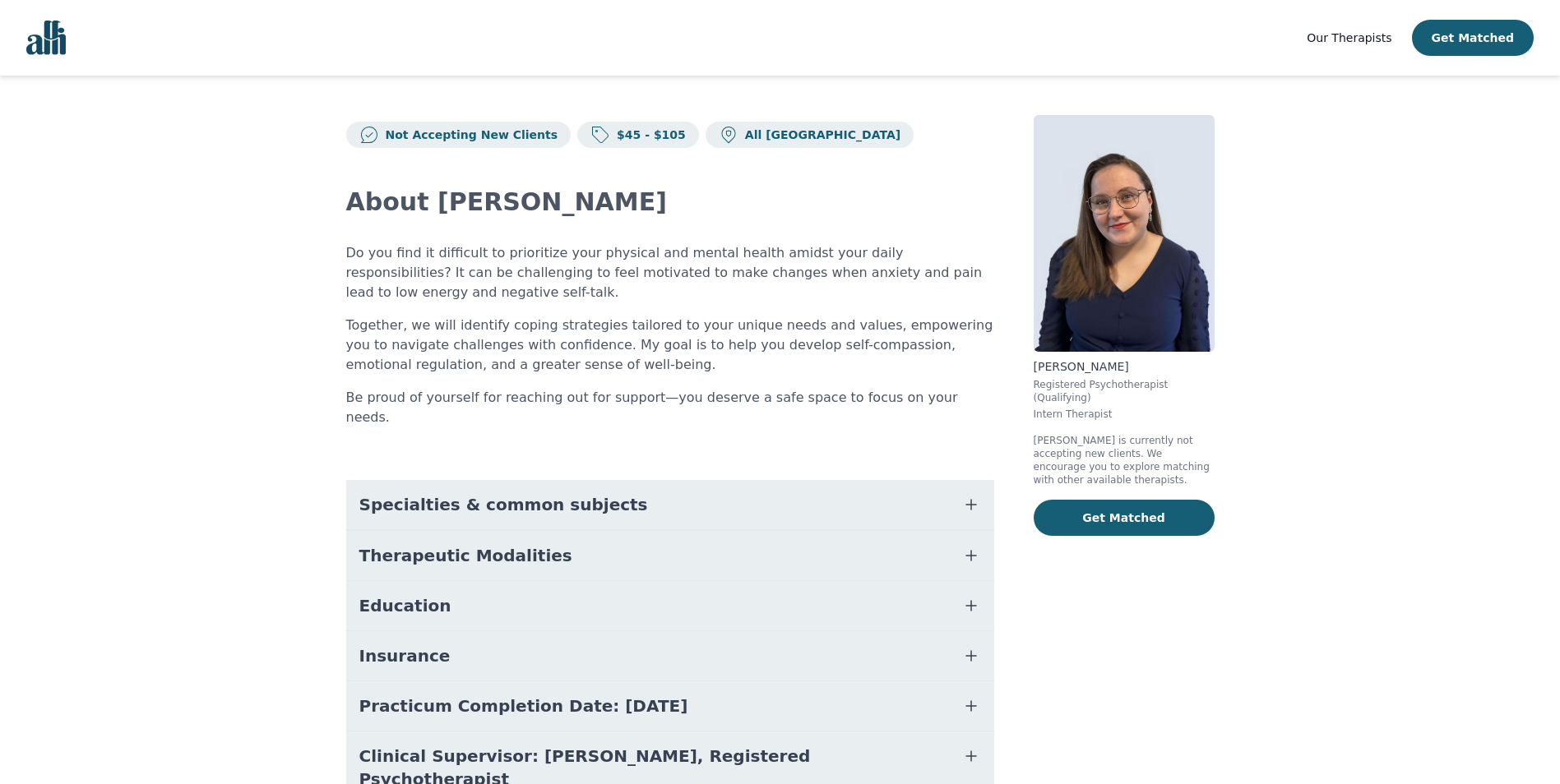
click at [486, 499] on button "Specialties & common subjects" at bounding box center [670, 504] width 648 height 49
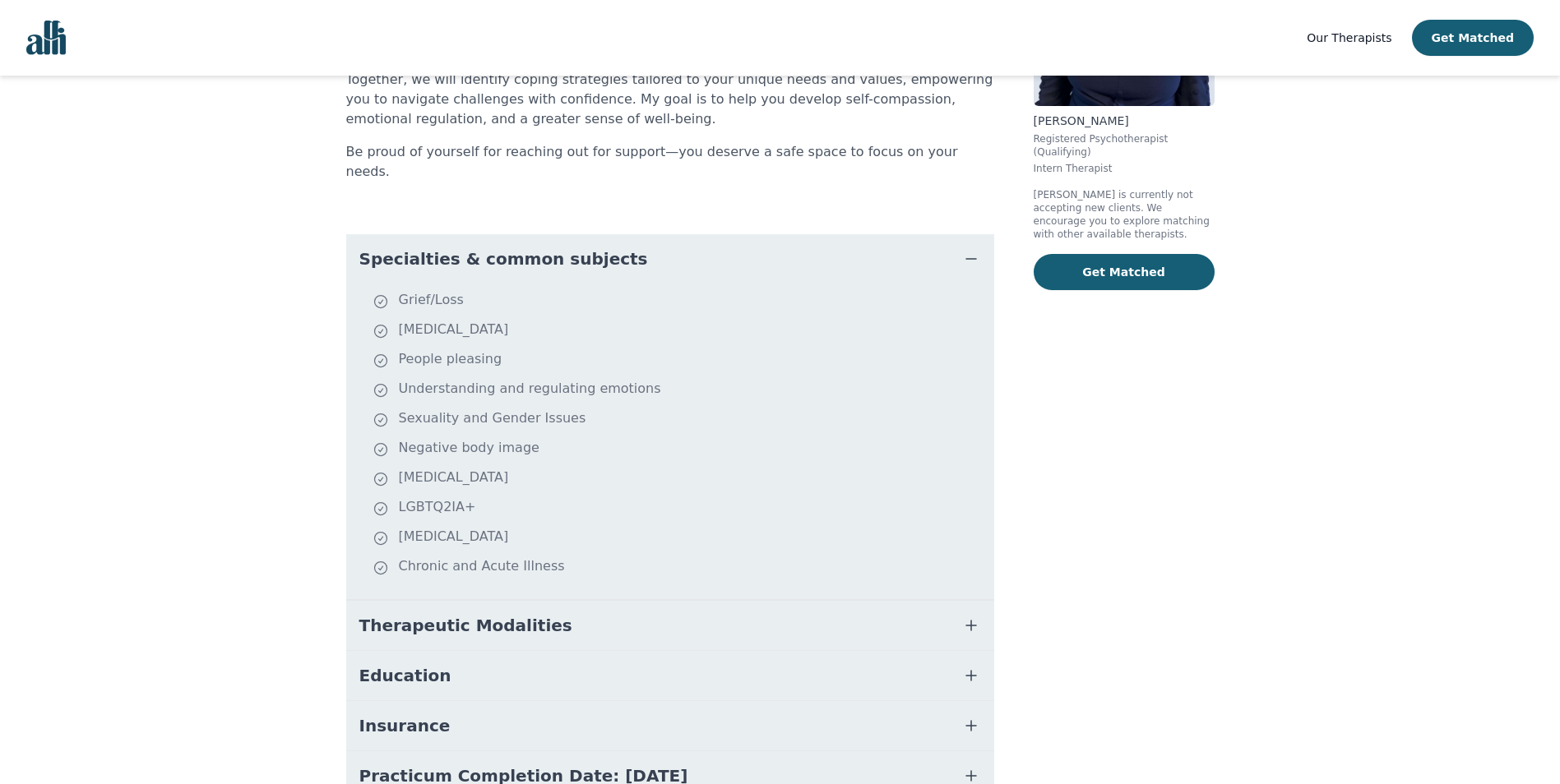
scroll to position [246, 0]
click at [507, 616] on button "Therapeutic Modalities" at bounding box center [670, 624] width 648 height 49
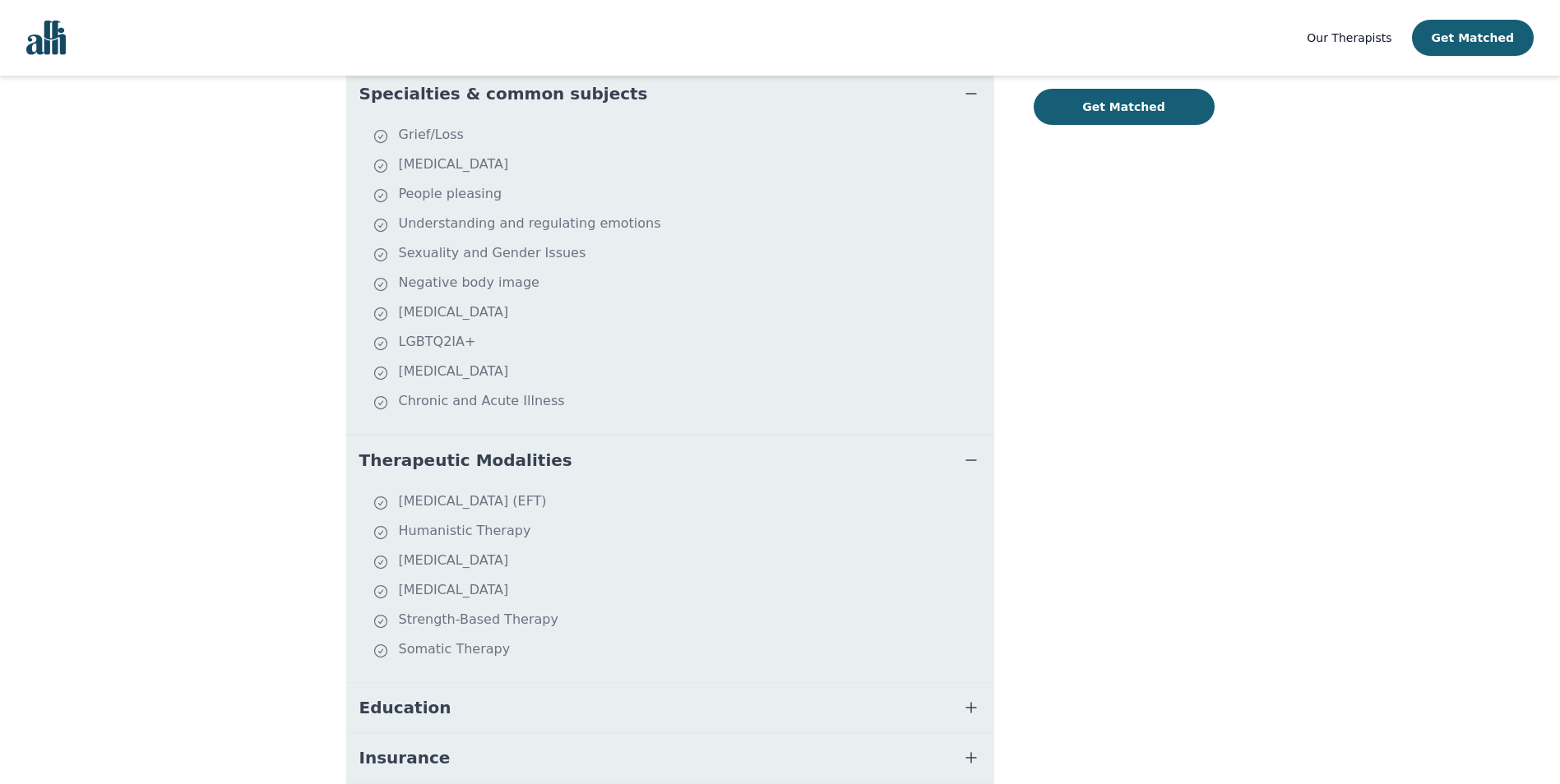
scroll to position [493, 0]
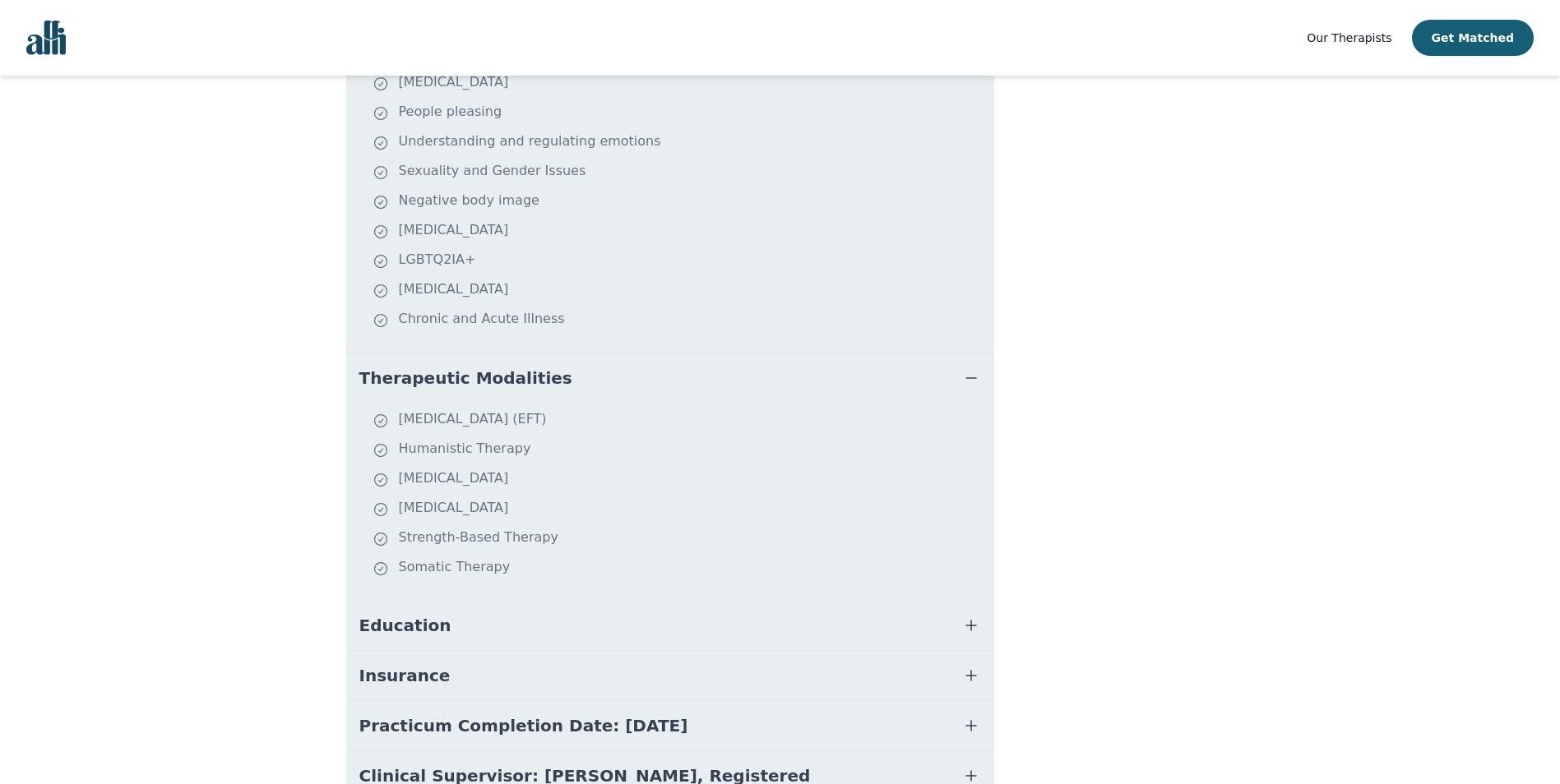
click at [501, 468] on li "[MEDICAL_DATA]" at bounding box center [680, 479] width 615 height 23
drag, startPoint x: 501, startPoint y: 459, endPoint x: 517, endPoint y: 455, distance: 16.5
click at [501, 468] on li "[MEDICAL_DATA]" at bounding box center [680, 479] width 615 height 23
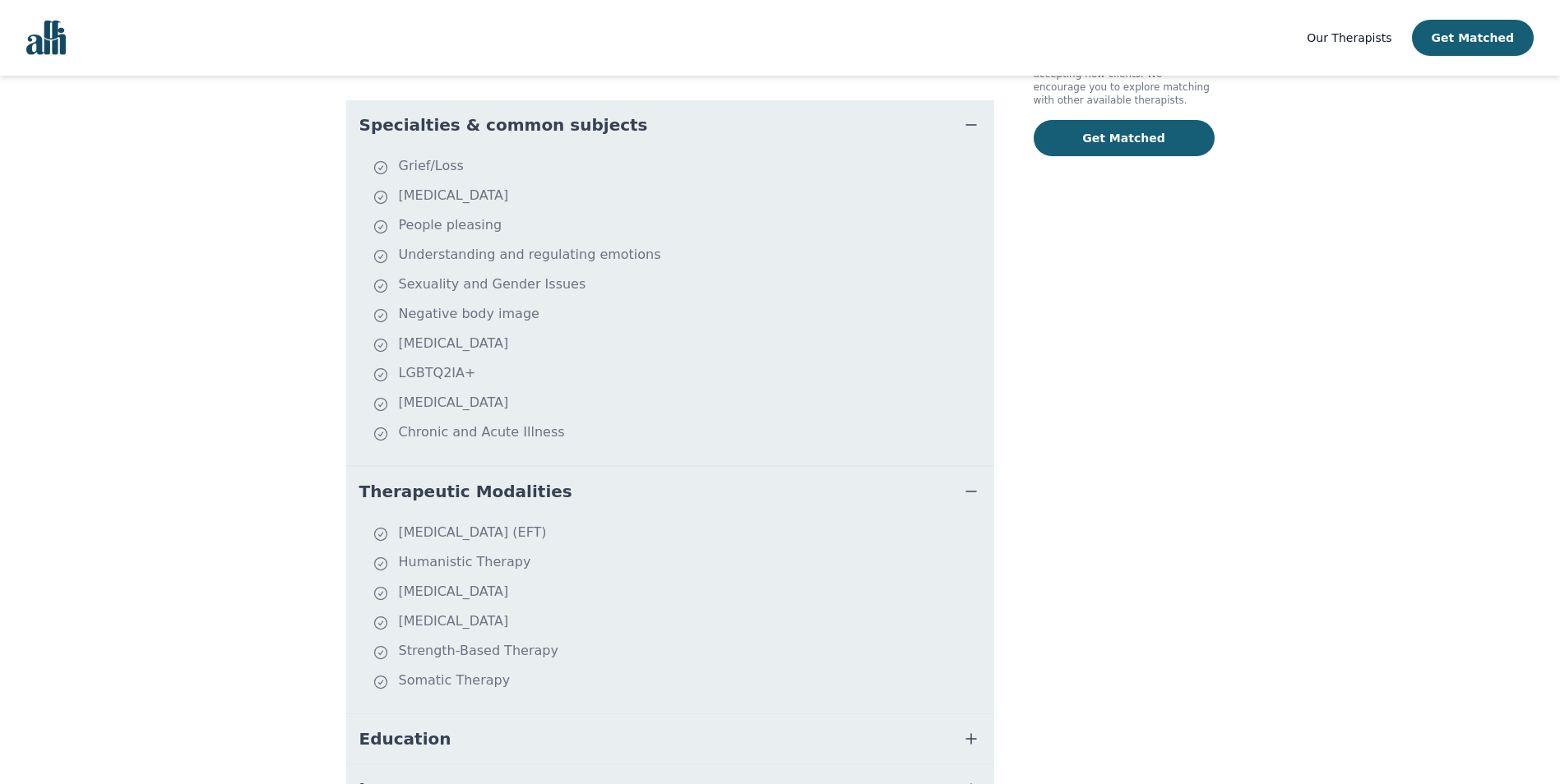
scroll to position [329, 0]
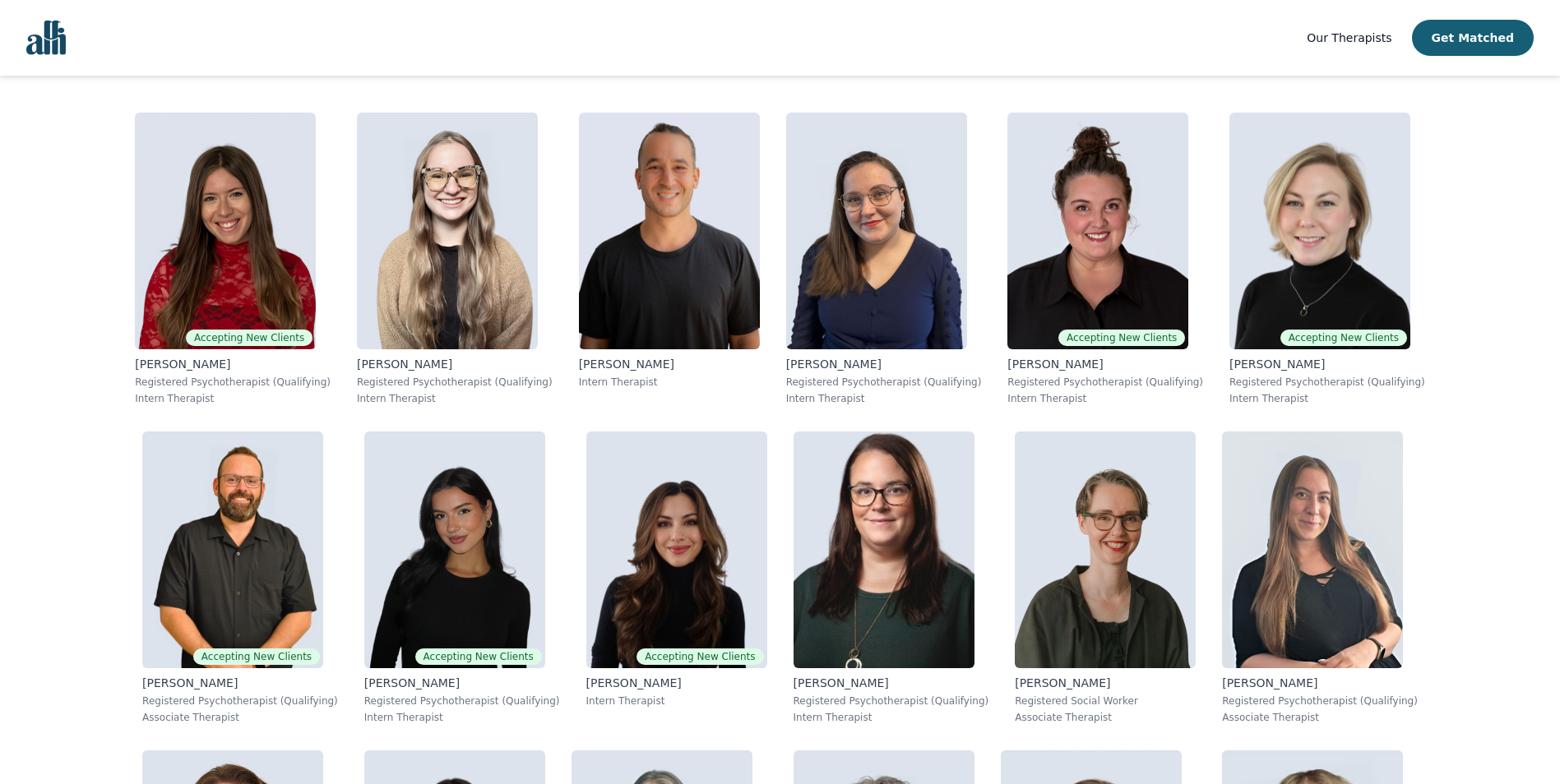
scroll to position [246, 0]
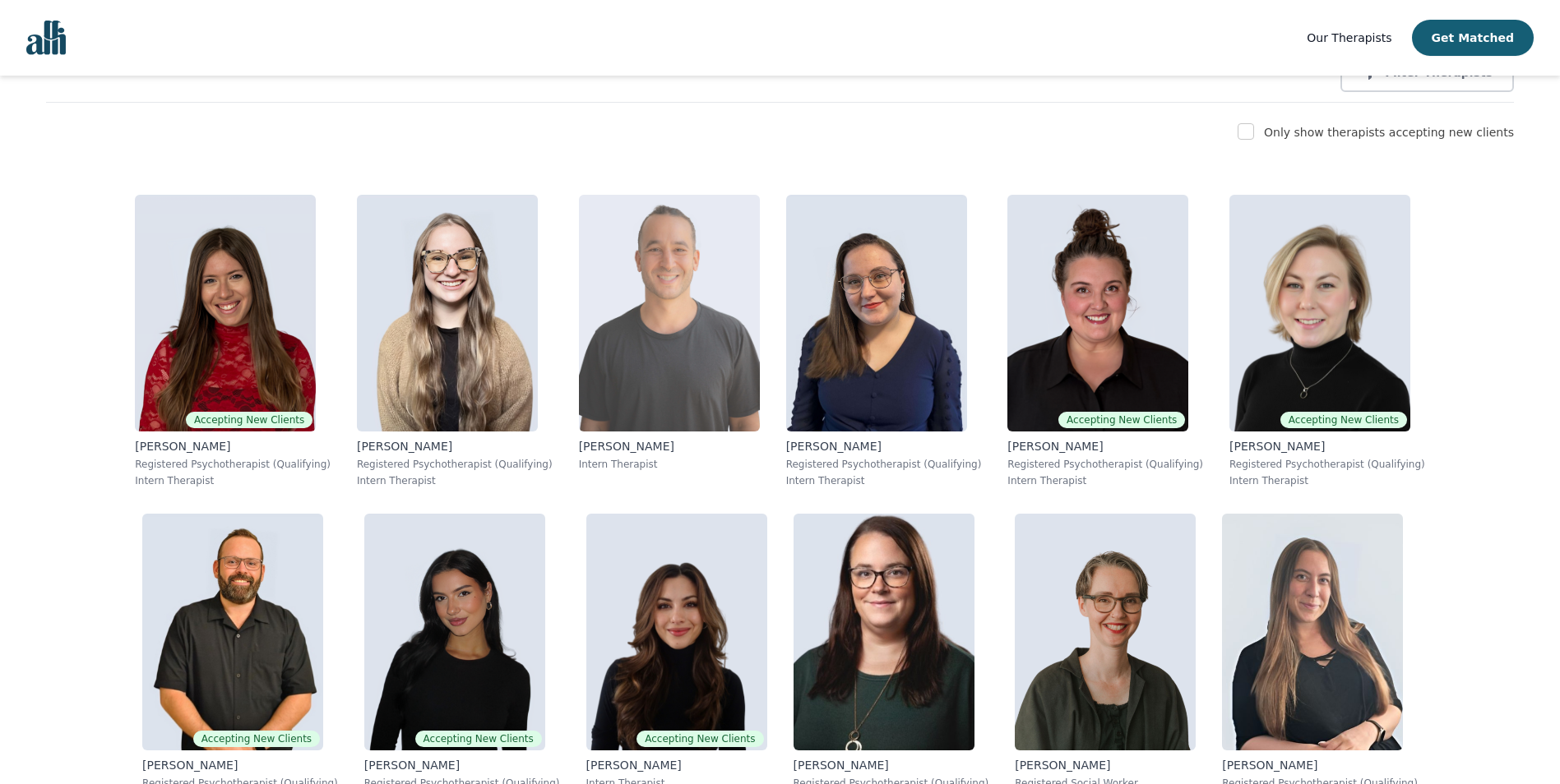
click at [579, 412] on img at bounding box center [668, 314] width 181 height 237
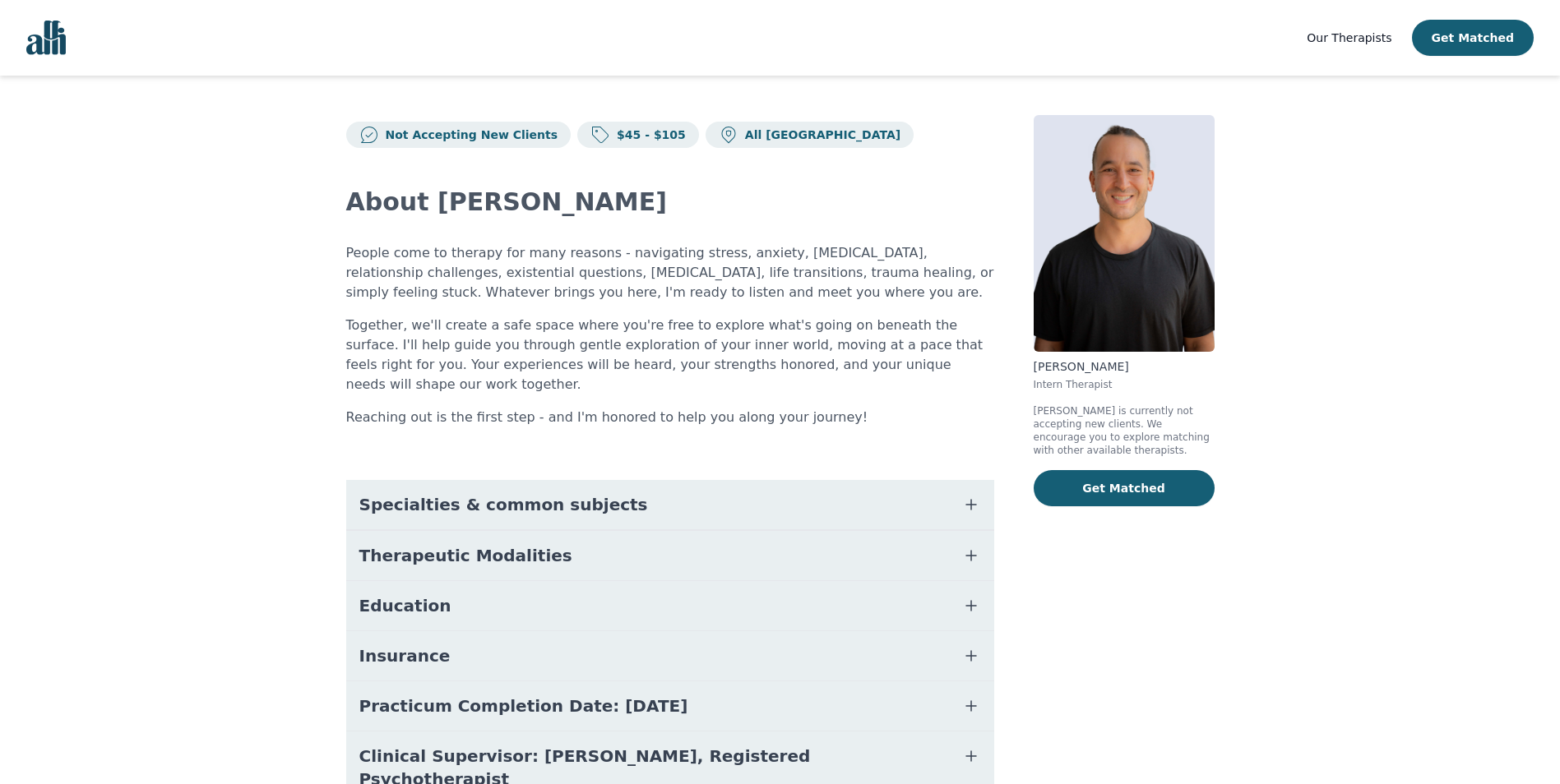
scroll to position [56, 0]
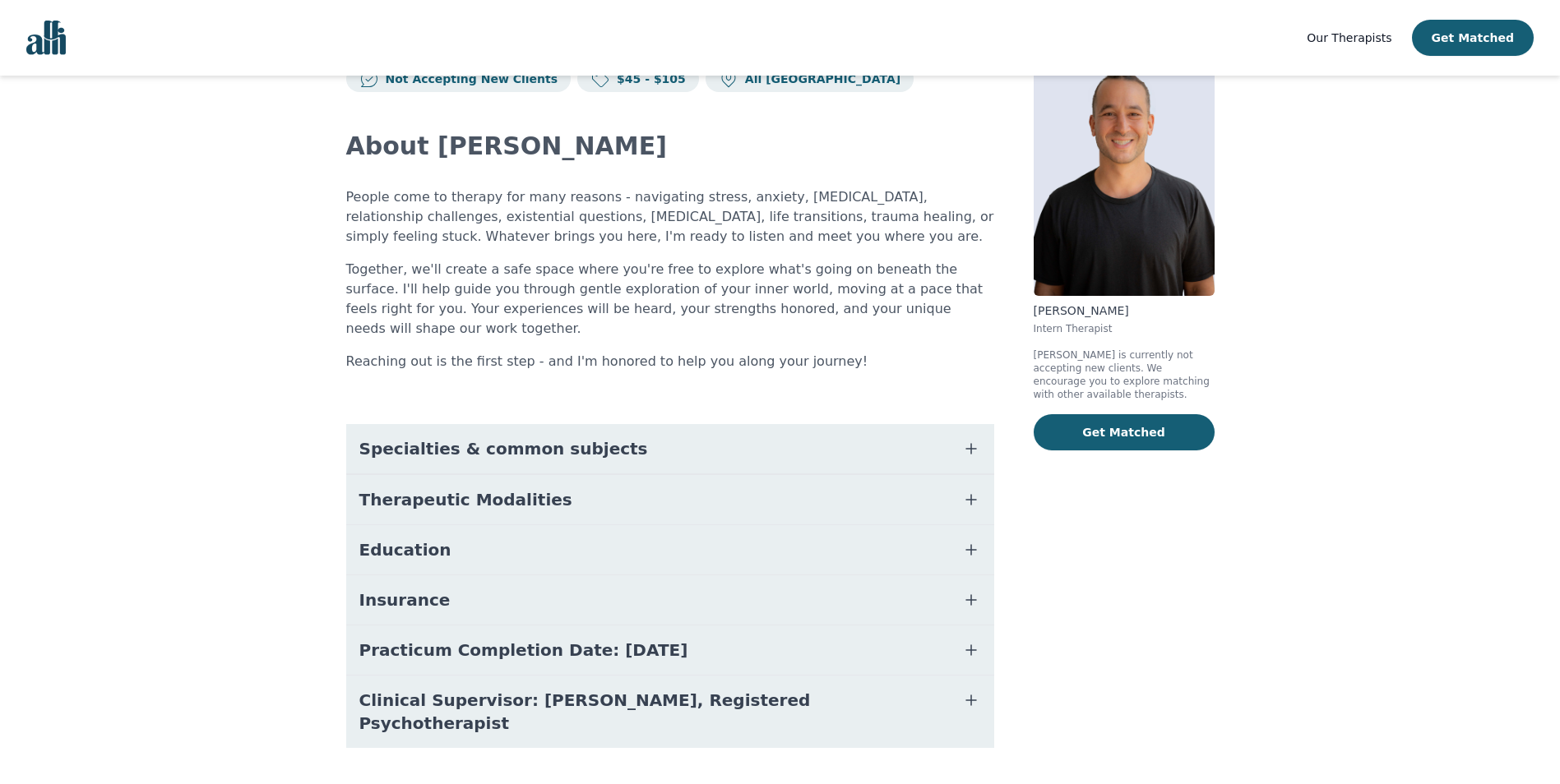
click at [577, 438] on span "Specialties & common subjects" at bounding box center [504, 449] width 289 height 23
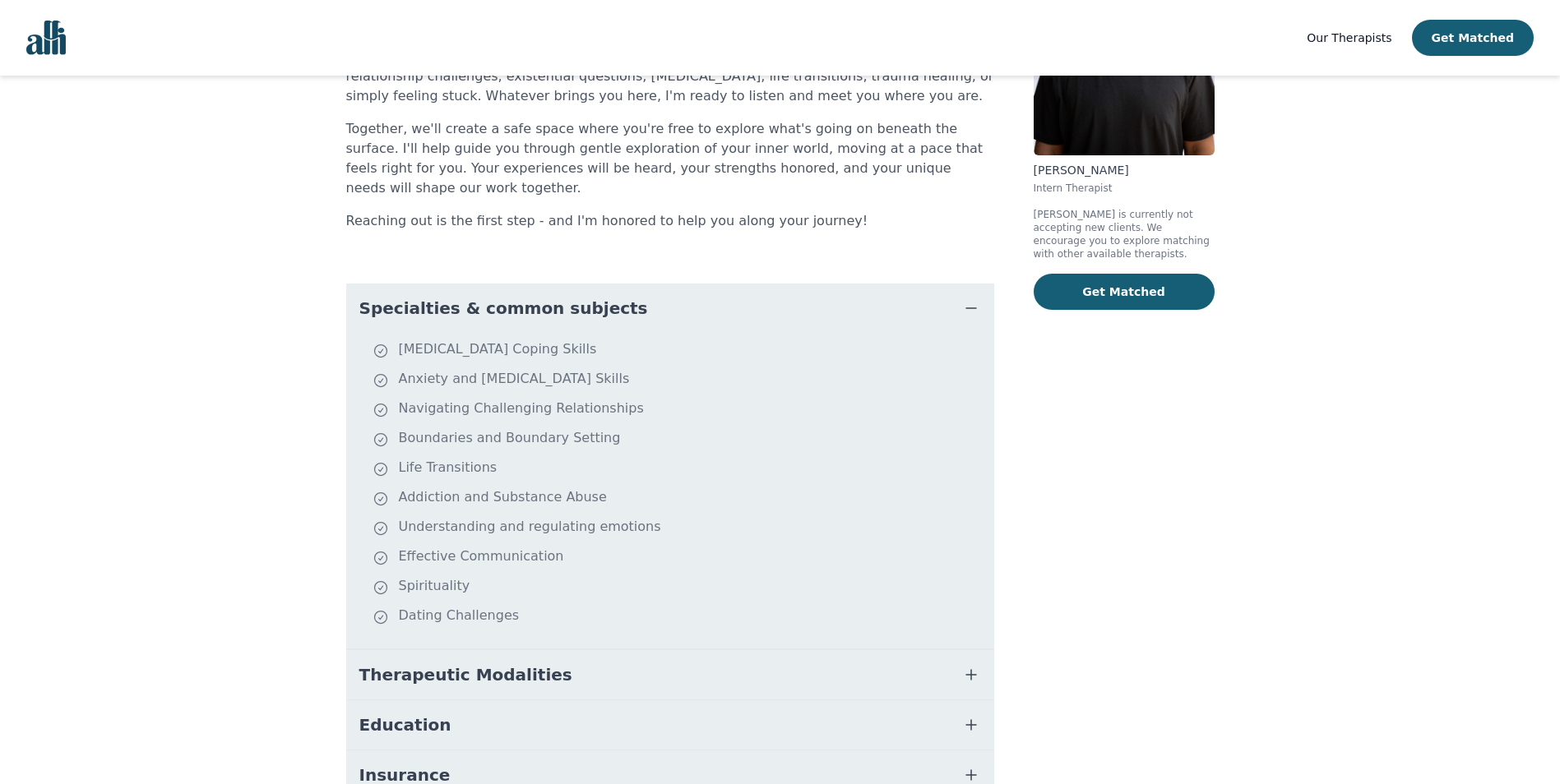
scroll to position [372, 0]
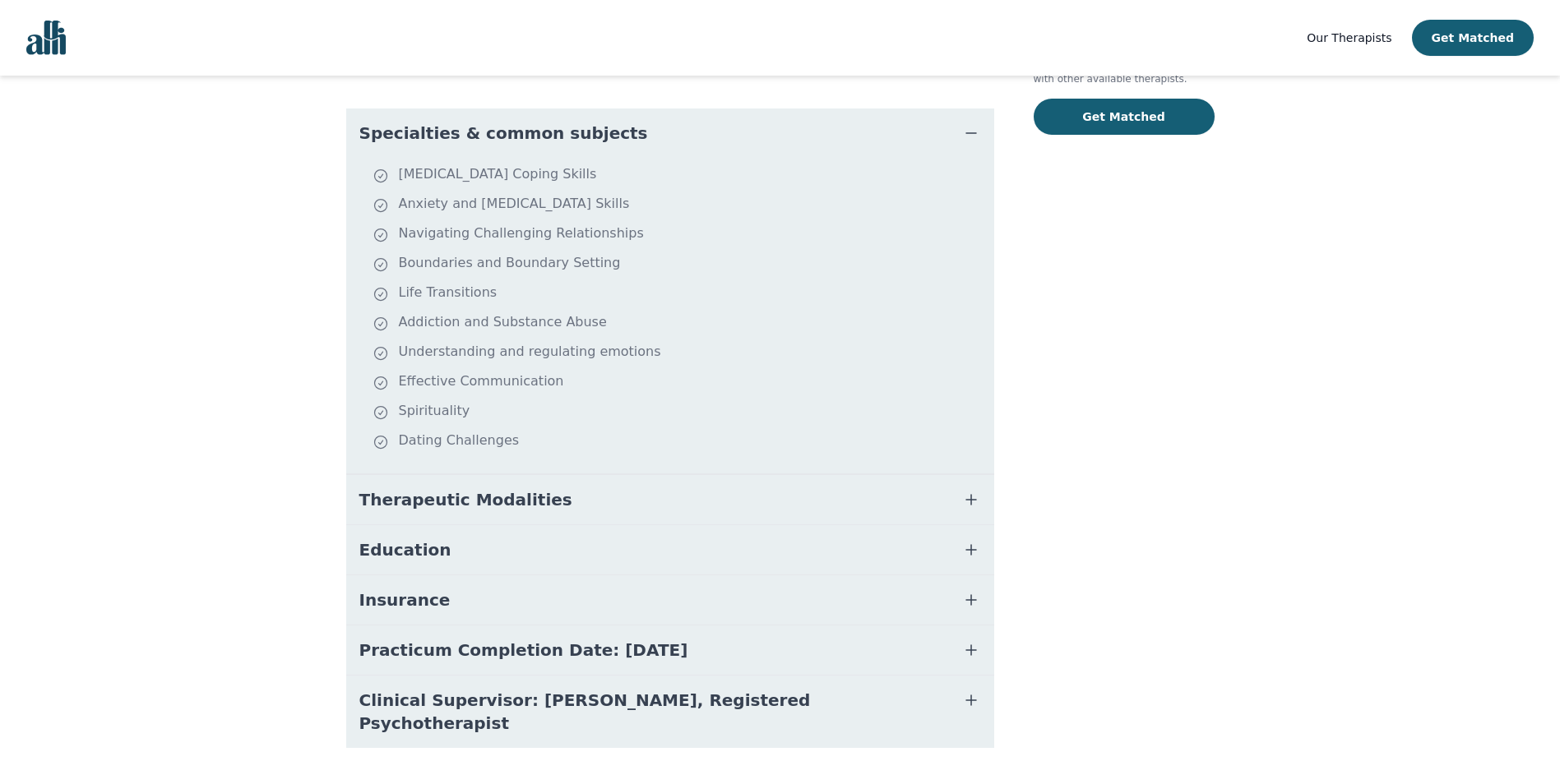
click at [458, 528] on button "Education" at bounding box center [670, 550] width 648 height 49
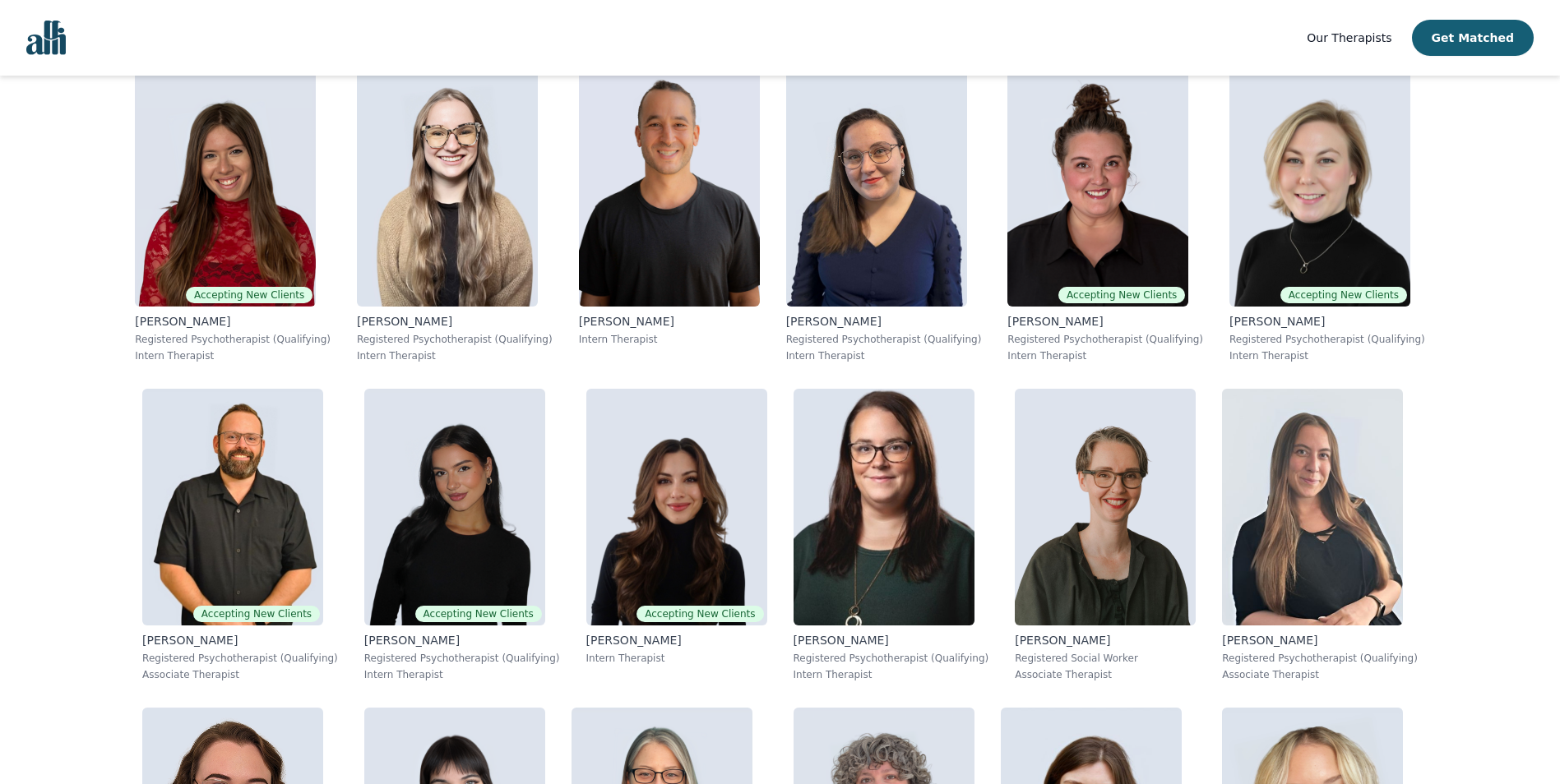
scroll to position [246, 0]
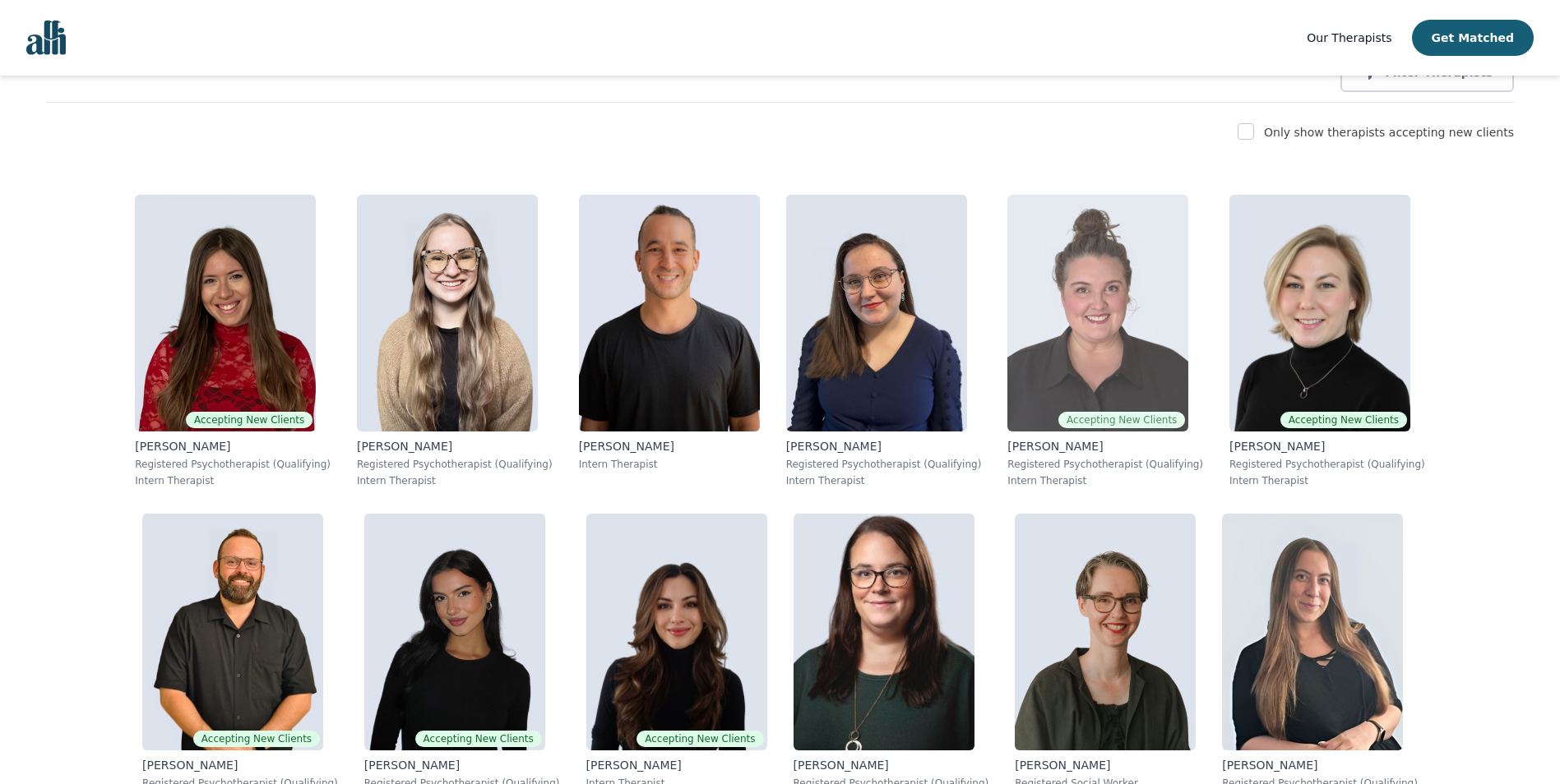
click at [1007, 467] on p "Registered Psychotherapist (Qualifying)" at bounding box center [1104, 465] width 195 height 13
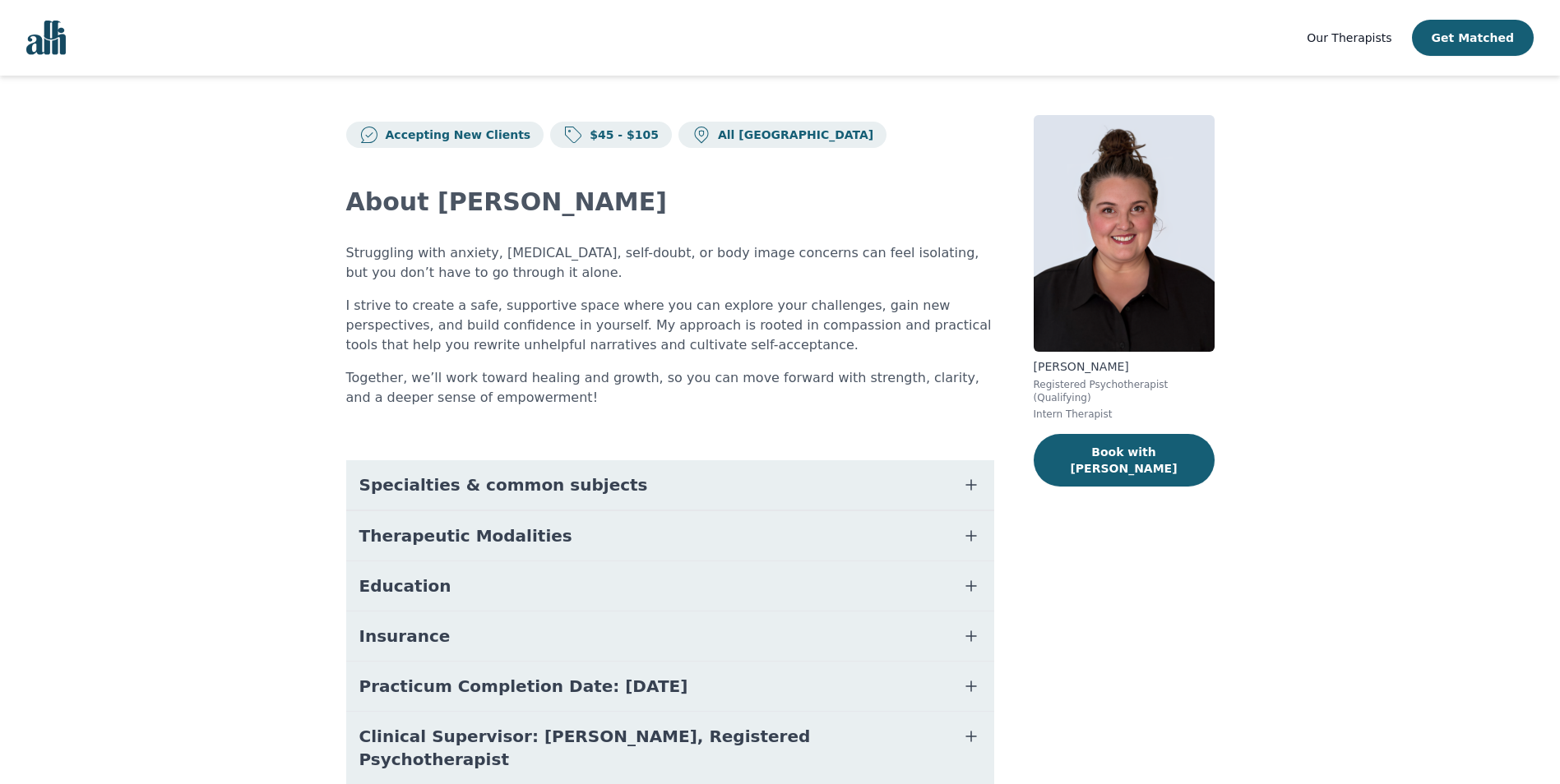
click at [431, 492] on span "Specialties & common subjects" at bounding box center [504, 485] width 289 height 23
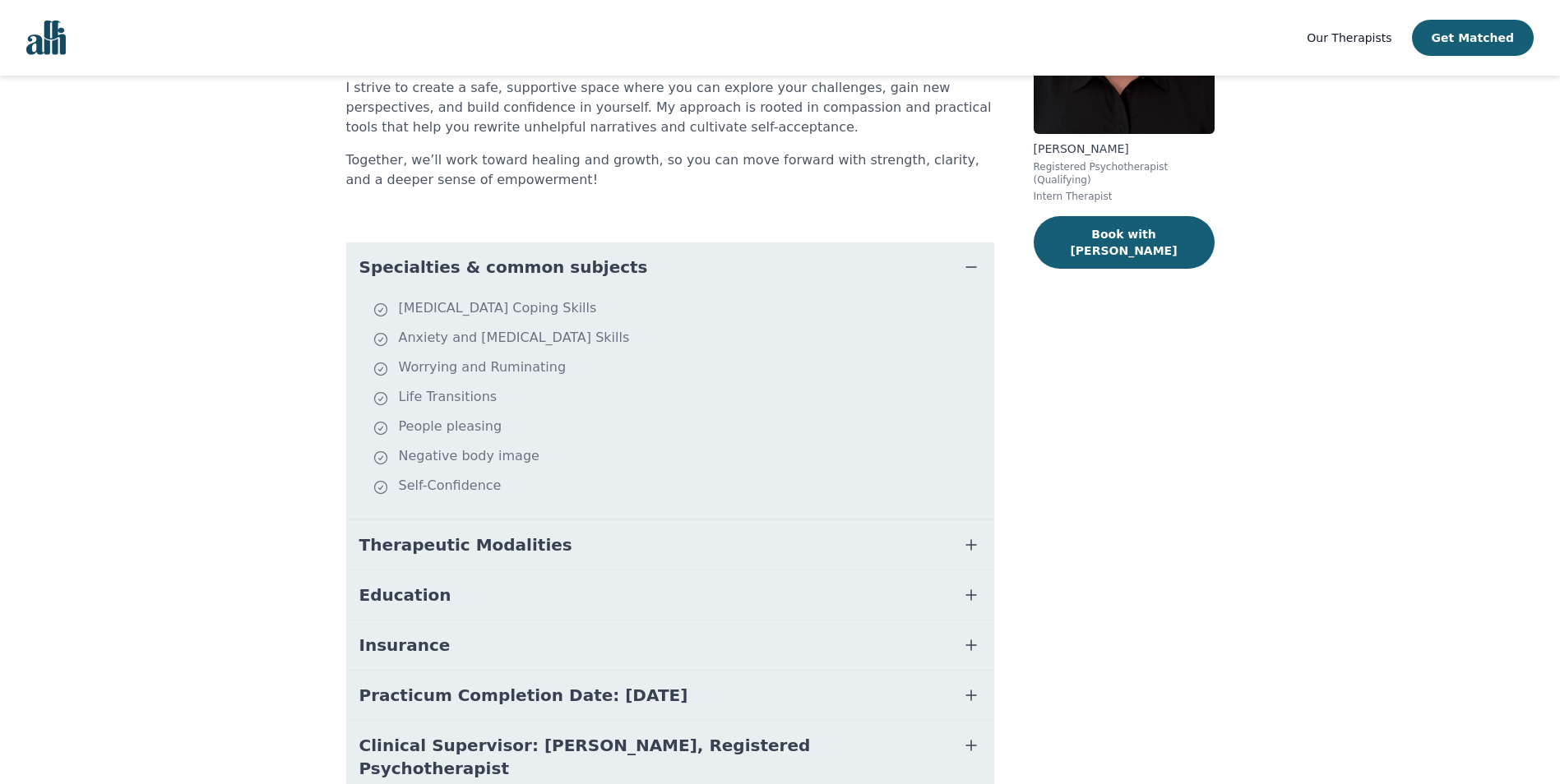
scroll to position [246, 0]
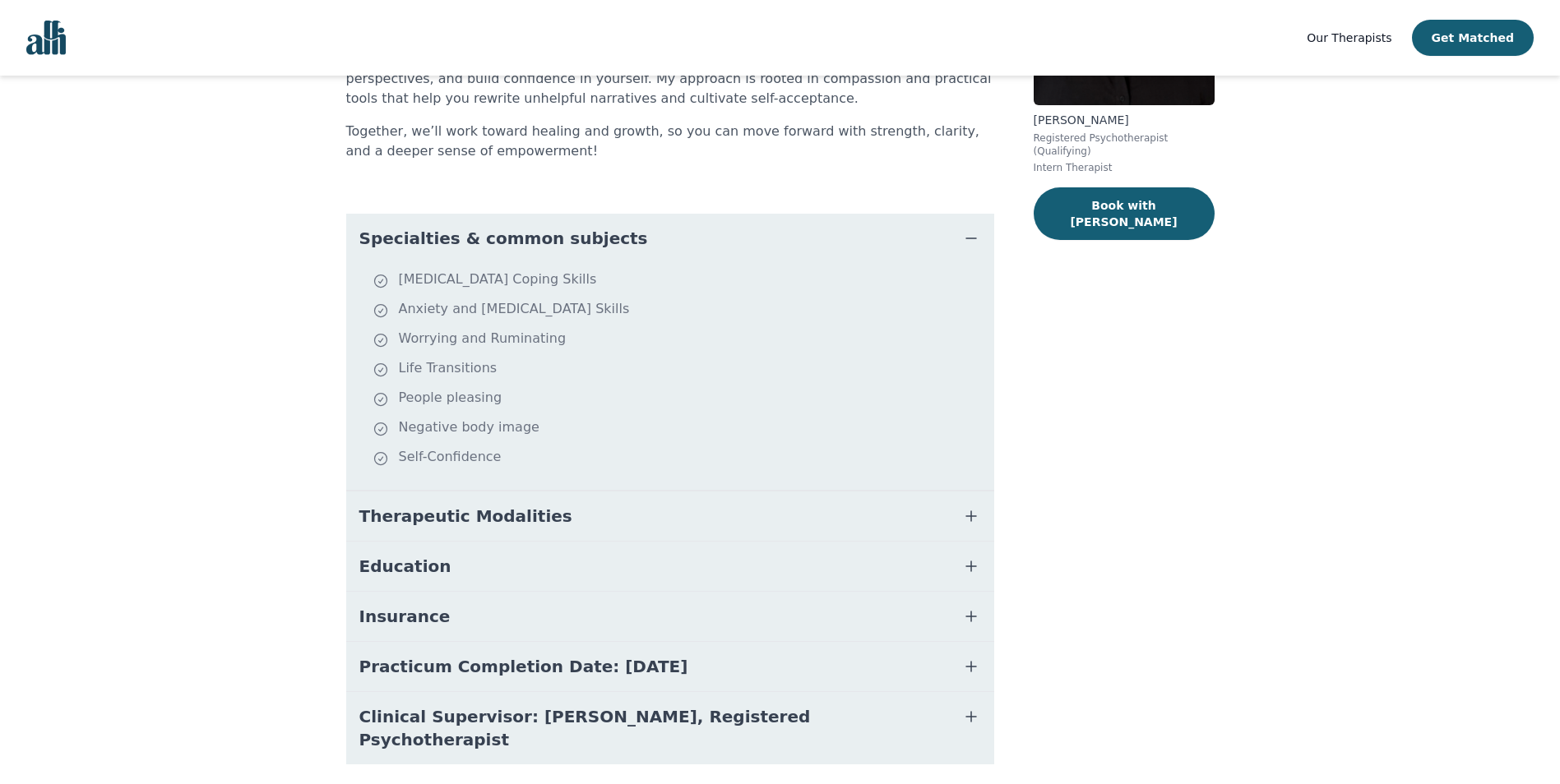
click at [431, 521] on span "Therapeutic Modalities" at bounding box center [466, 516] width 213 height 23
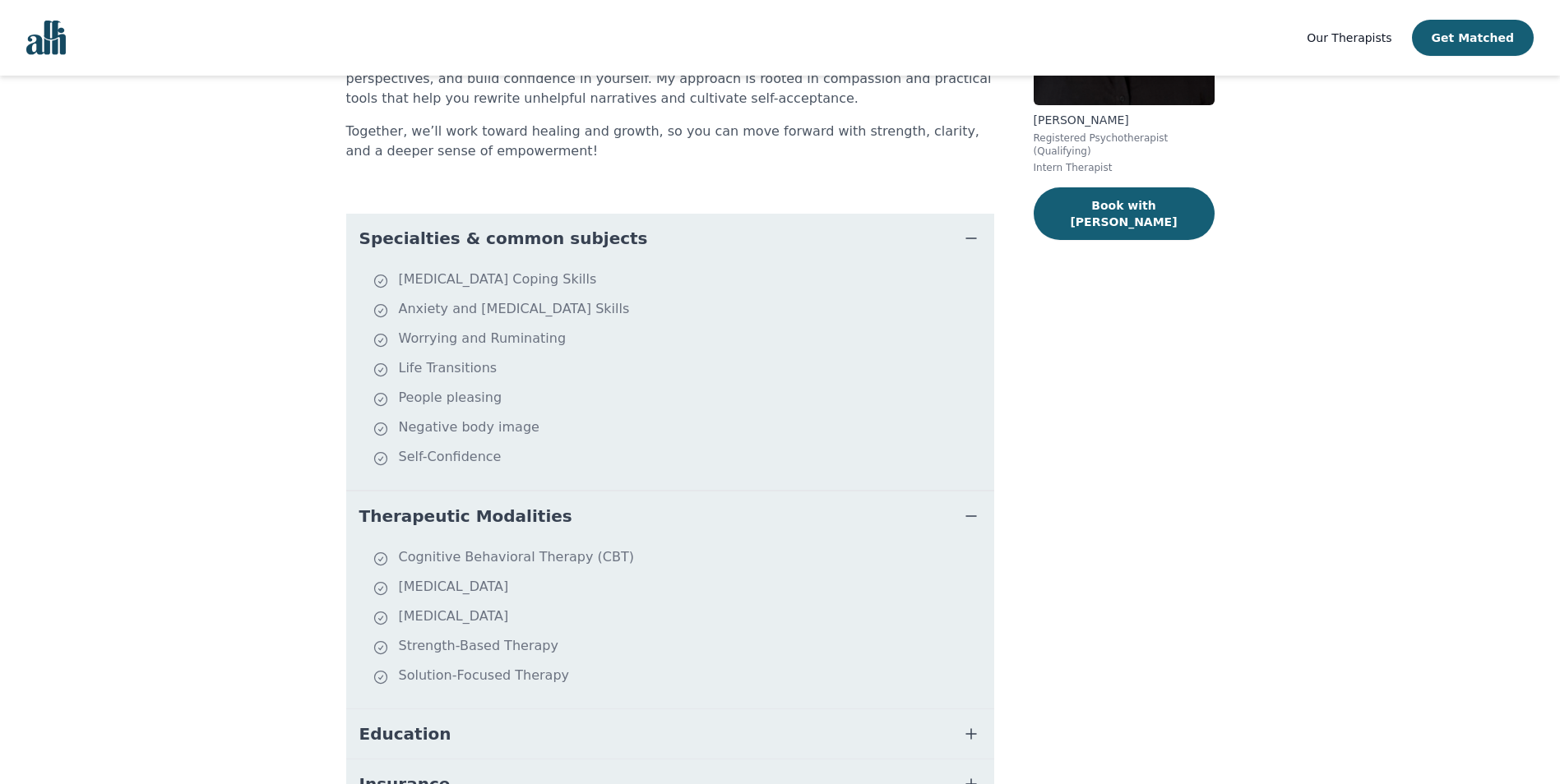
click at [431, 521] on span "Therapeutic Modalities" at bounding box center [466, 516] width 213 height 23
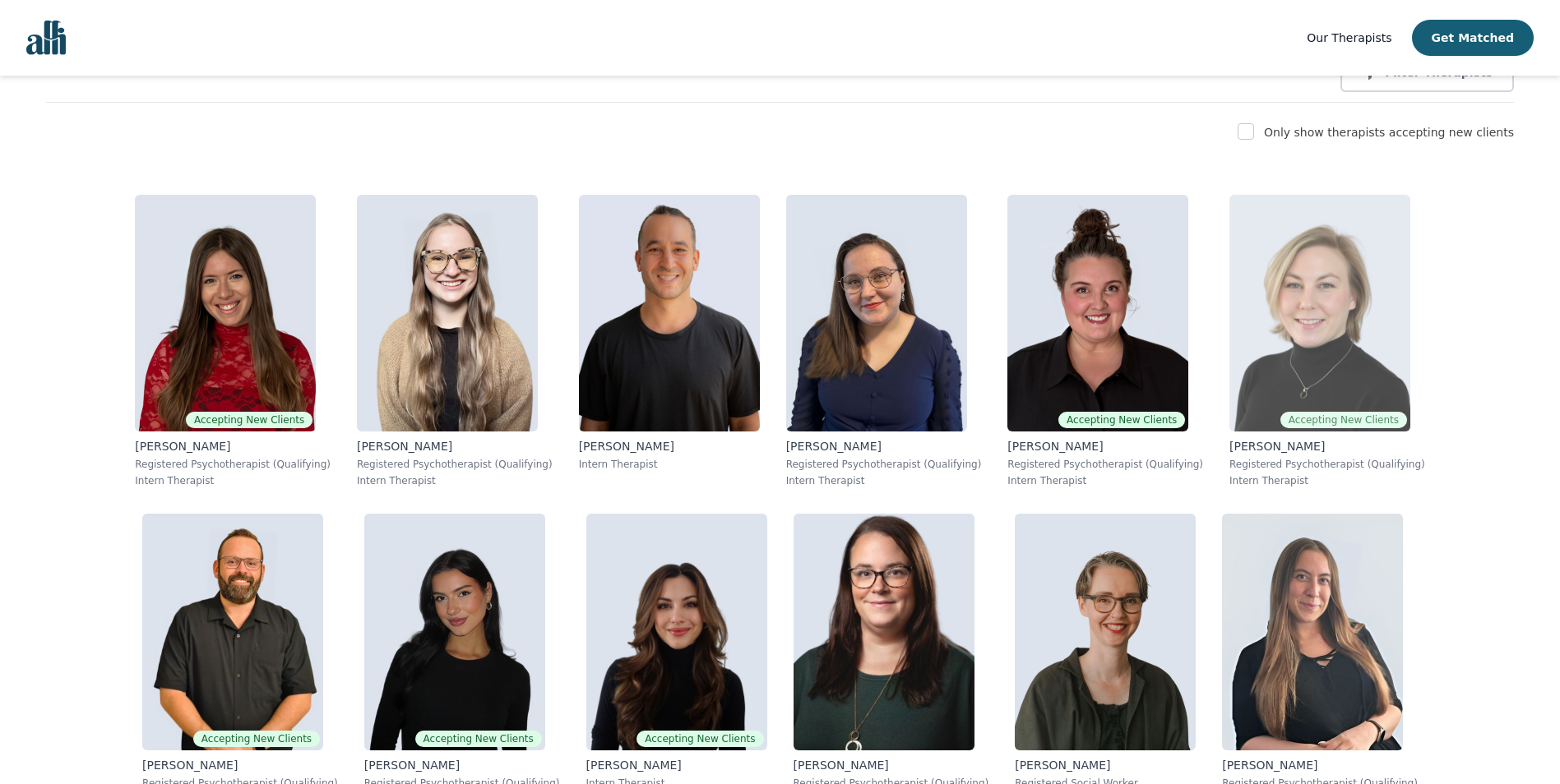
click at [1229, 454] on p "[PERSON_NAME]" at bounding box center [1327, 446] width 195 height 17
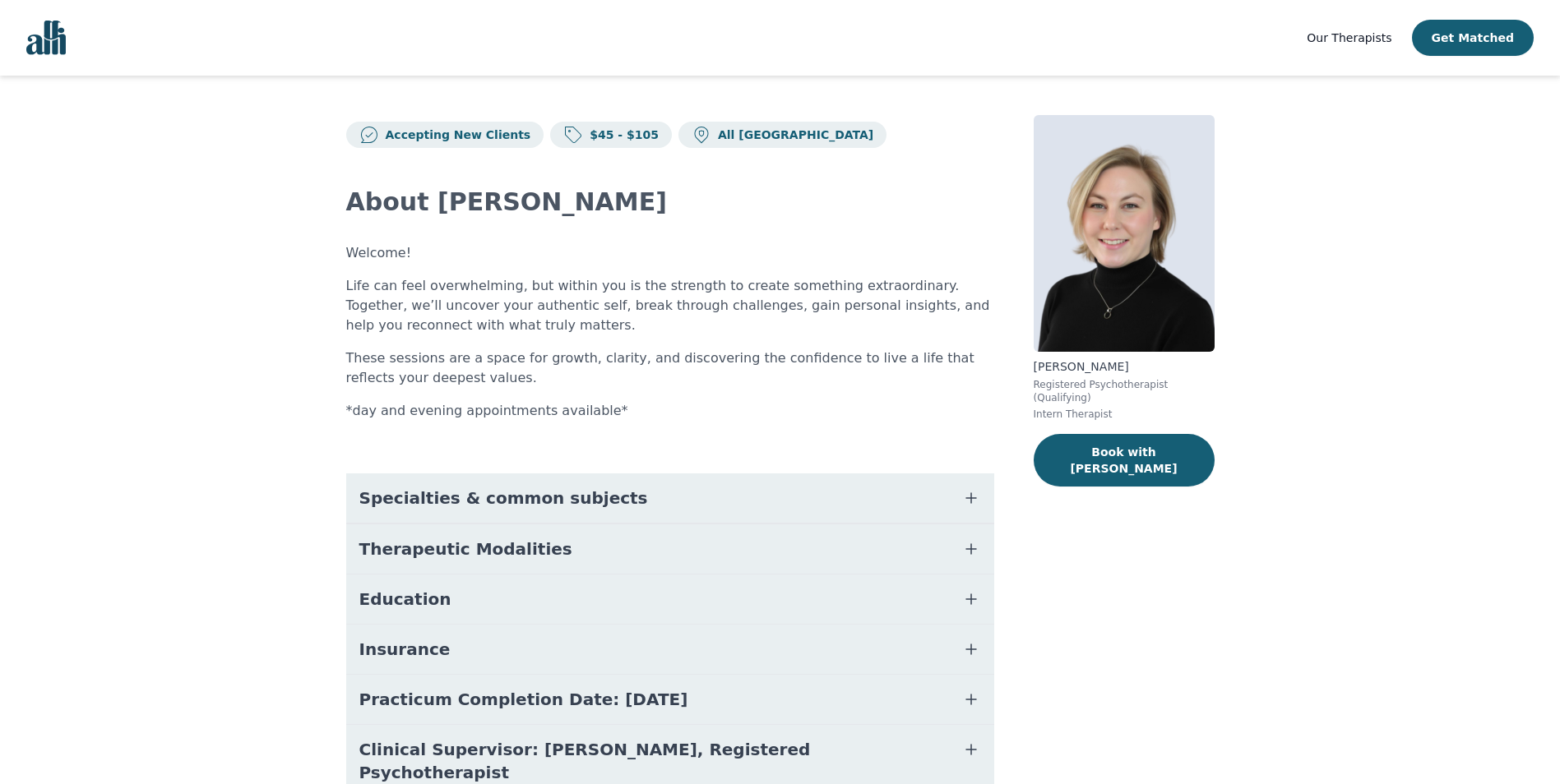
click at [512, 494] on span "Specialties & common subjects" at bounding box center [504, 498] width 289 height 23
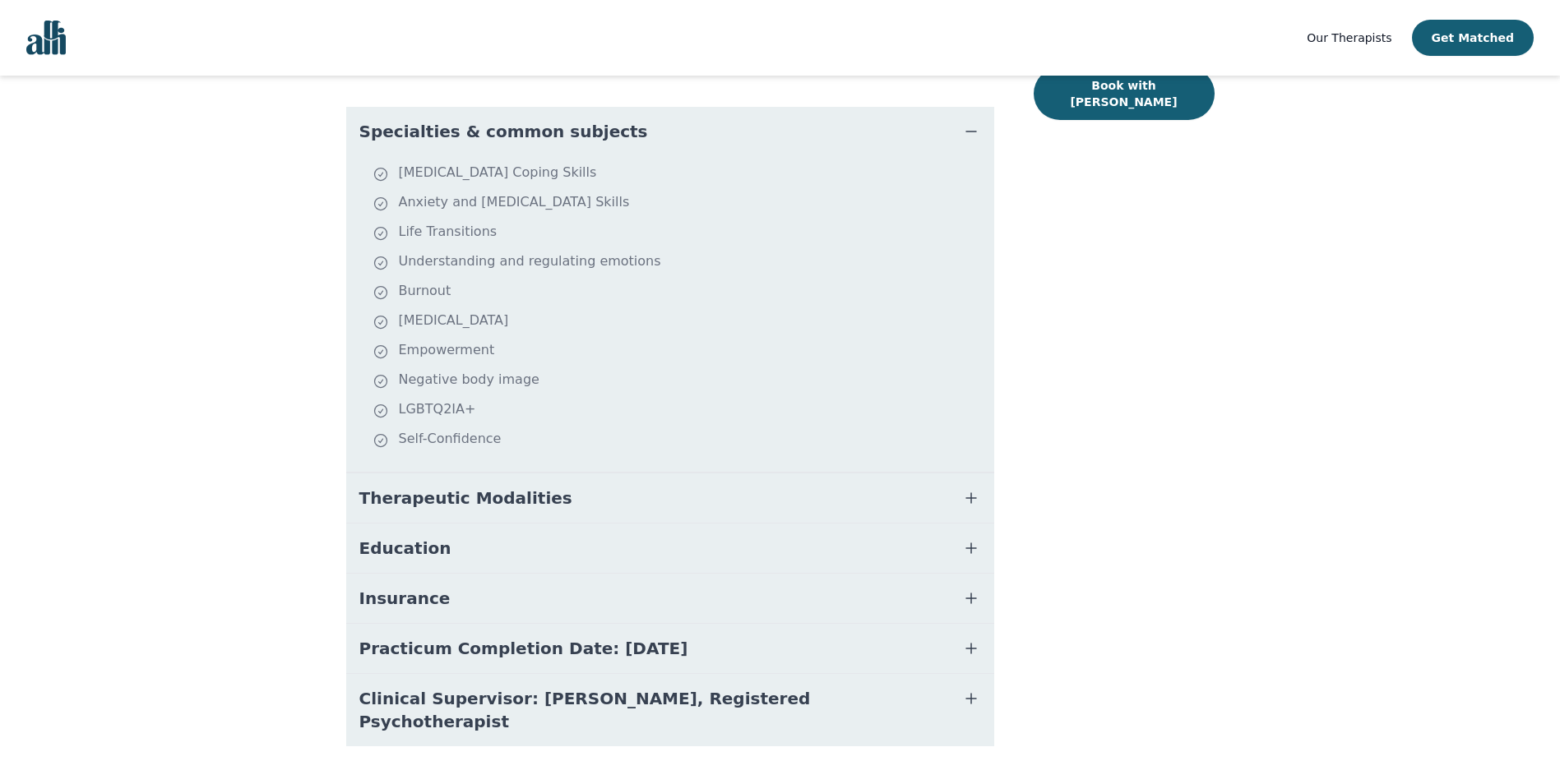
scroll to position [385, 0]
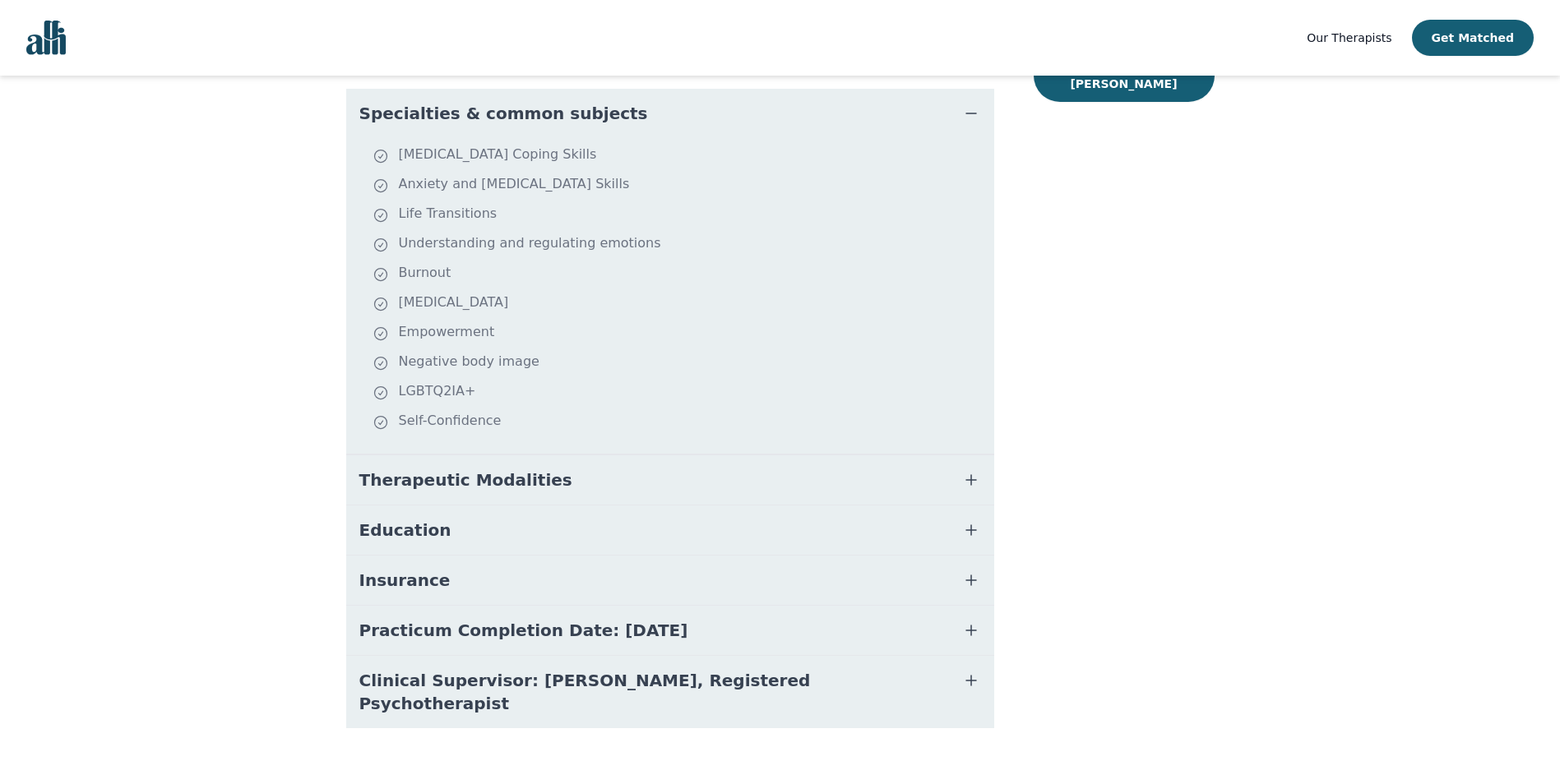
click at [558, 486] on button "Therapeutic Modalities" at bounding box center [670, 479] width 648 height 49
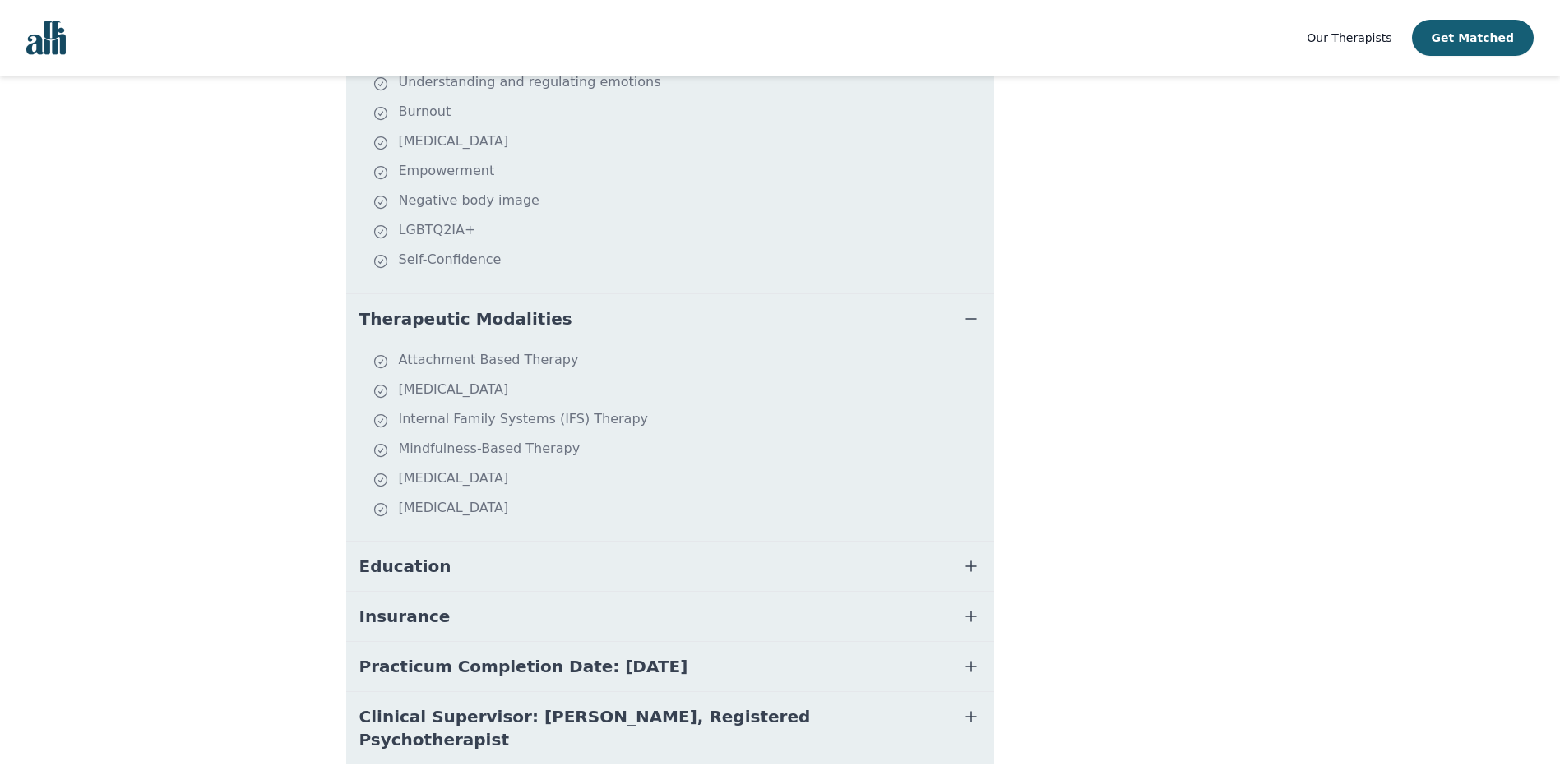
scroll to position [549, 0]
click at [631, 724] on span "Clinical Supervisor: [PERSON_NAME], Registered Psychotherapist" at bounding box center [650, 726] width 582 height 46
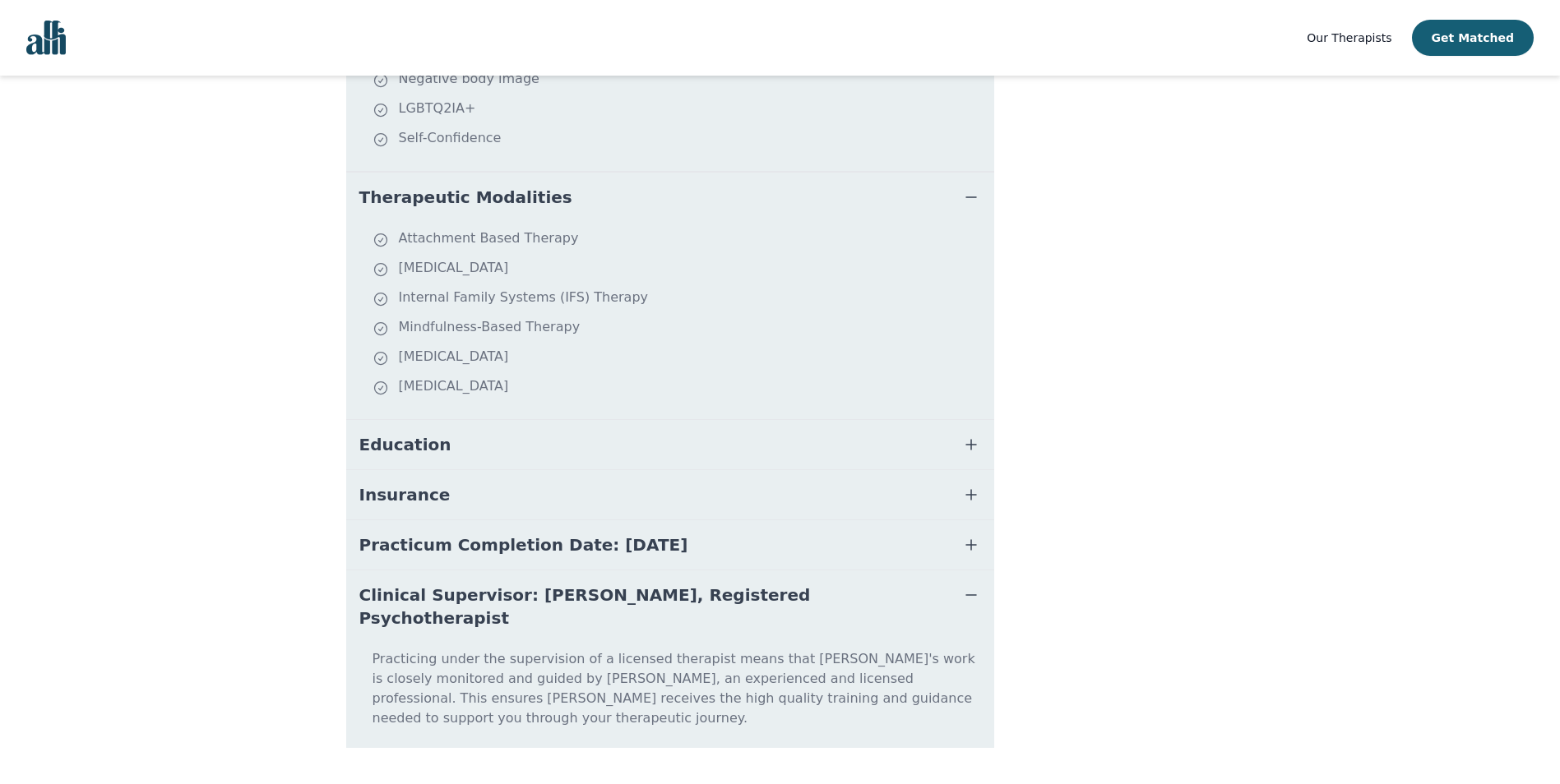
click at [631, 599] on span "Clinical Supervisor: [PERSON_NAME], Registered Psychotherapist" at bounding box center [650, 607] width 582 height 46
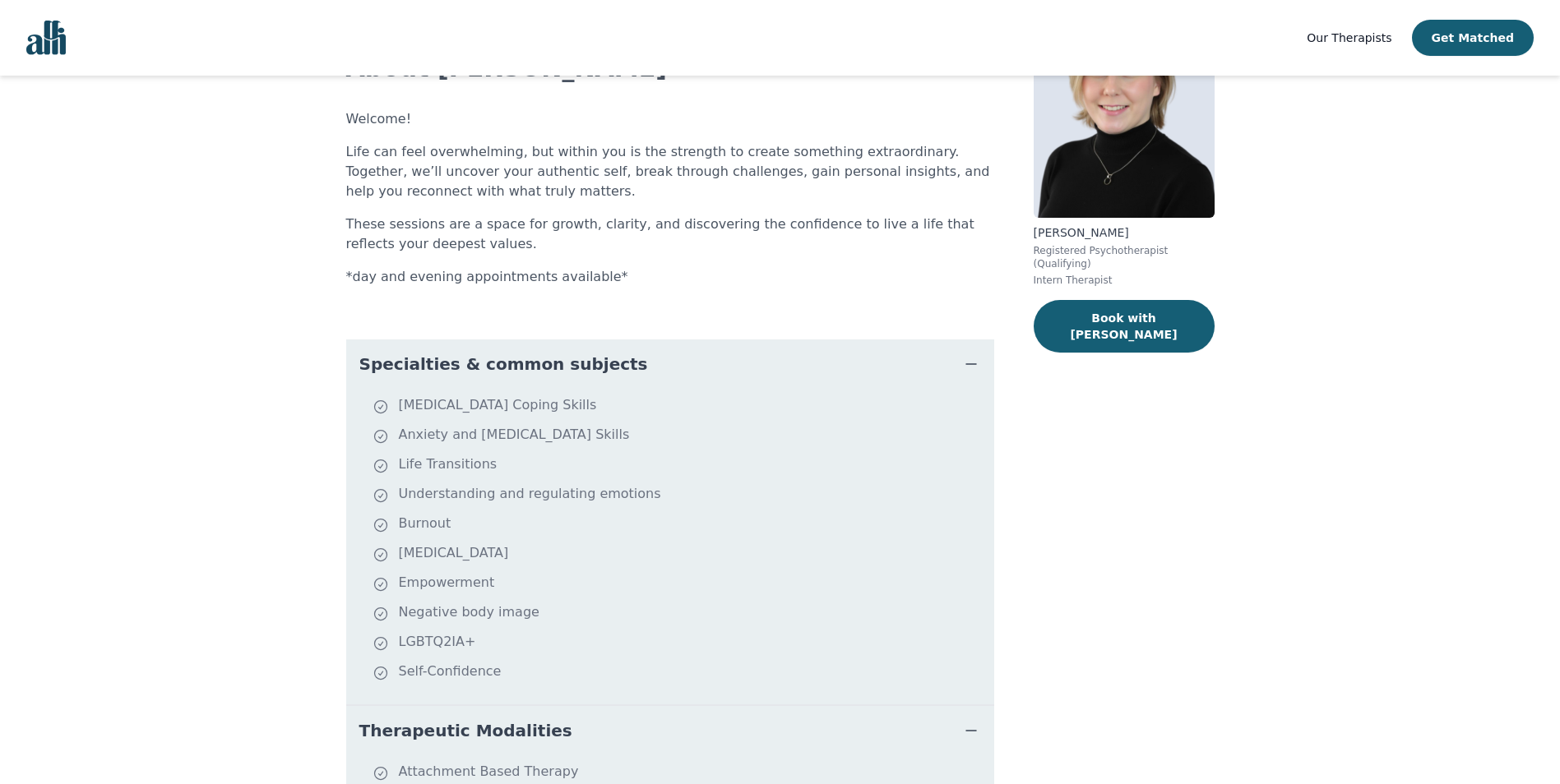
scroll to position [0, 0]
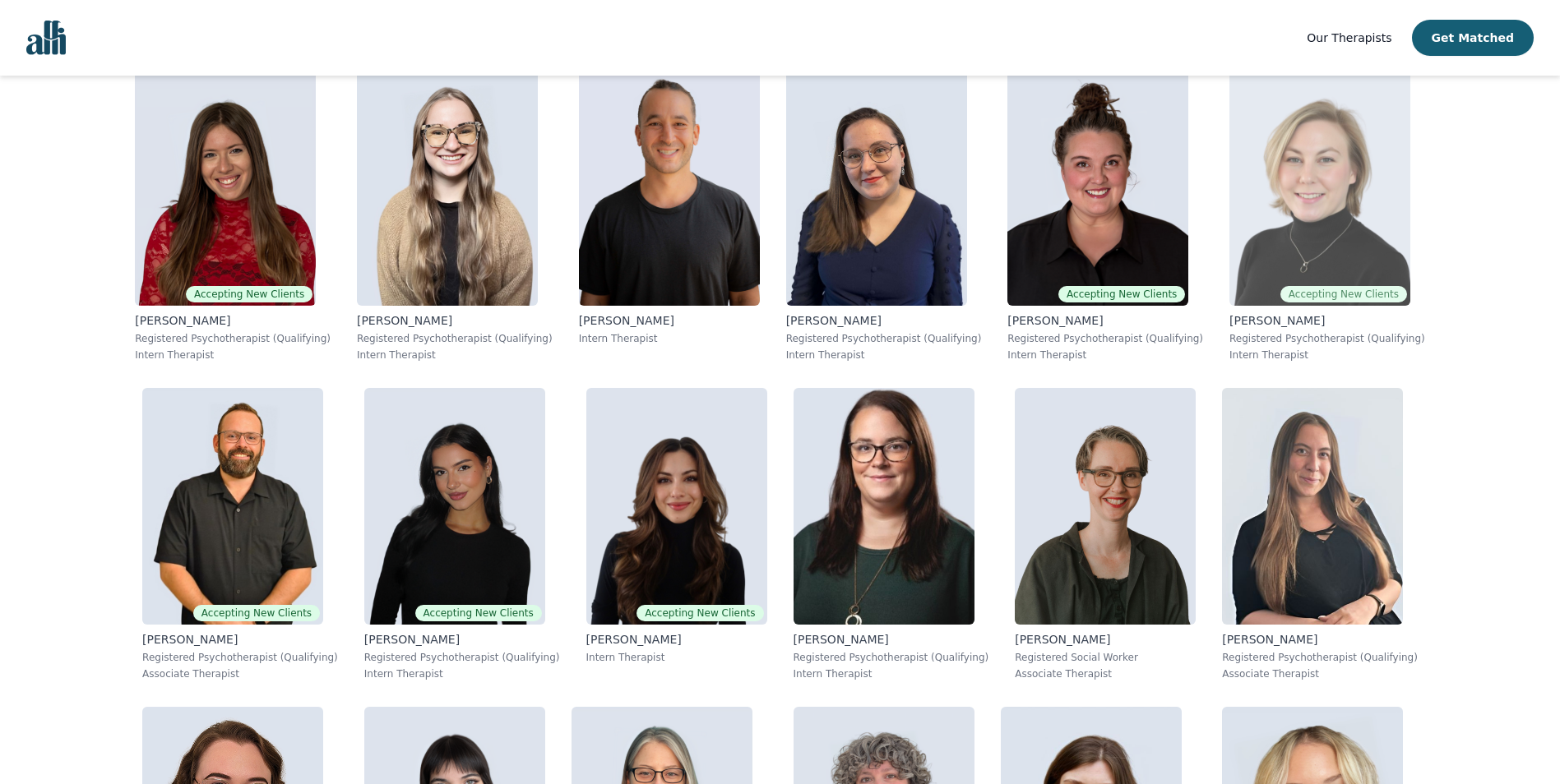
scroll to position [411, 0]
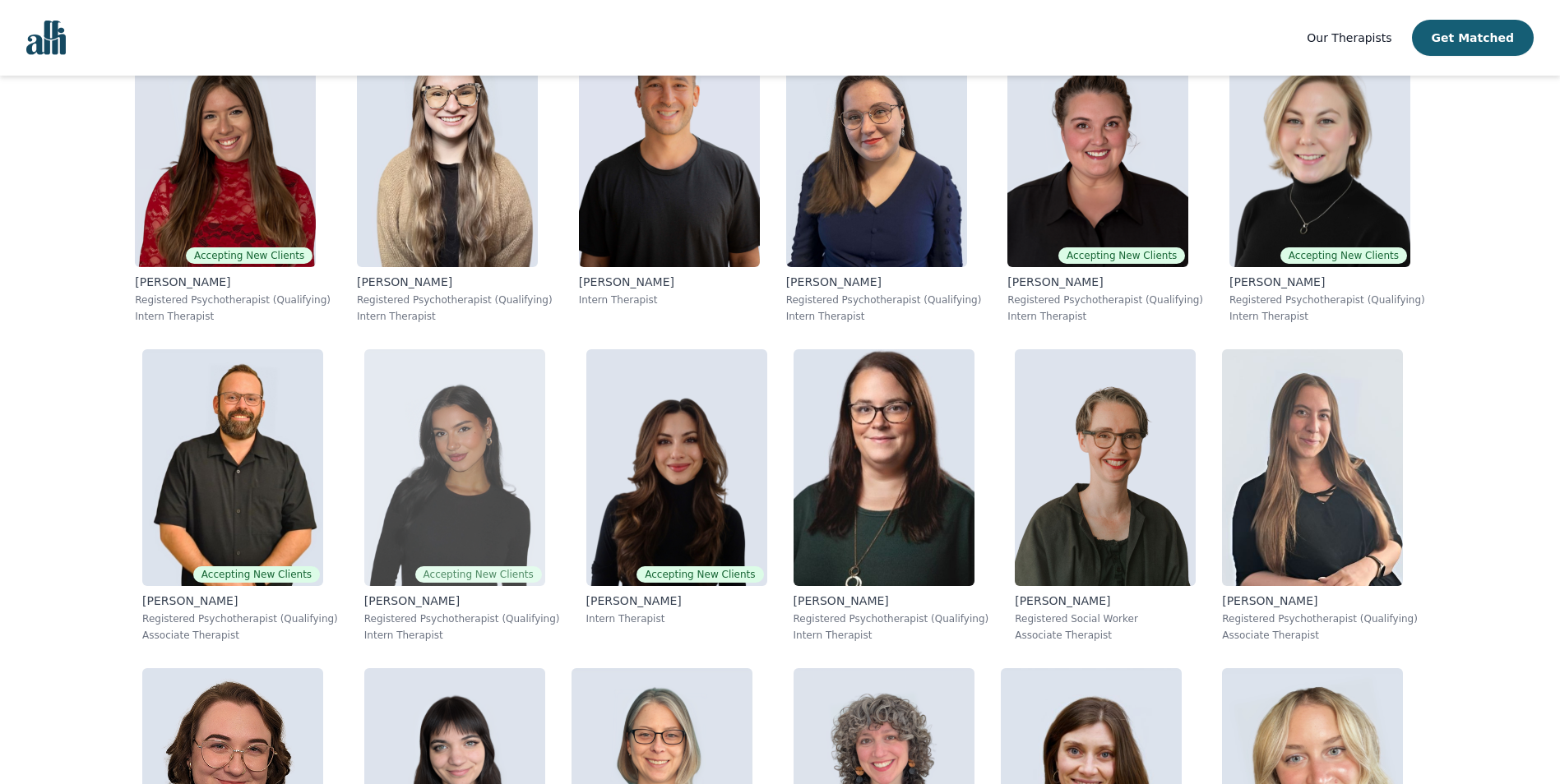
click at [365, 538] on img at bounding box center [455, 468] width 181 height 237
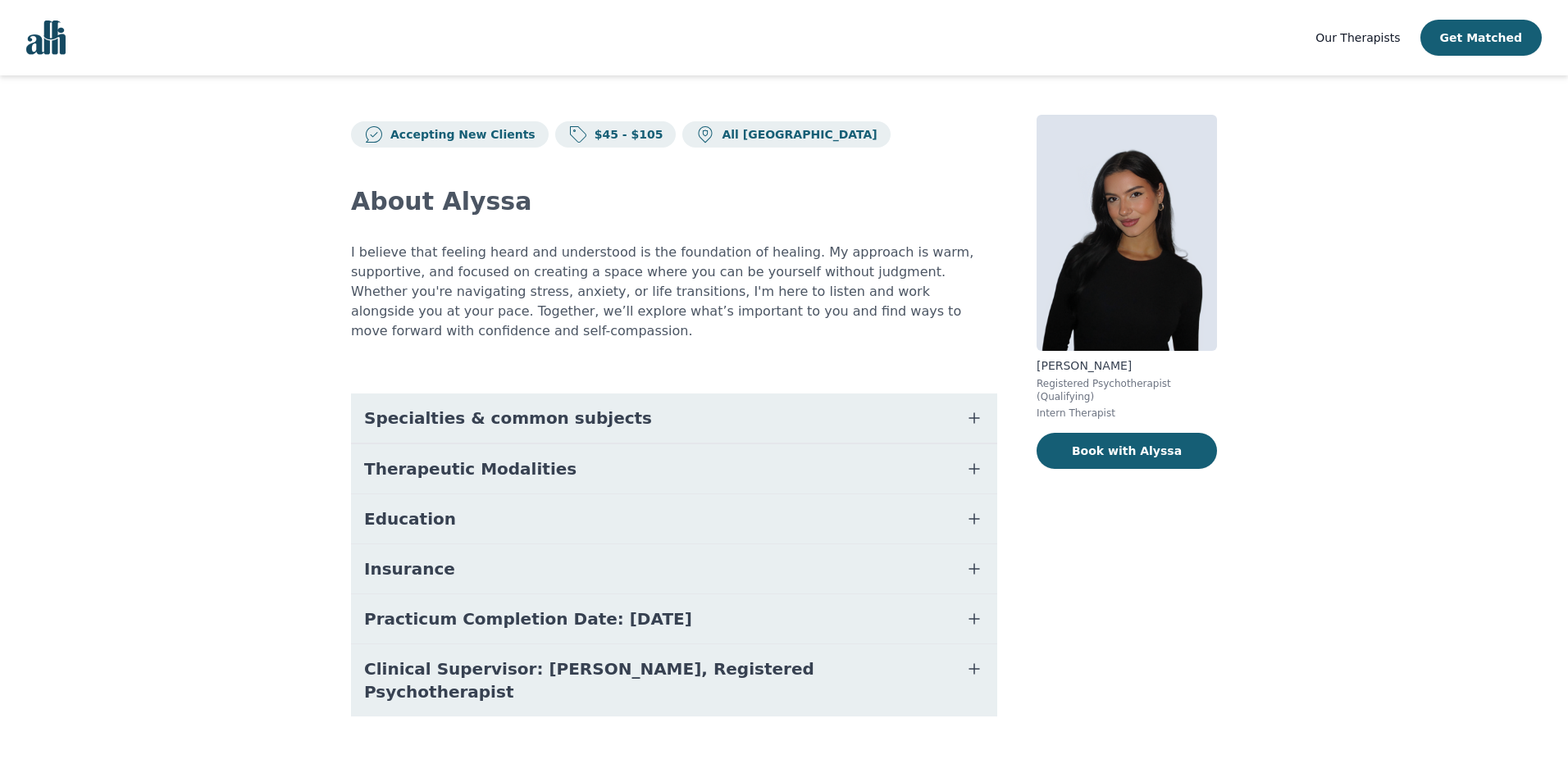
click at [562, 340] on div "About [PERSON_NAME] I believe that feeling heard and understood is the foundati…" at bounding box center [674, 451] width 646 height 608
click at [564, 393] on button "Specialties & common subjects" at bounding box center [674, 417] width 646 height 49
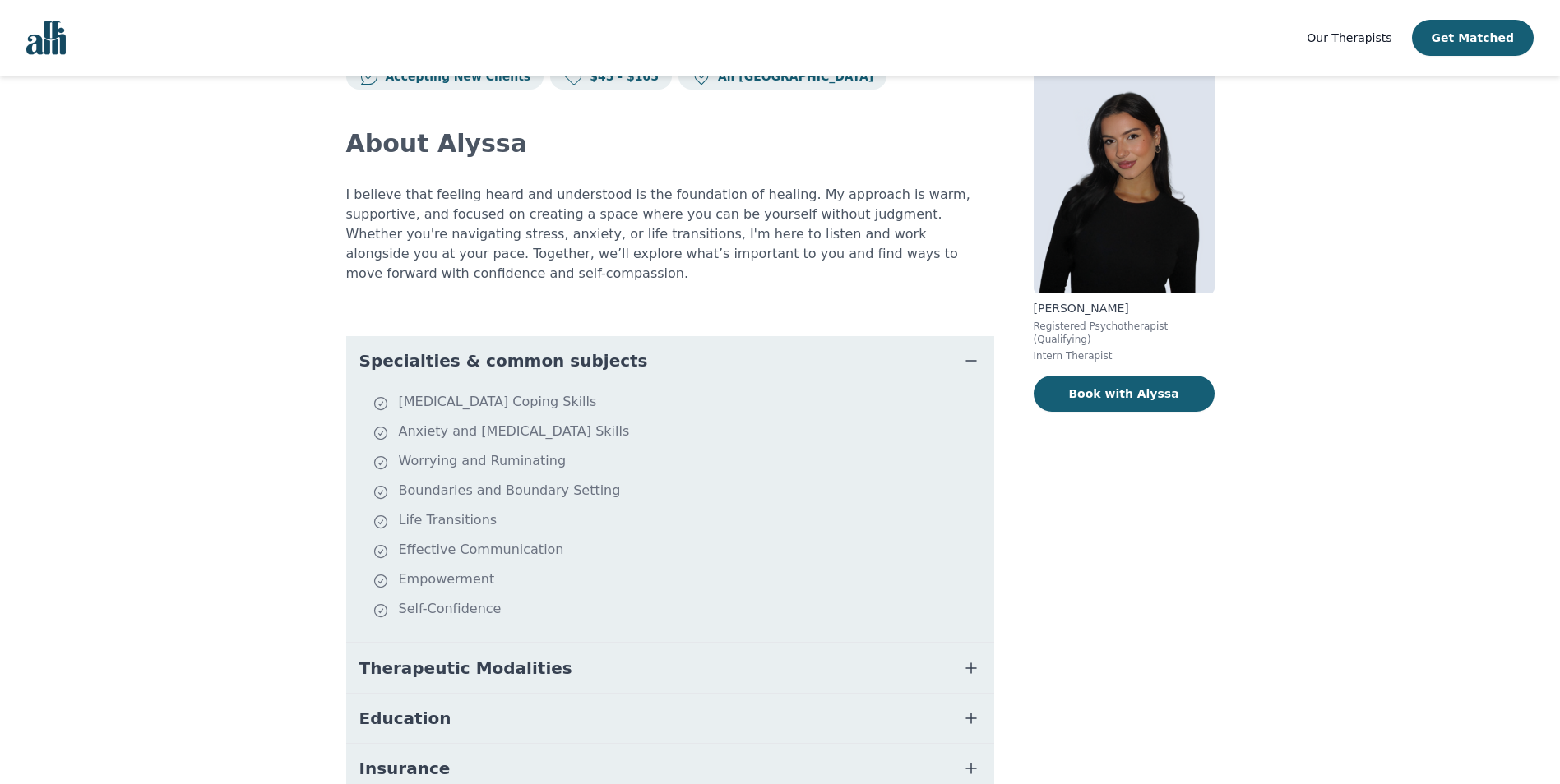
scroll to position [82, 0]
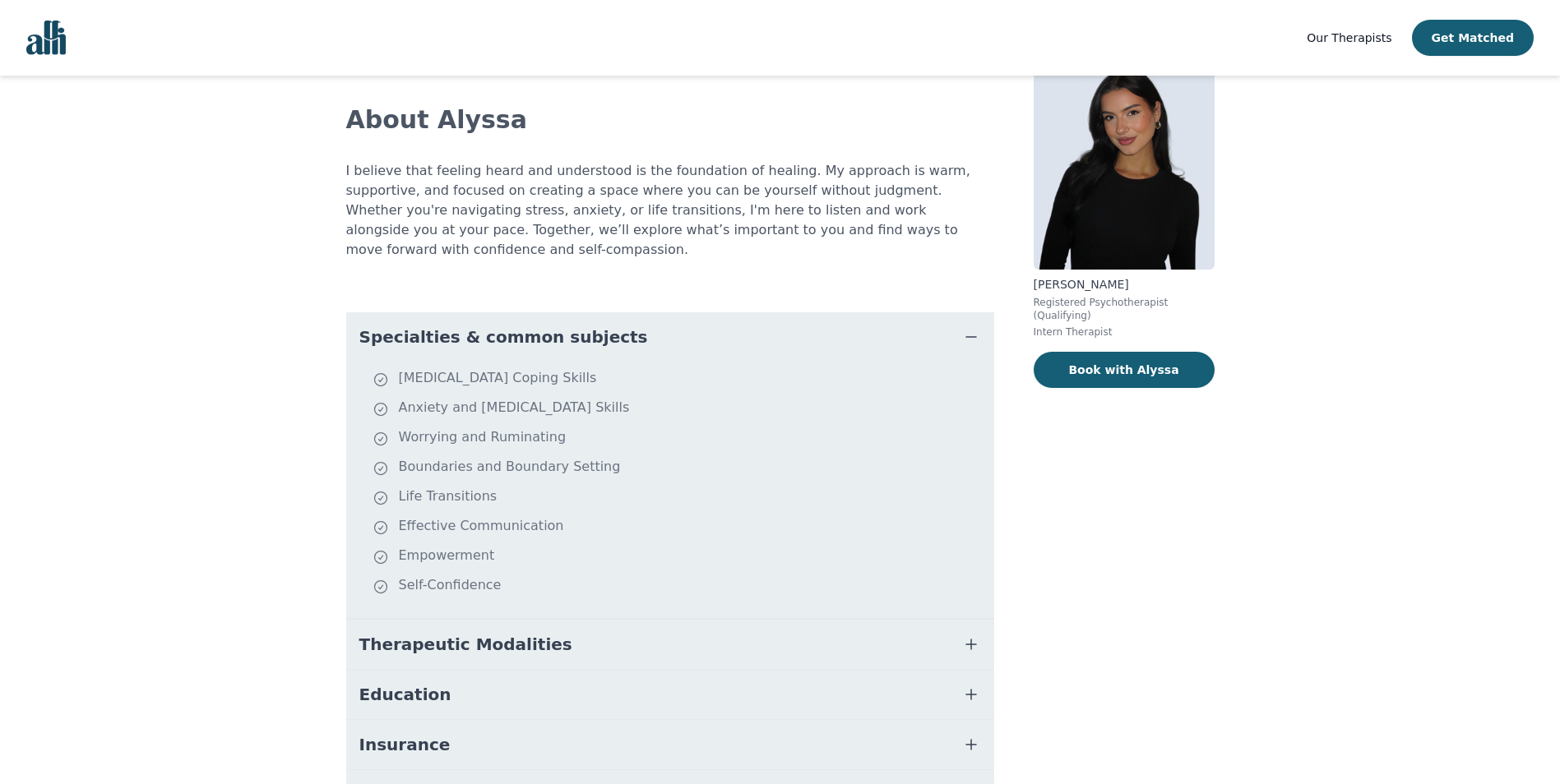
click at [477, 633] on span "Therapeutic Modalities" at bounding box center [466, 644] width 213 height 23
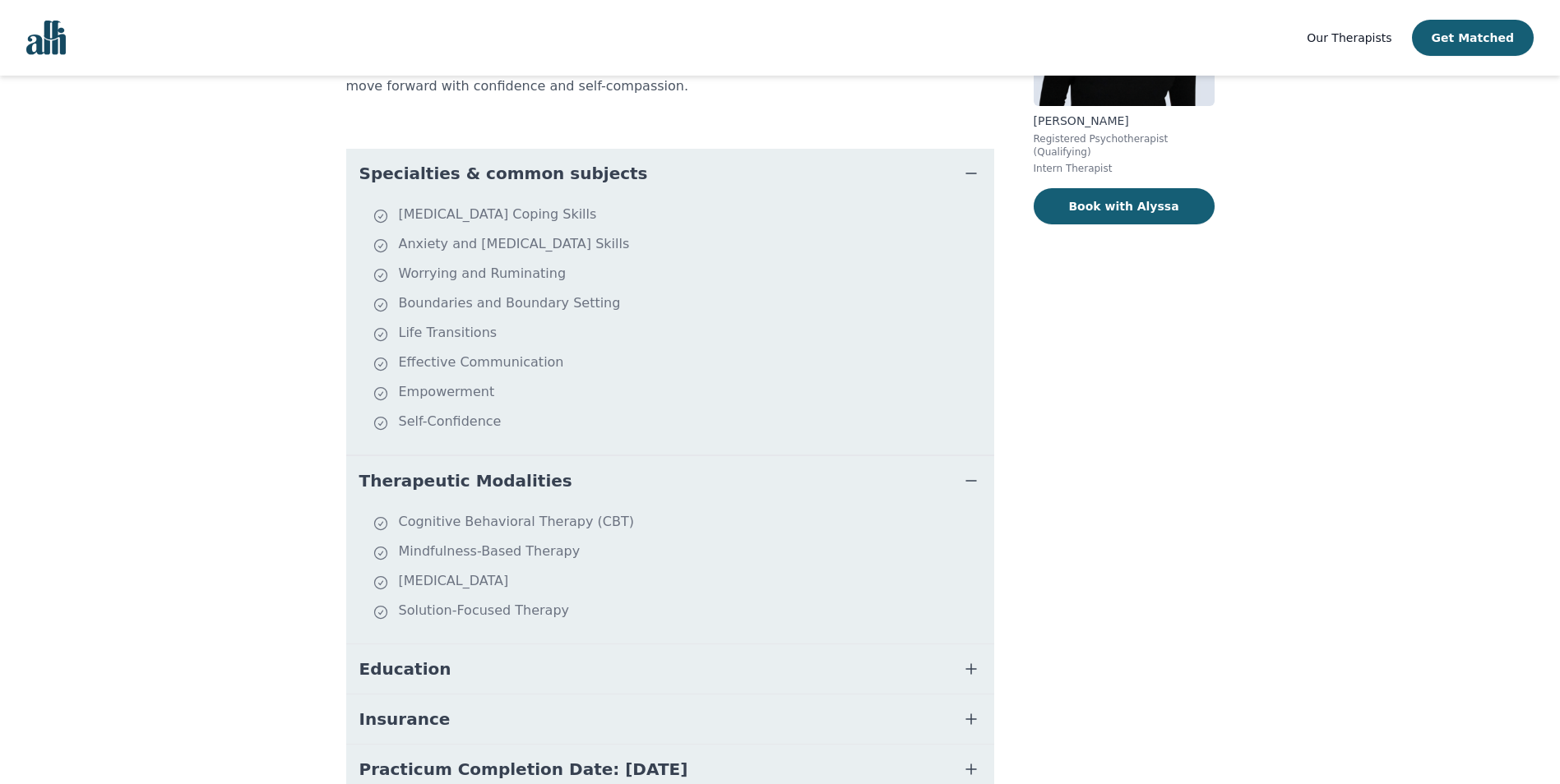
scroll to position [246, 0]
click at [476, 468] on span "Therapeutic Modalities" at bounding box center [466, 479] width 213 height 23
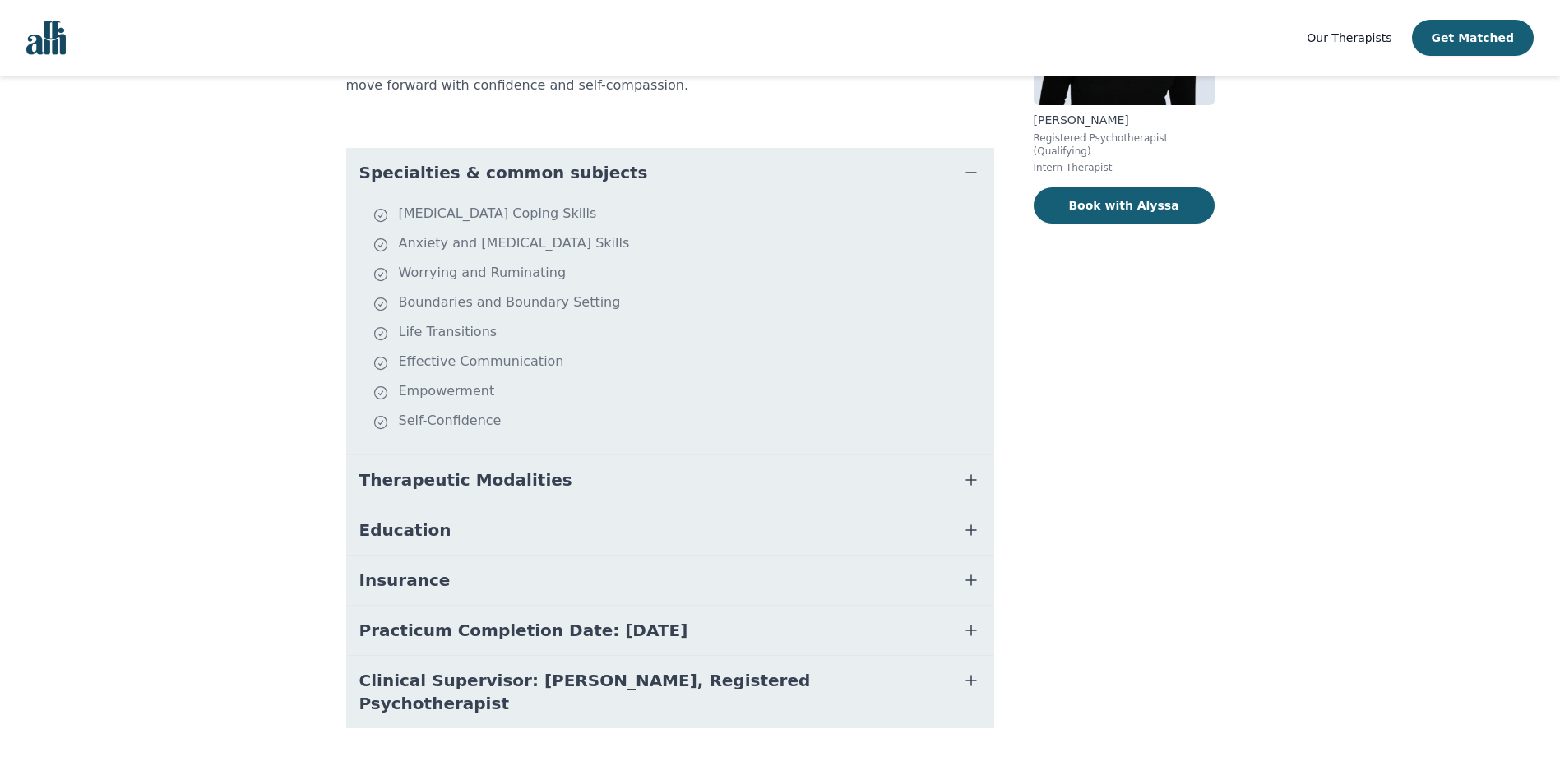
scroll to position [227, 0]
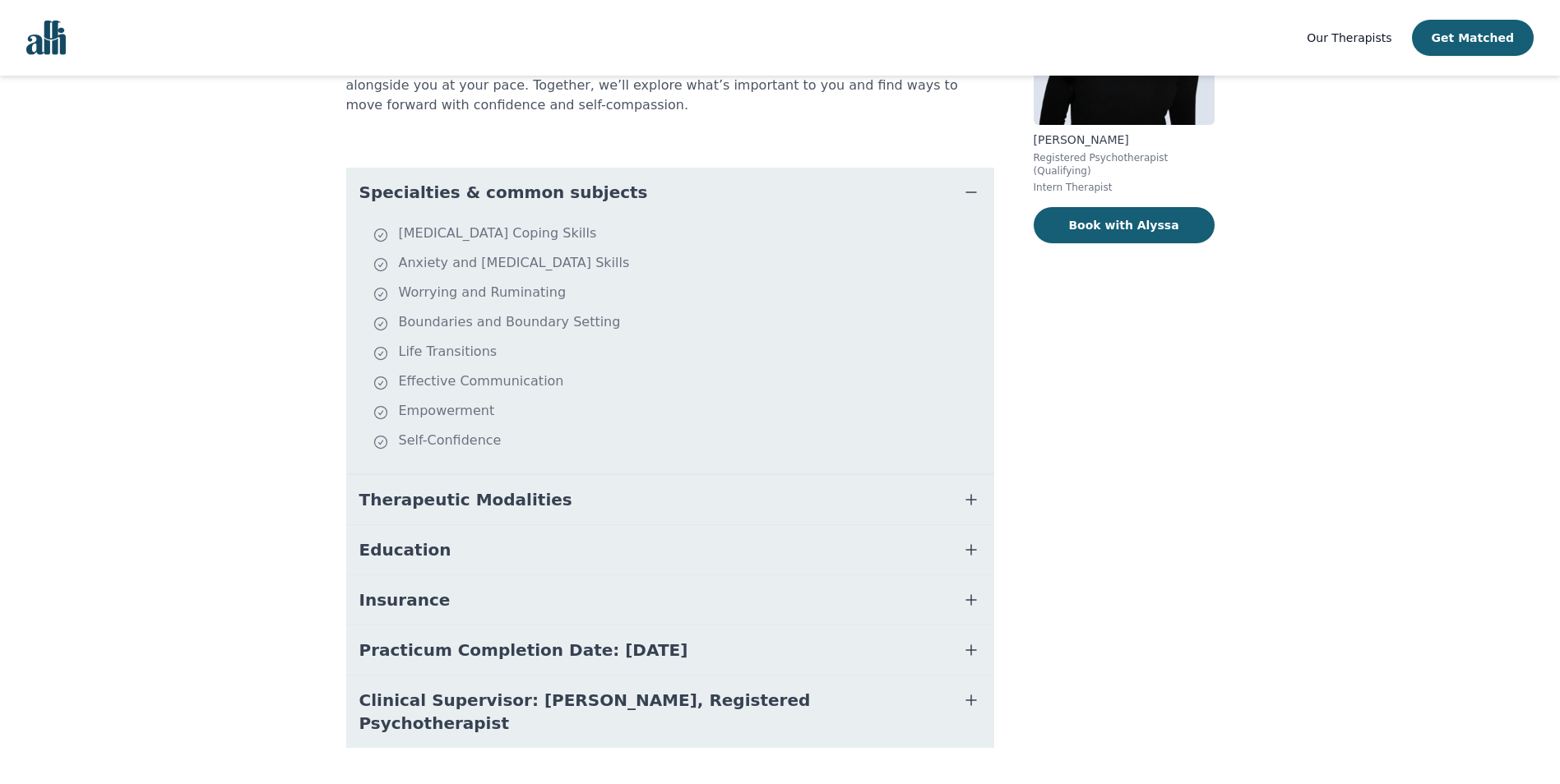
click at [546, 475] on button "Therapeutic Modalities" at bounding box center [670, 499] width 648 height 49
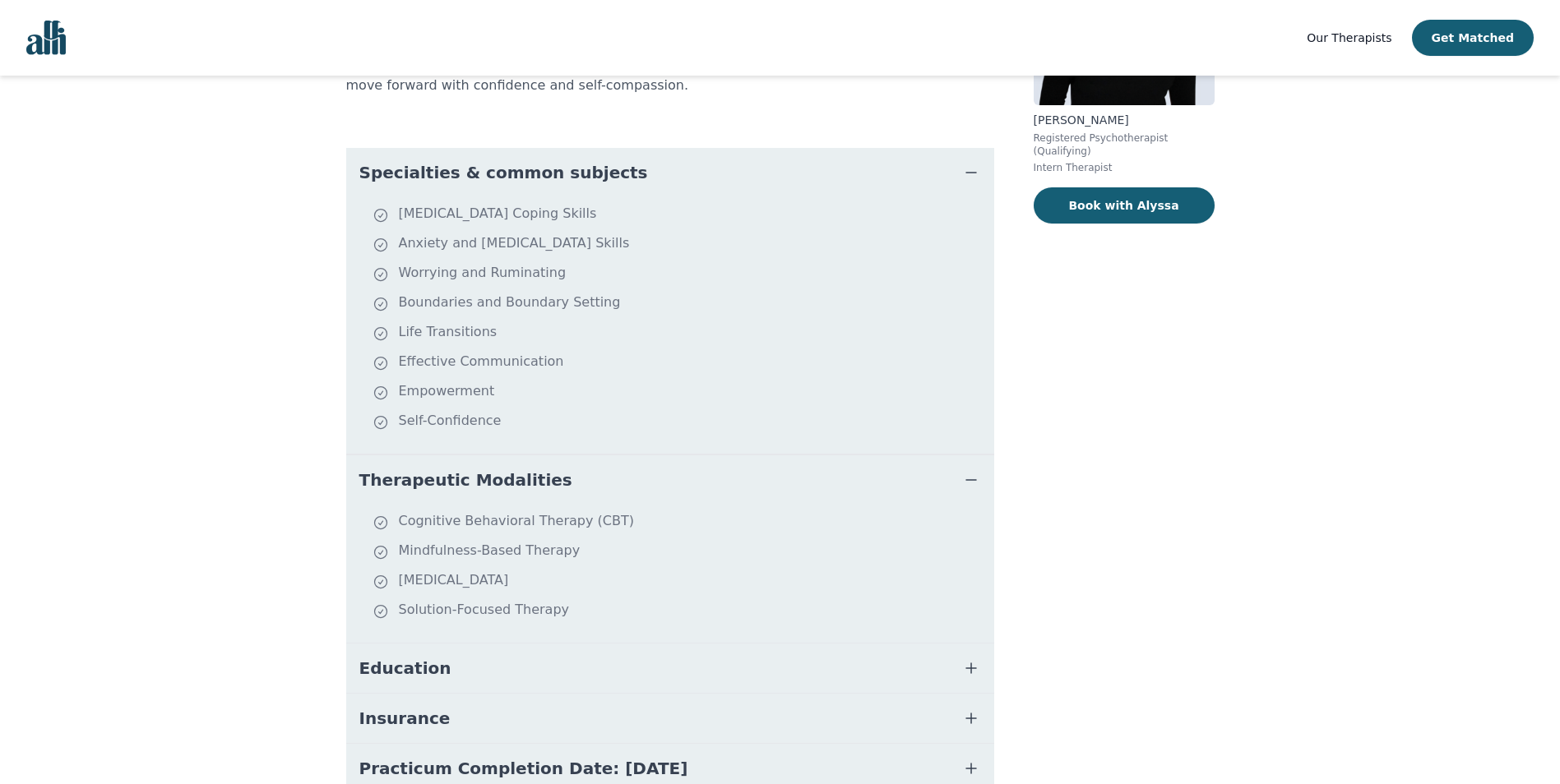
click at [546, 472] on button "Therapeutic Modalities" at bounding box center [670, 479] width 648 height 49
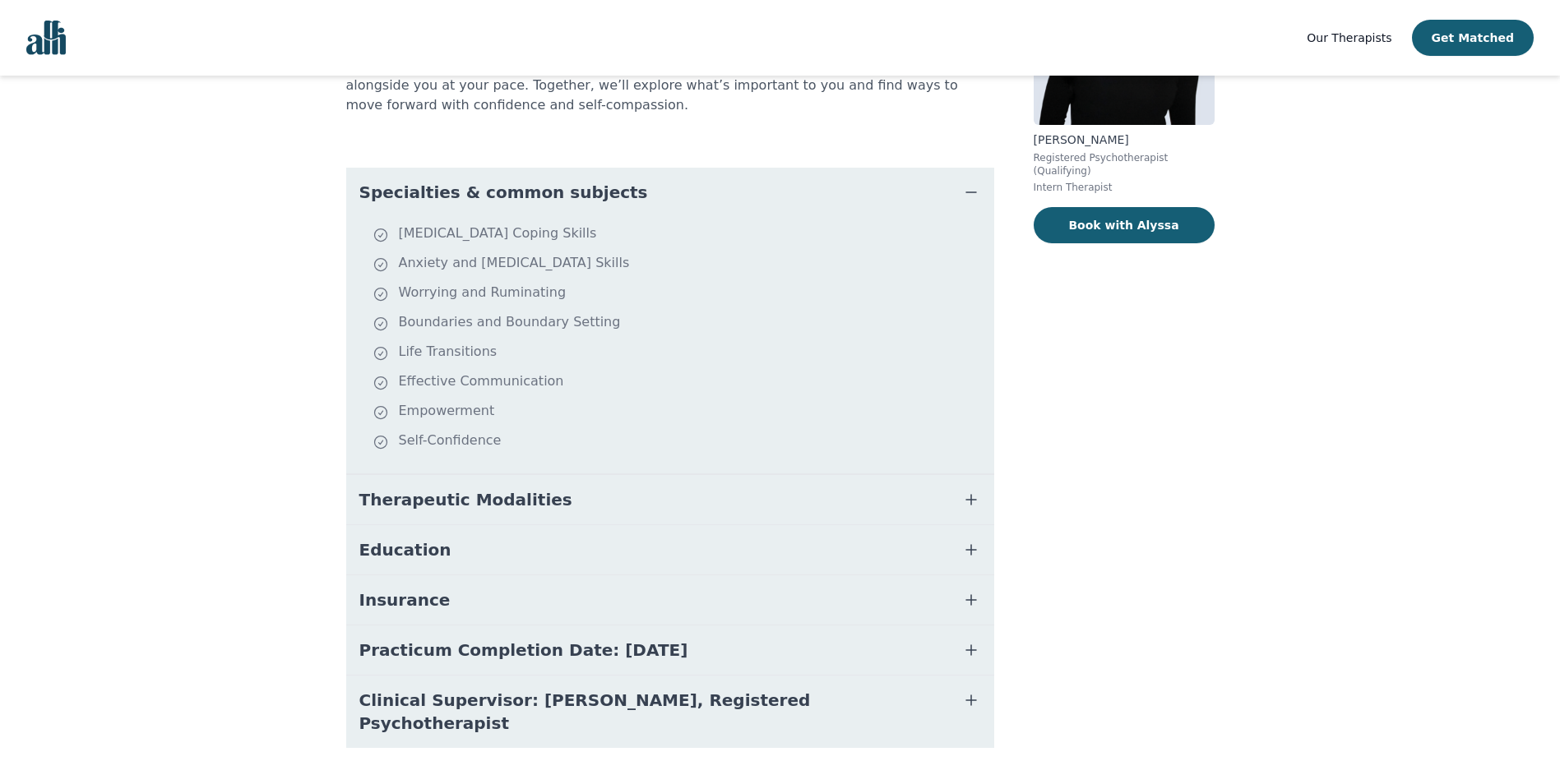
click at [840, 526] on button "Education" at bounding box center [670, 550] width 648 height 49
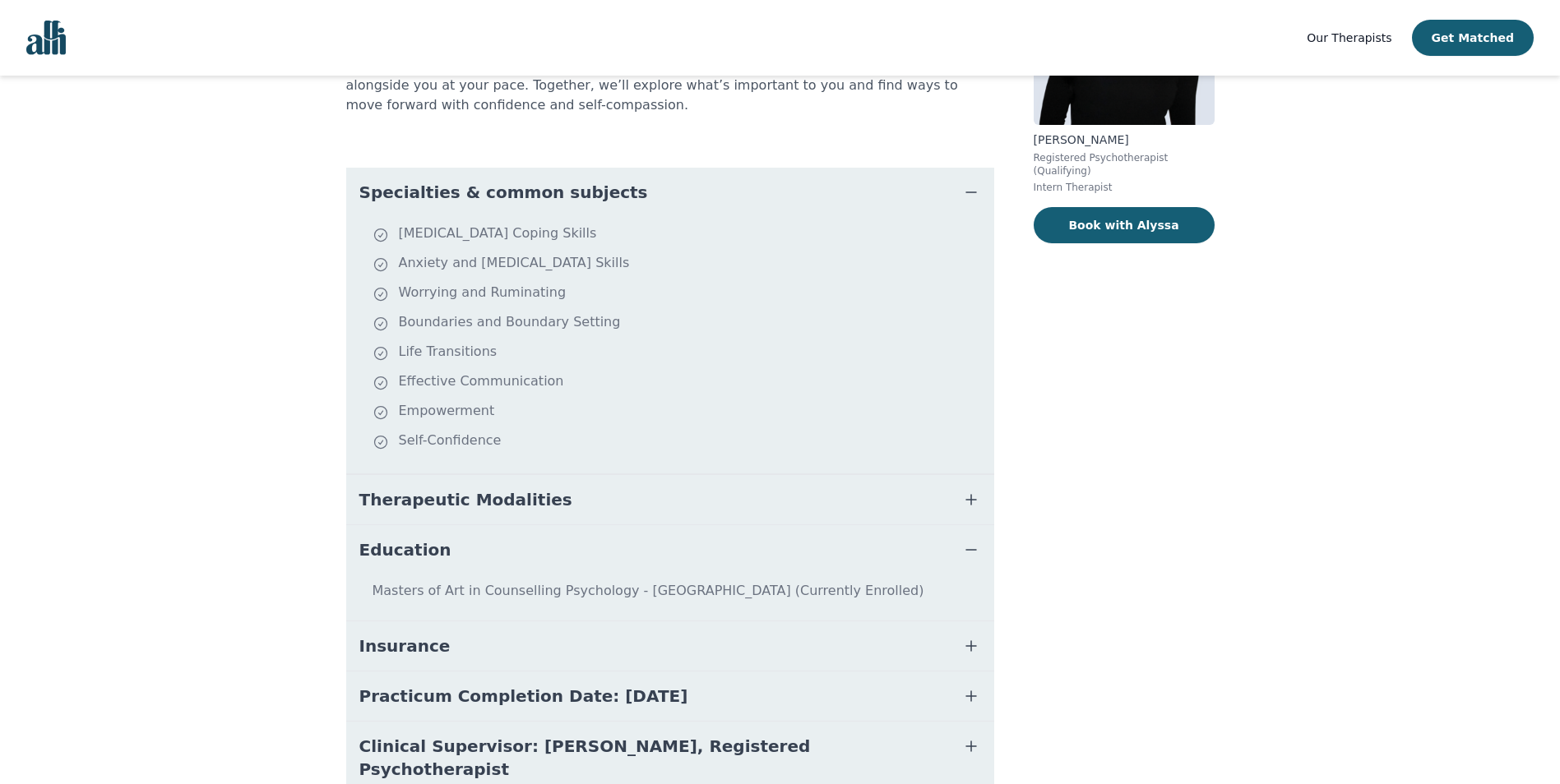
click at [838, 490] on button "Therapeutic Modalities" at bounding box center [670, 499] width 648 height 49
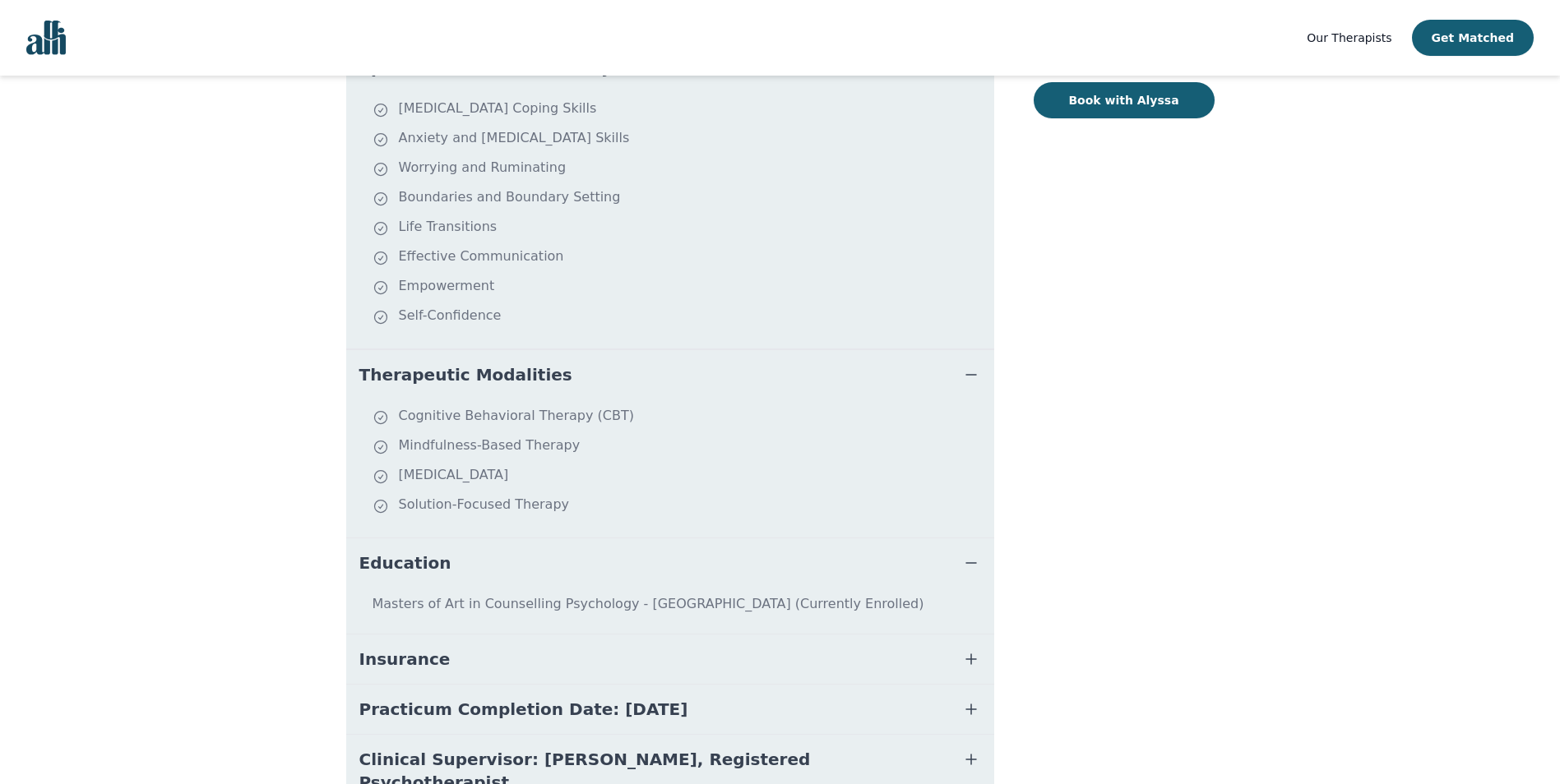
scroll to position [411, 0]
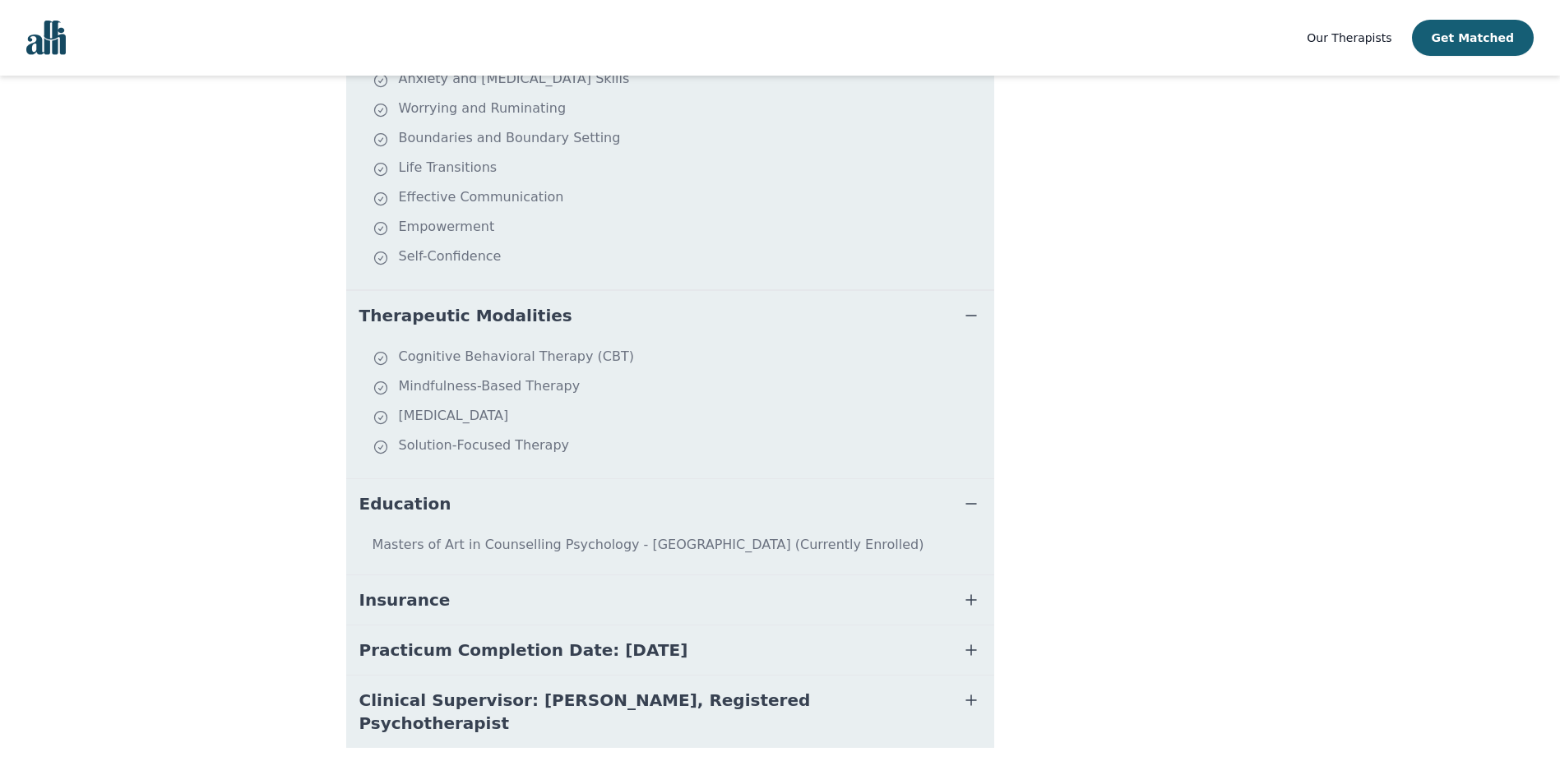
click at [465, 691] on span "Clinical Supervisor: [PERSON_NAME], Registered Psychotherapist" at bounding box center [650, 712] width 582 height 46
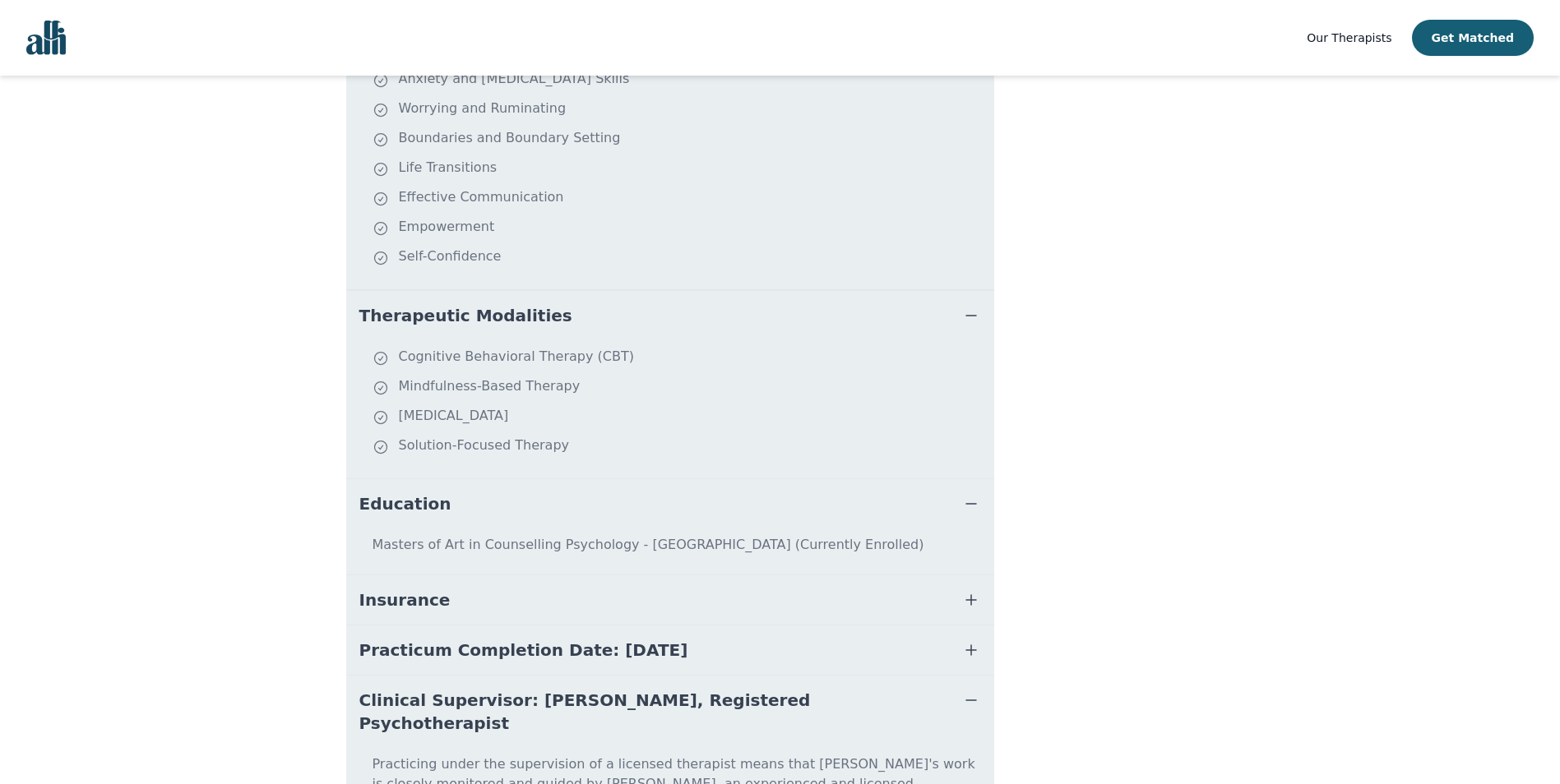
click at [465, 689] on span "Clinical Supervisor: [PERSON_NAME], Registered Psychotherapist" at bounding box center [650, 712] width 582 height 46
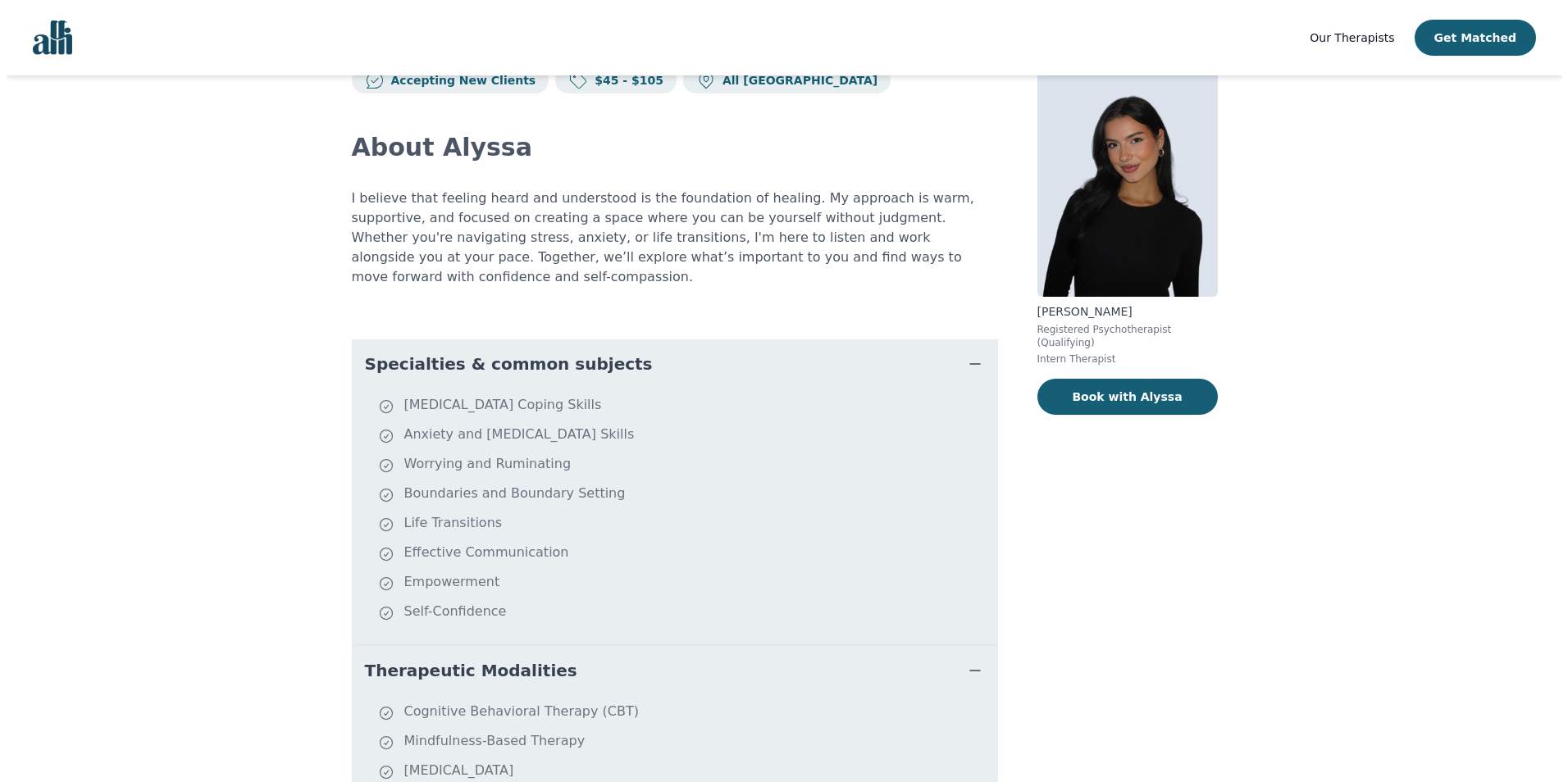
scroll to position [0, 0]
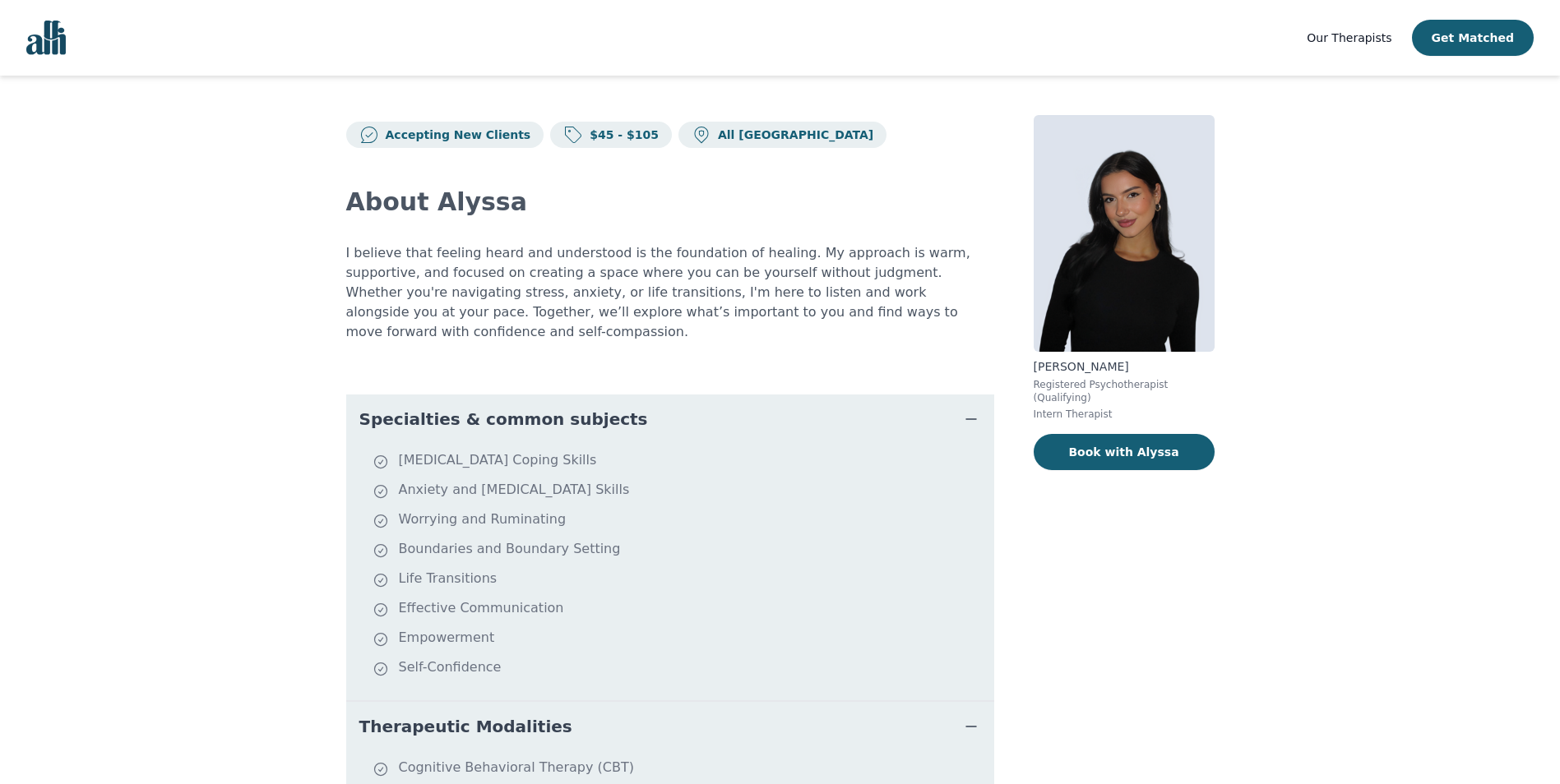
click at [1191, 207] on img at bounding box center [1124, 233] width 181 height 237
click at [1124, 434] on button "Book with Alyssa" at bounding box center [1124, 452] width 181 height 36
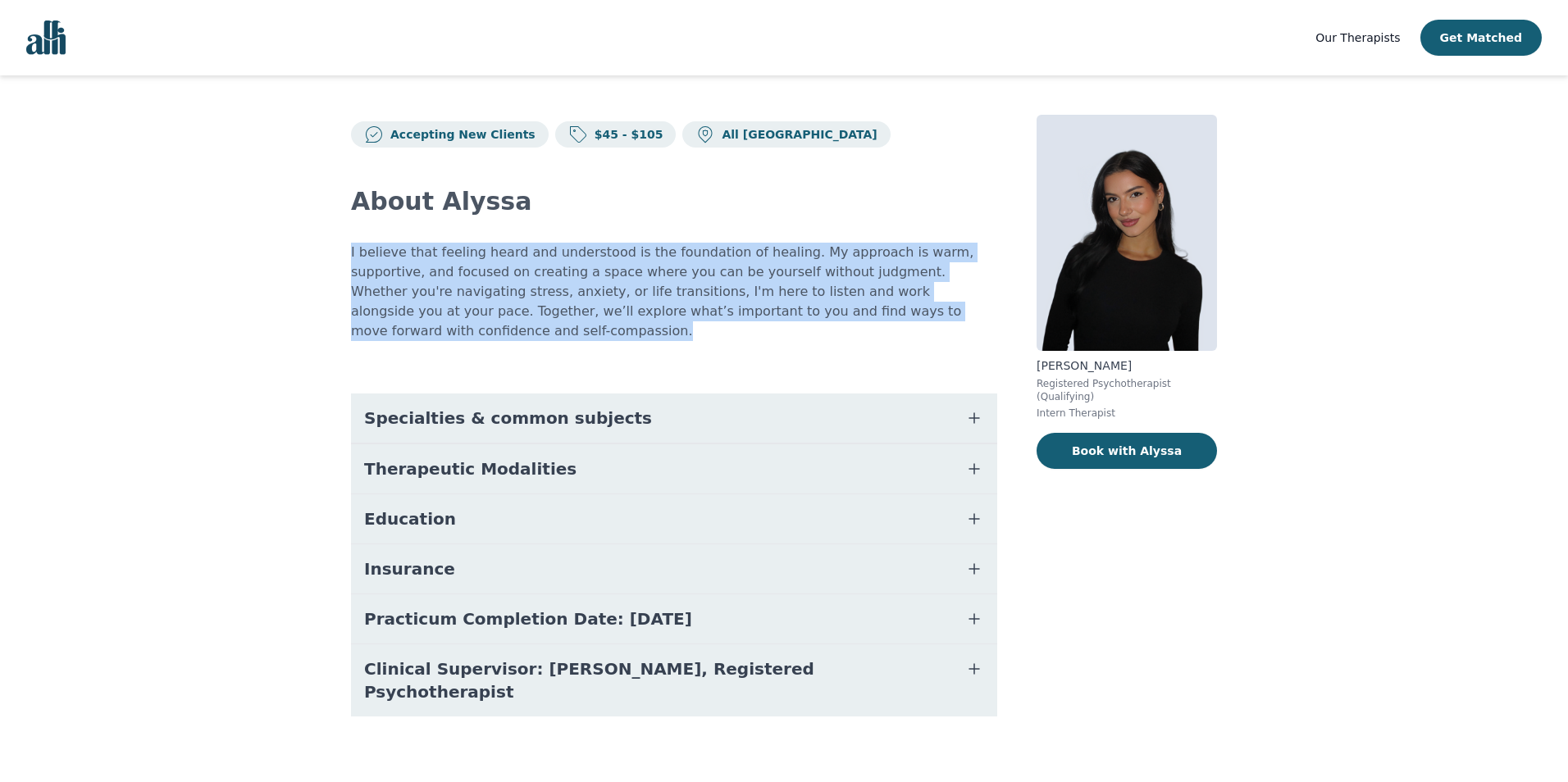
drag, startPoint x: 863, startPoint y: 310, endPoint x: 344, endPoint y: 255, distance: 521.9
click at [344, 255] on div "Accepting New Clients $45 - $105 All Canada About [PERSON_NAME] I believe that …" at bounding box center [784, 436] width 945 height 720
copy p "I believe that feeling heard and understood is the foundation of healing. My ap…"
click at [507, 407] on span "Specialties & common subjects" at bounding box center [508, 418] width 288 height 23
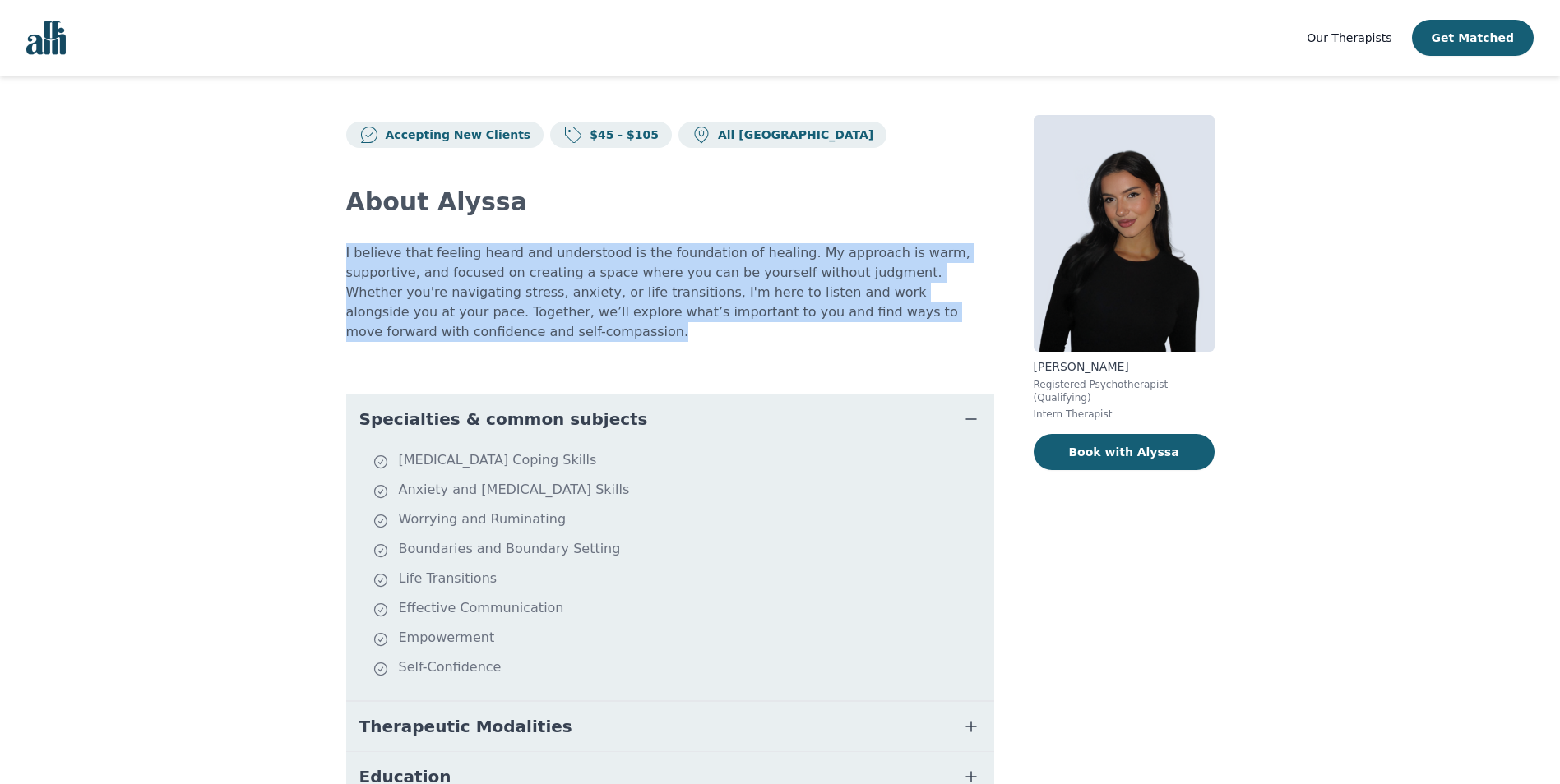
click at [508, 408] on span "Specialties & common subjects" at bounding box center [504, 419] width 289 height 23
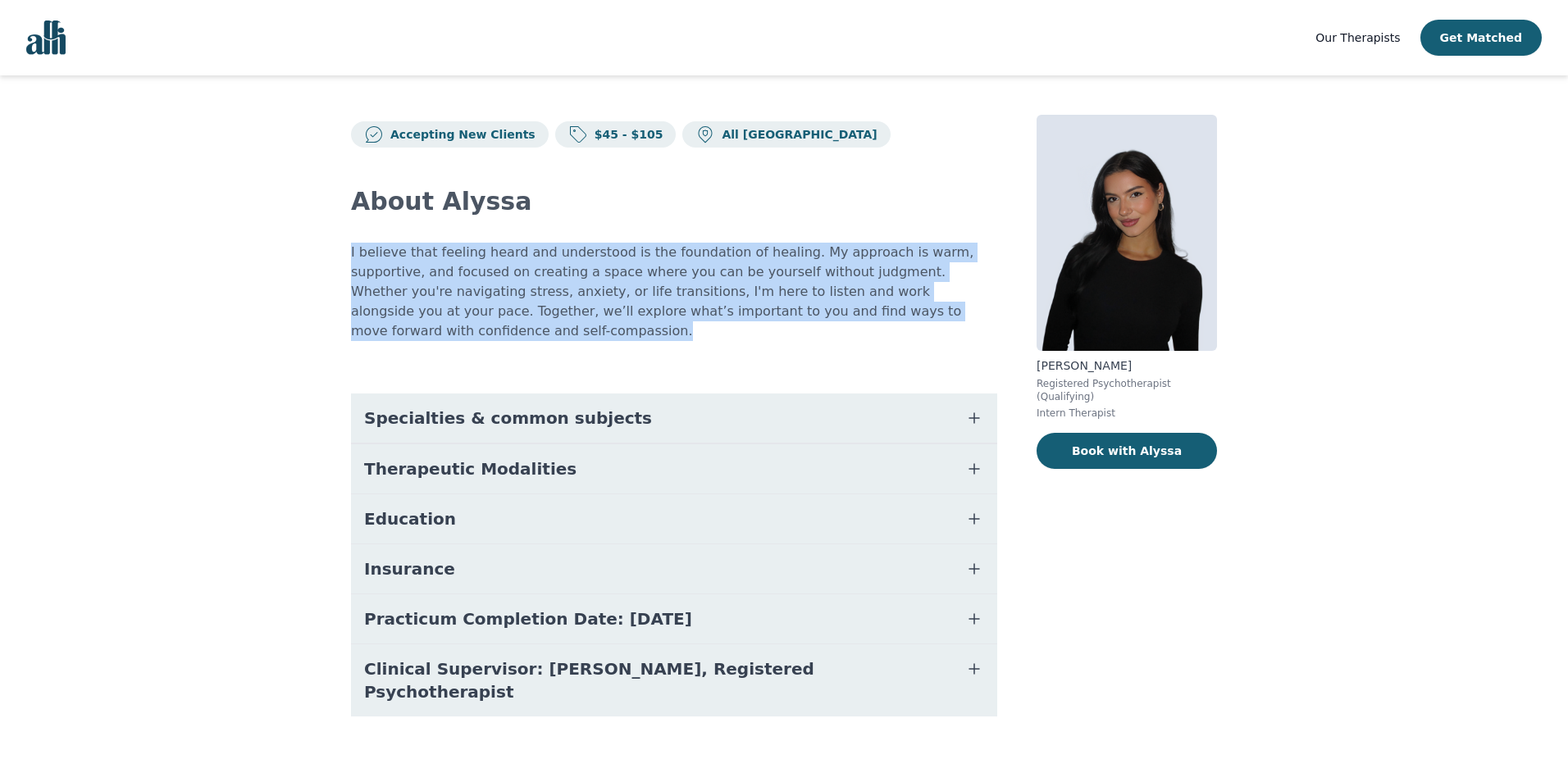
click at [530, 458] on span "Therapeutic Modalities" at bounding box center [470, 469] width 212 height 23
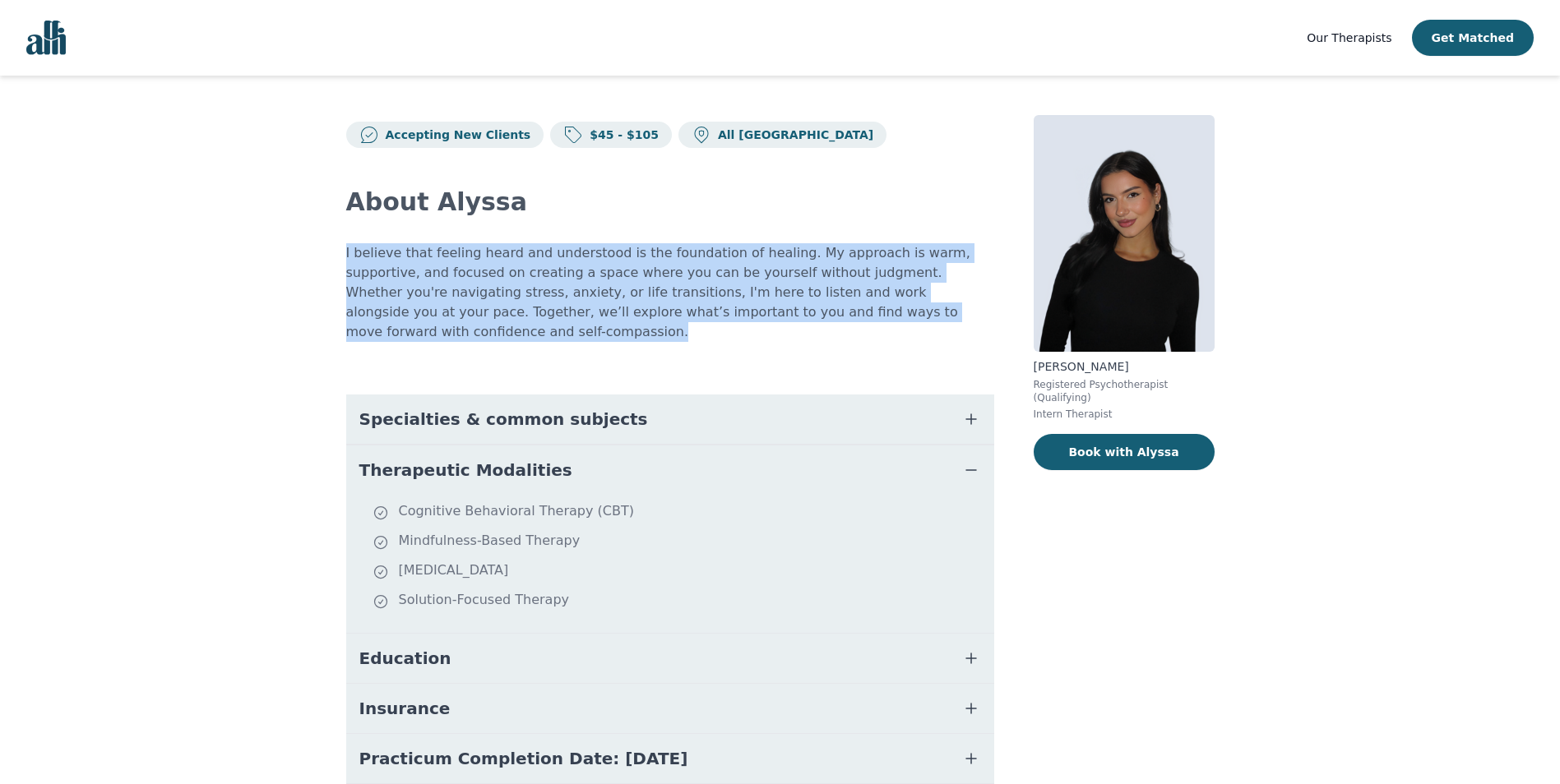
click at [531, 458] on button "Therapeutic Modalities" at bounding box center [670, 469] width 648 height 49
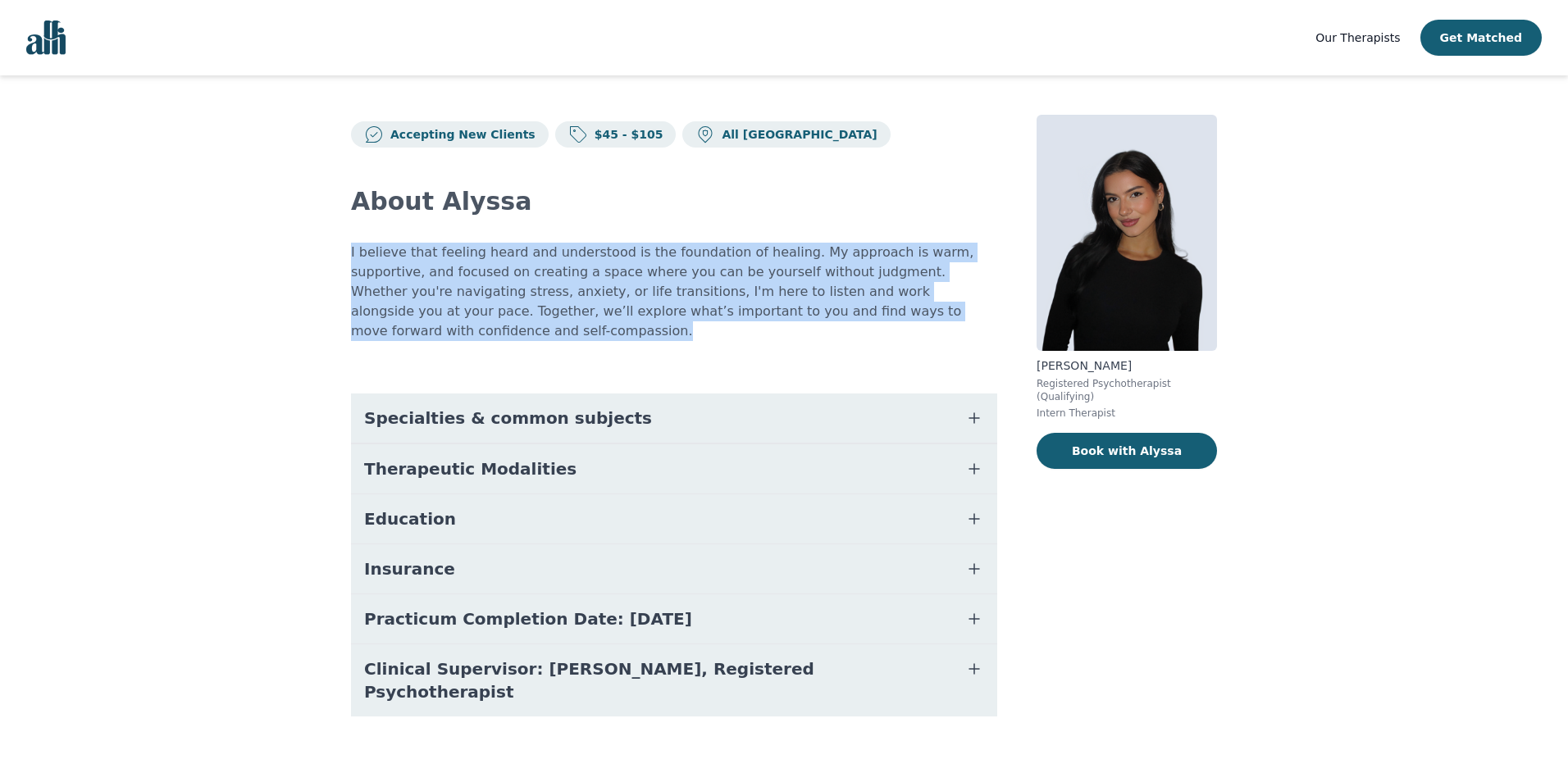
drag, startPoint x: 530, startPoint y: 457, endPoint x: 535, endPoint y: 511, distance: 54.2
click at [536, 510] on button "Education" at bounding box center [674, 519] width 646 height 49
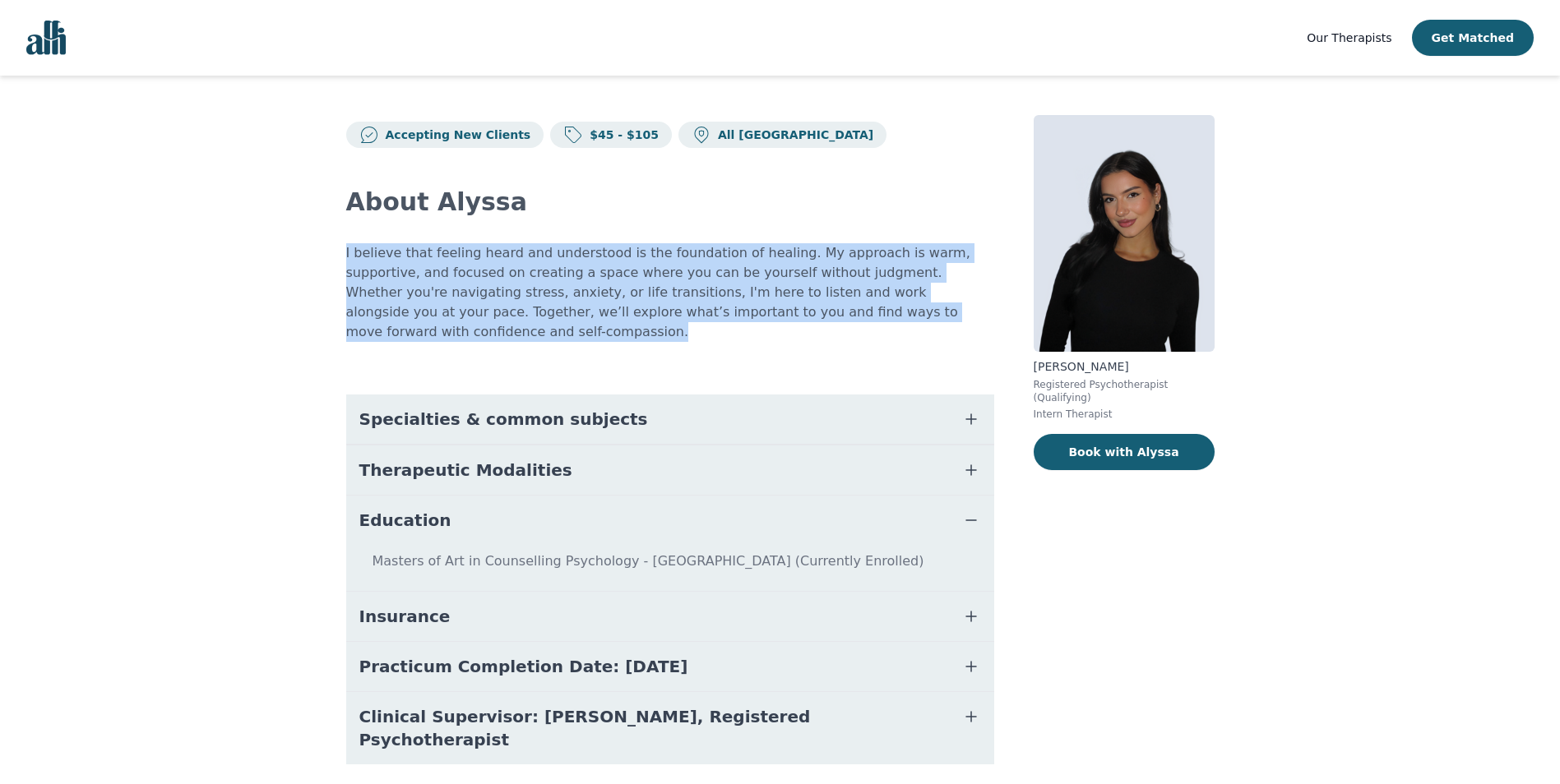
click at [539, 501] on button "Education" at bounding box center [670, 520] width 648 height 49
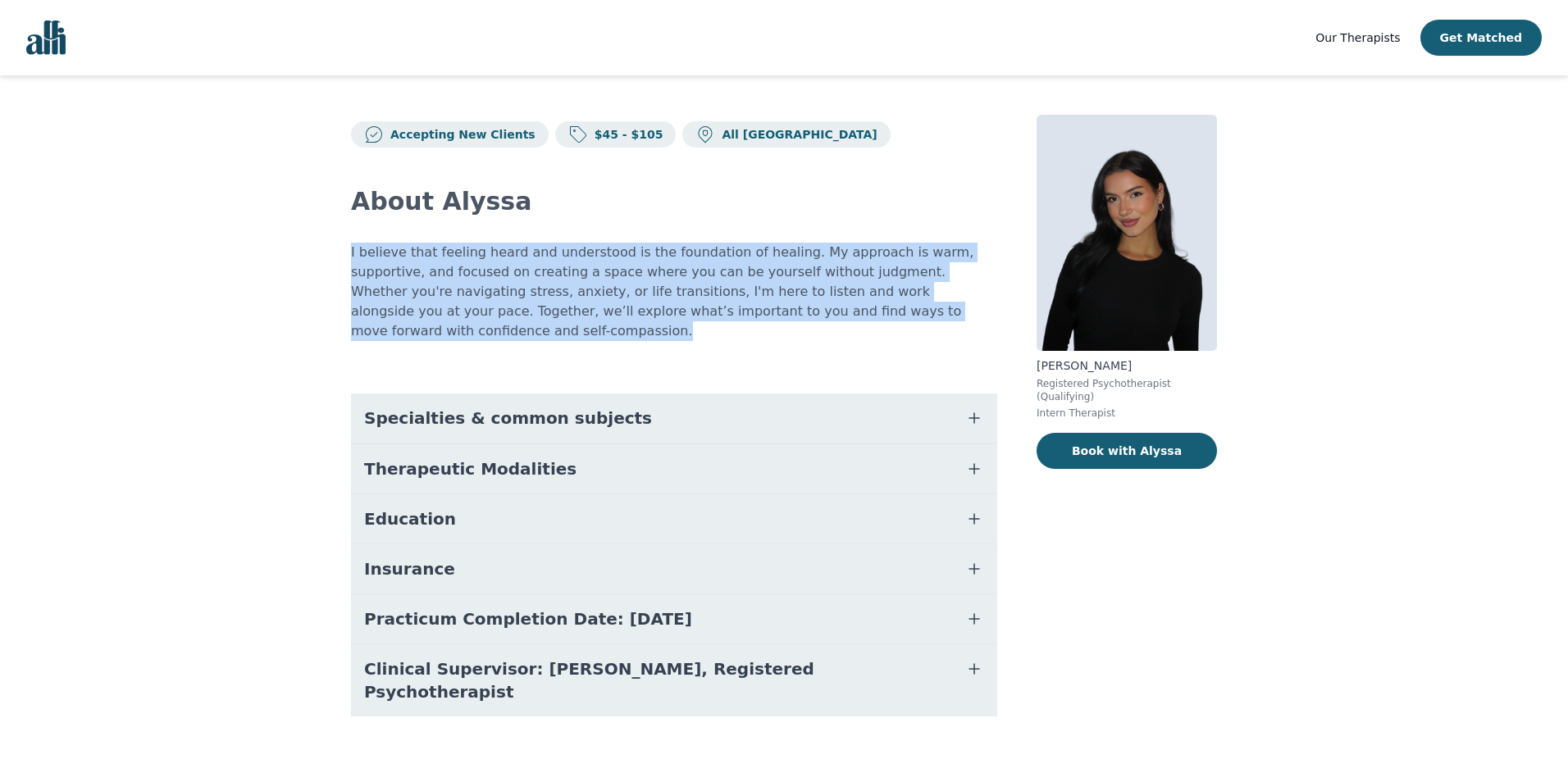
click at [631, 311] on p "I believe that feeling heard and understood is the foundation of healing. My ap…" at bounding box center [674, 292] width 646 height 99
